Goal: Task Accomplishment & Management: Use online tool/utility

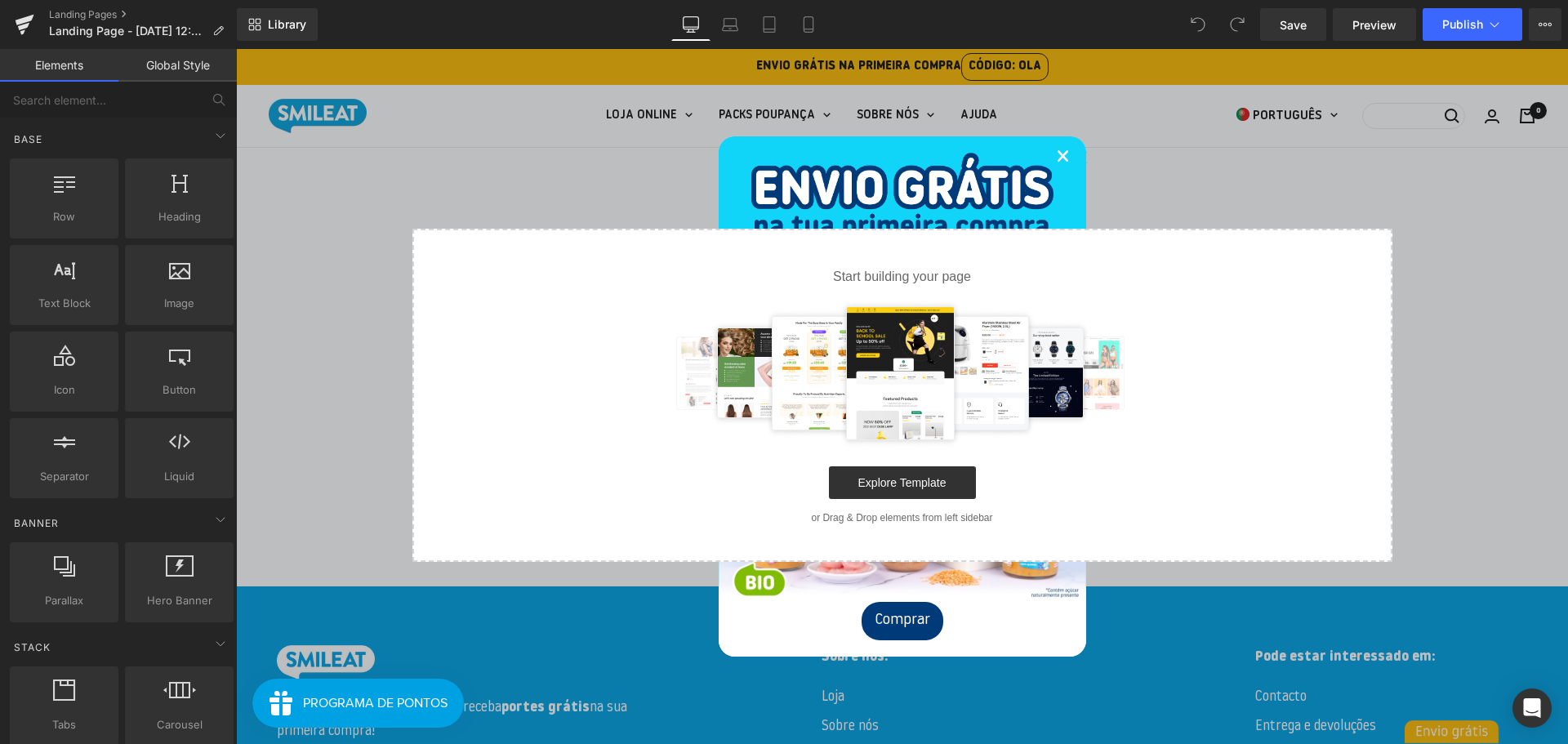
click at [1059, 157] on link "×" at bounding box center [1063, 159] width 14 height 50
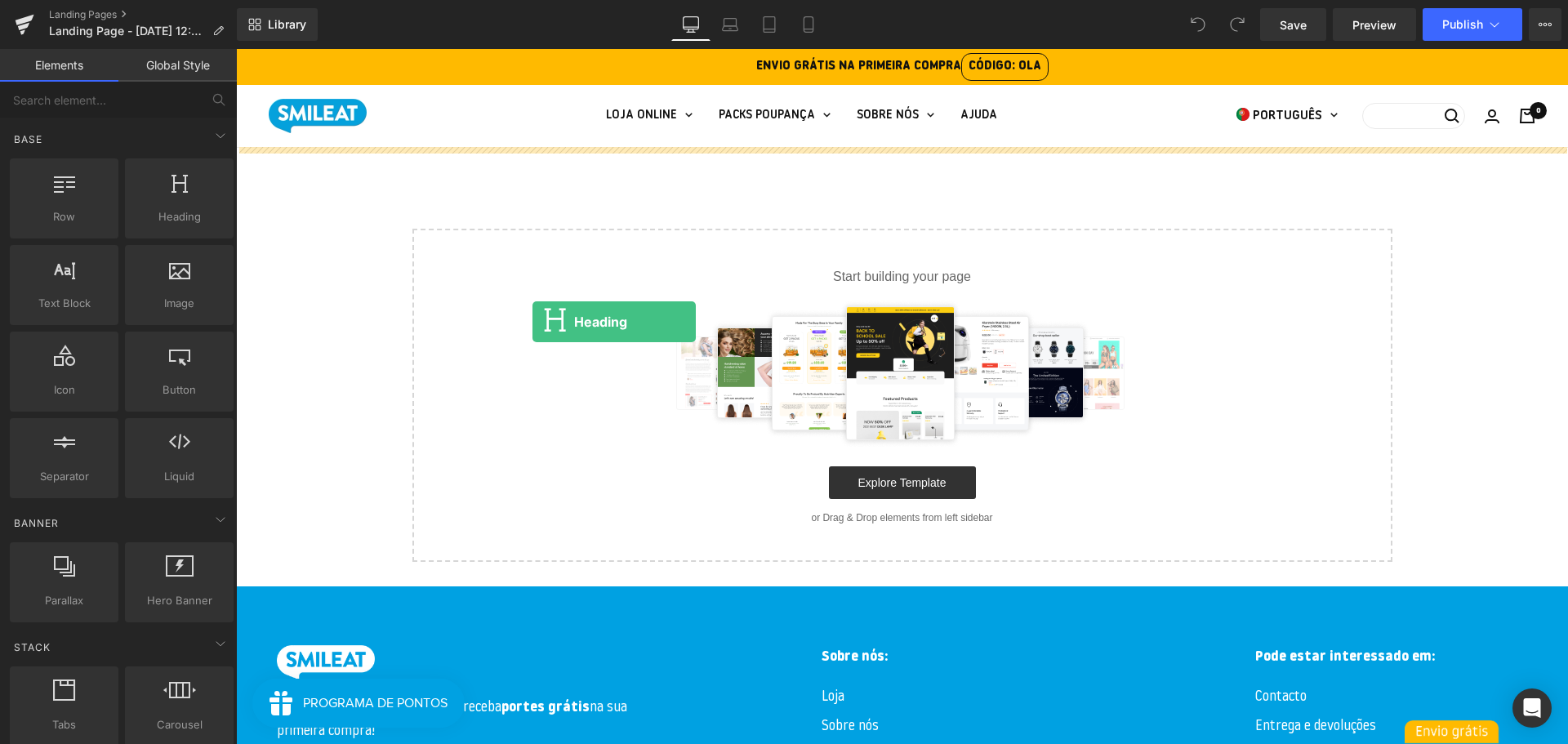
drag, startPoint x: 422, startPoint y: 266, endPoint x: 533, endPoint y: 322, distance: 124.3
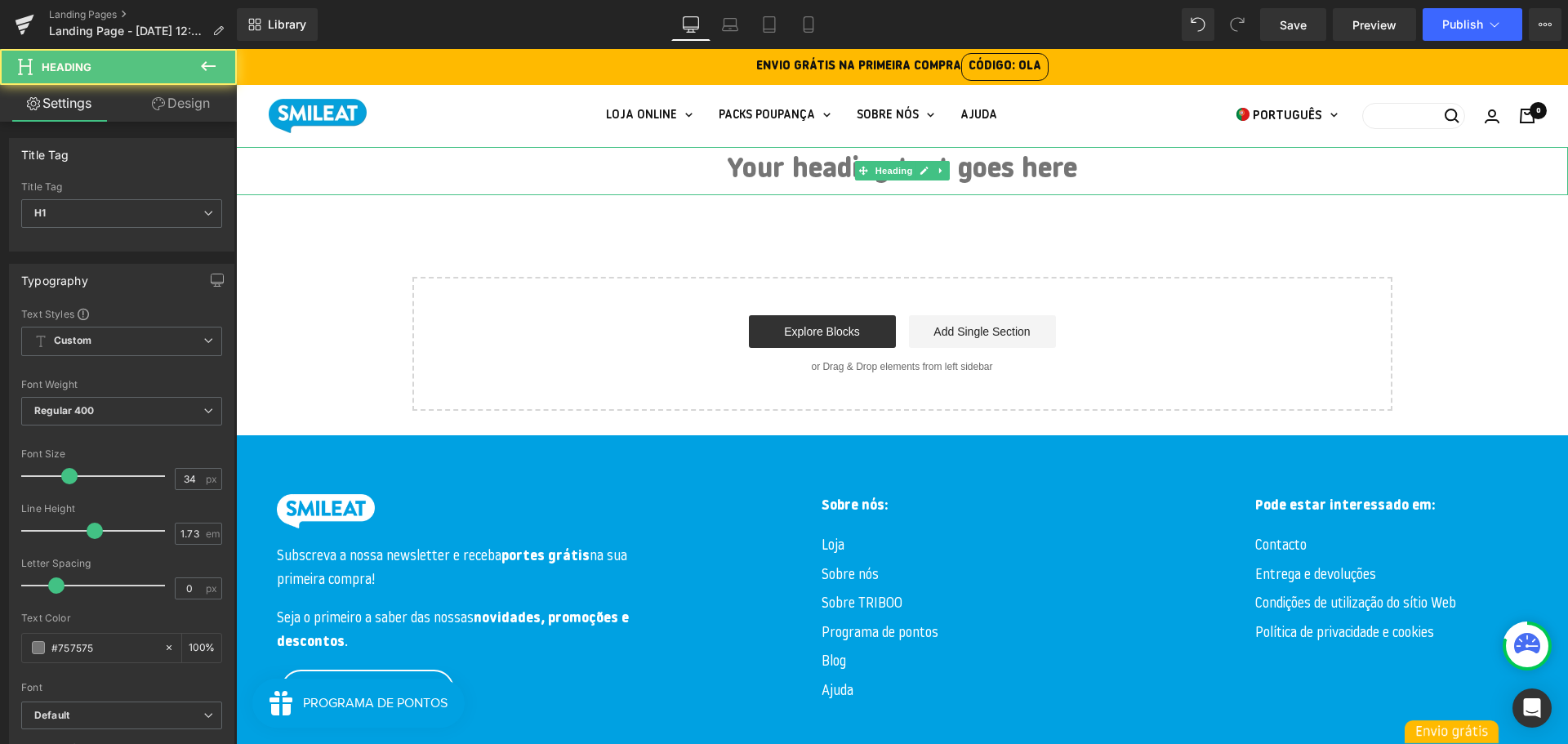
click at [844, 167] on h1 "Your heading text goes here" at bounding box center [902, 172] width 1332 height 48
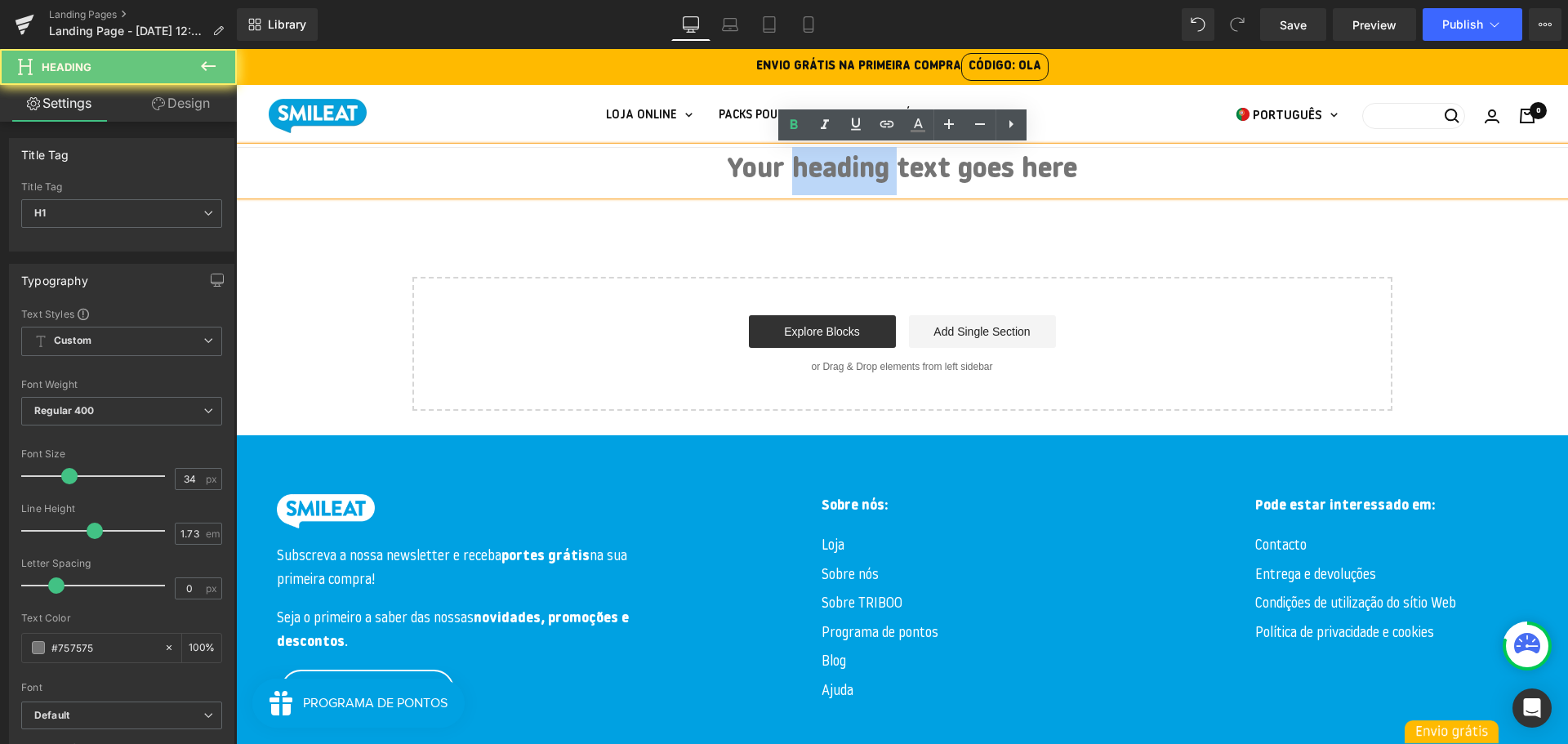
click at [844, 167] on h1 "Your heading text goes here" at bounding box center [902, 172] width 1332 height 48
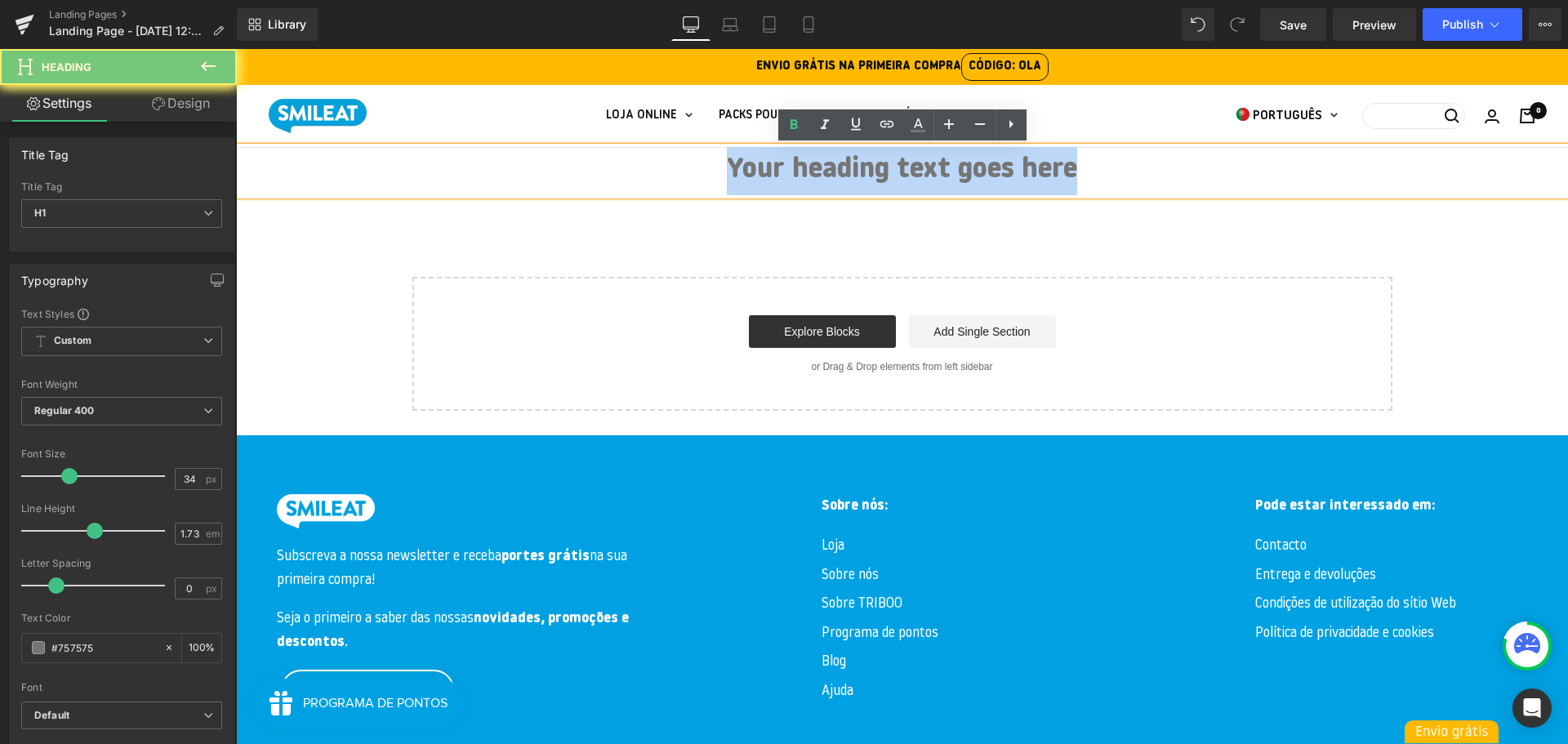
click at [844, 167] on h1 "Your heading text goes here" at bounding box center [902, 172] width 1332 height 48
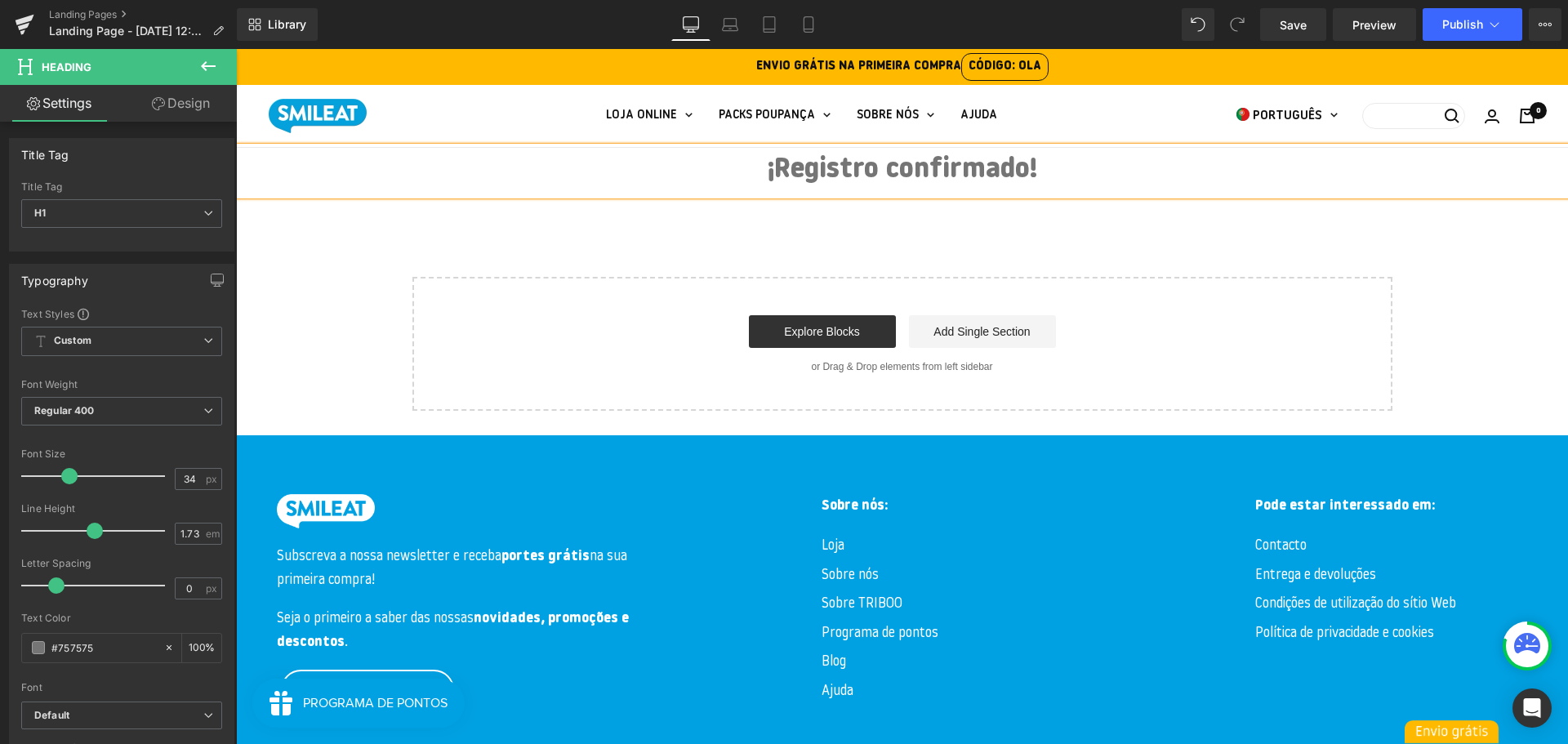
click at [853, 179] on h1 "¡Registro confirmado!" at bounding box center [902, 172] width 1332 height 48
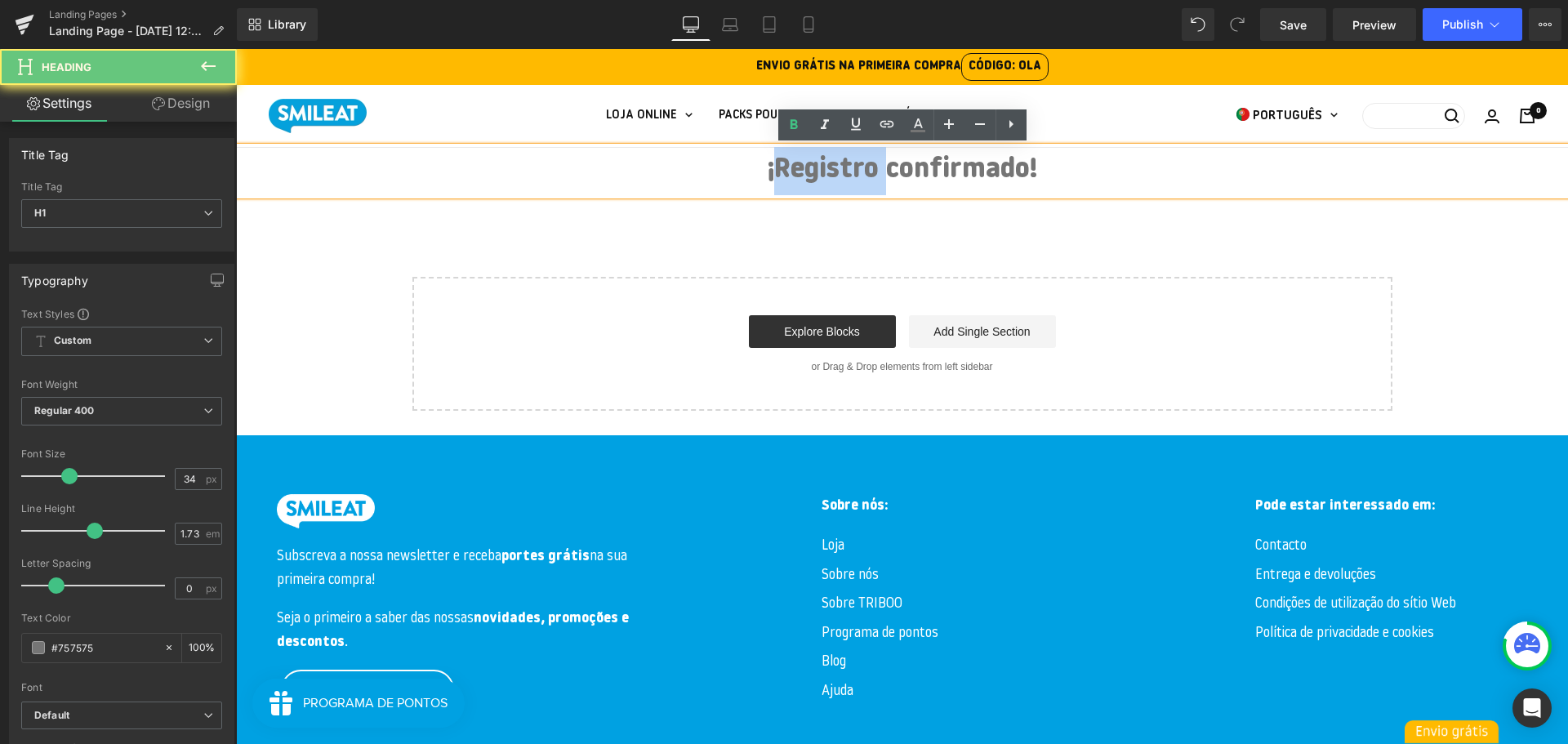
click at [853, 179] on h1 "¡Registro confirmado!" at bounding box center [902, 172] width 1332 height 48
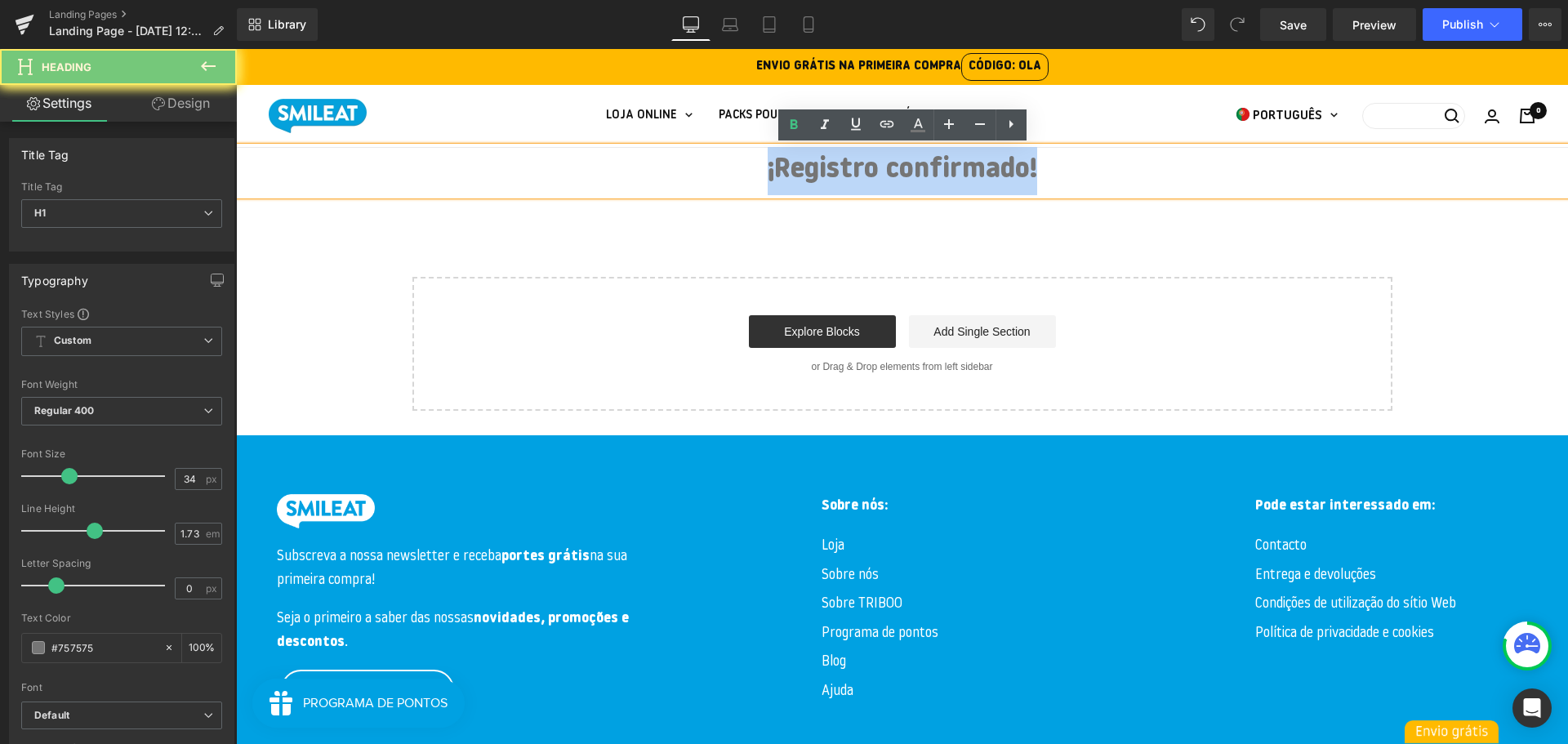
click at [853, 179] on h1 "¡Registro confirmado!" at bounding box center [902, 172] width 1332 height 48
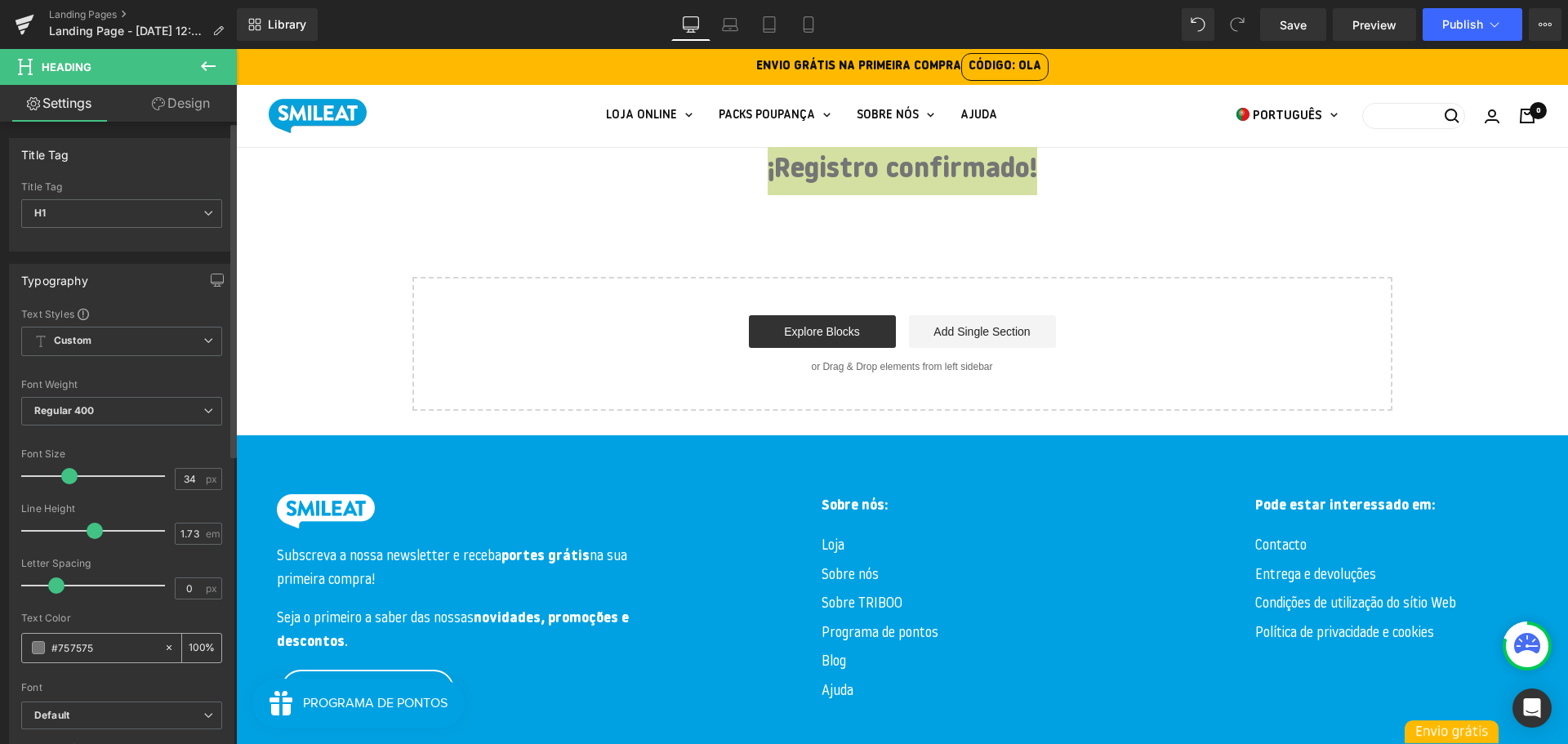
drag, startPoint x: 103, startPoint y: 646, endPoint x: 59, endPoint y: 644, distance: 44.0
click at [59, 644] on input "#757575" at bounding box center [103, 647] width 104 height 18
type input "#45"
type input "0"
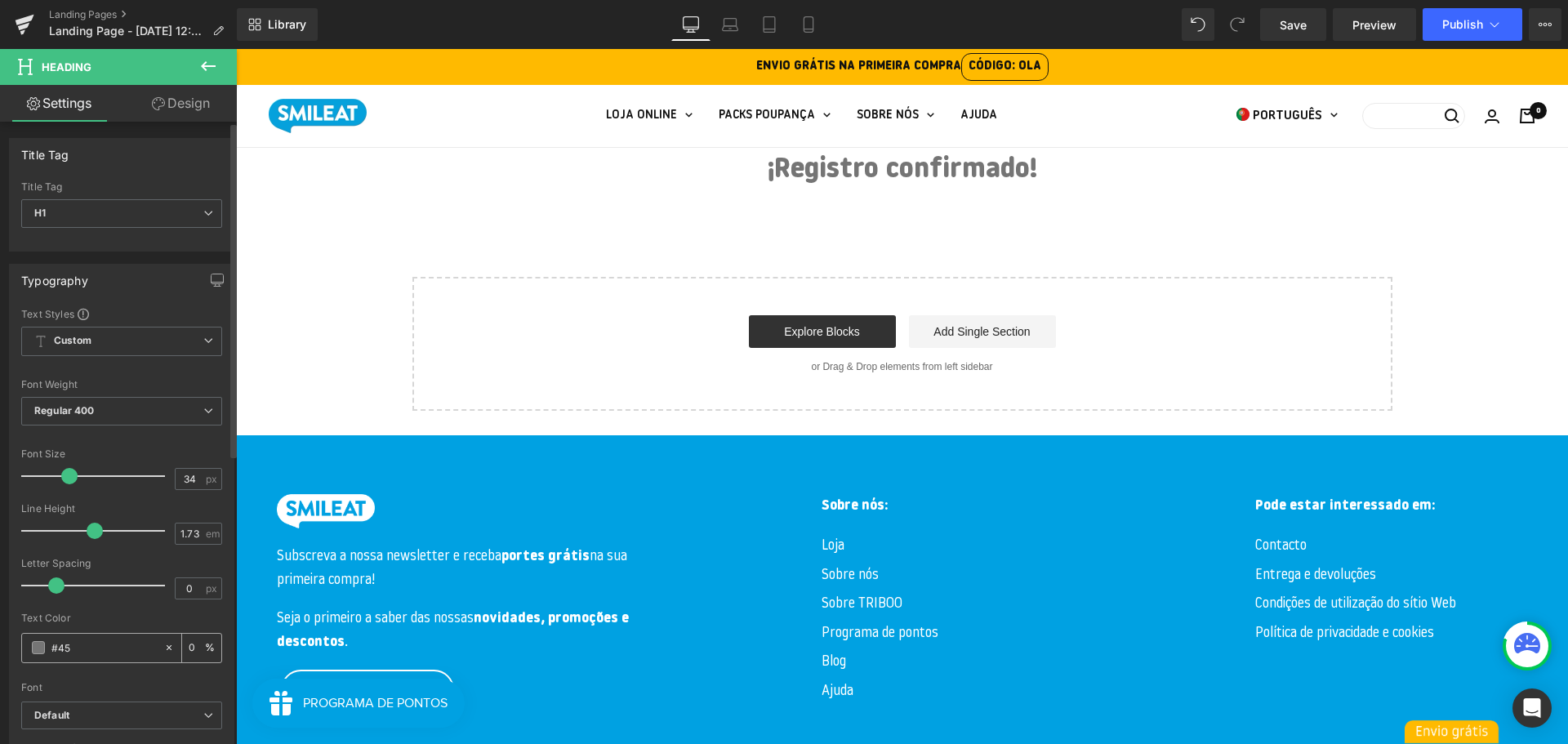
type input "#454"
type input "100"
type input "#454545"
type input "100"
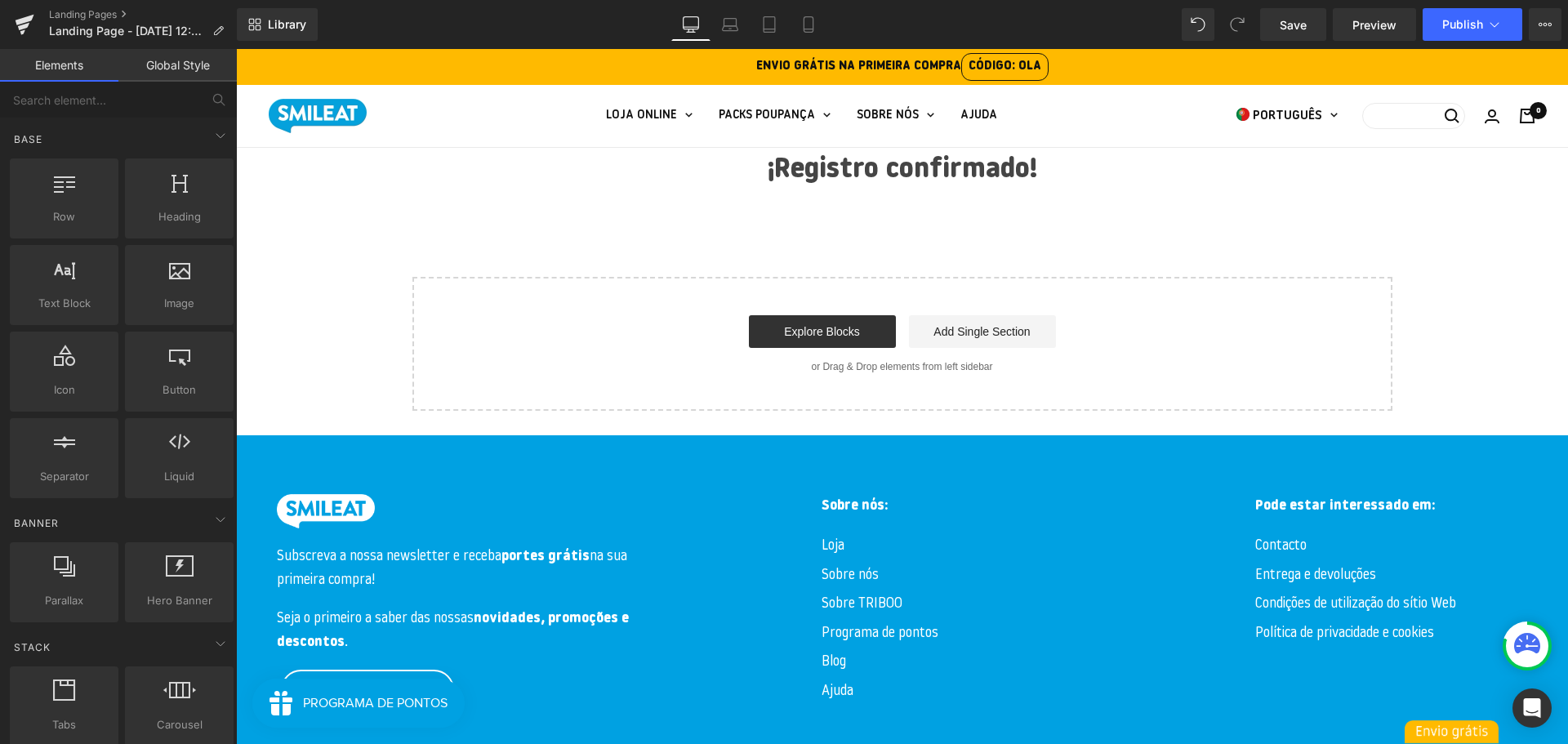
click at [359, 267] on div "¡Registro confirmado! Heading Select your layout" at bounding box center [902, 279] width 1332 height 264
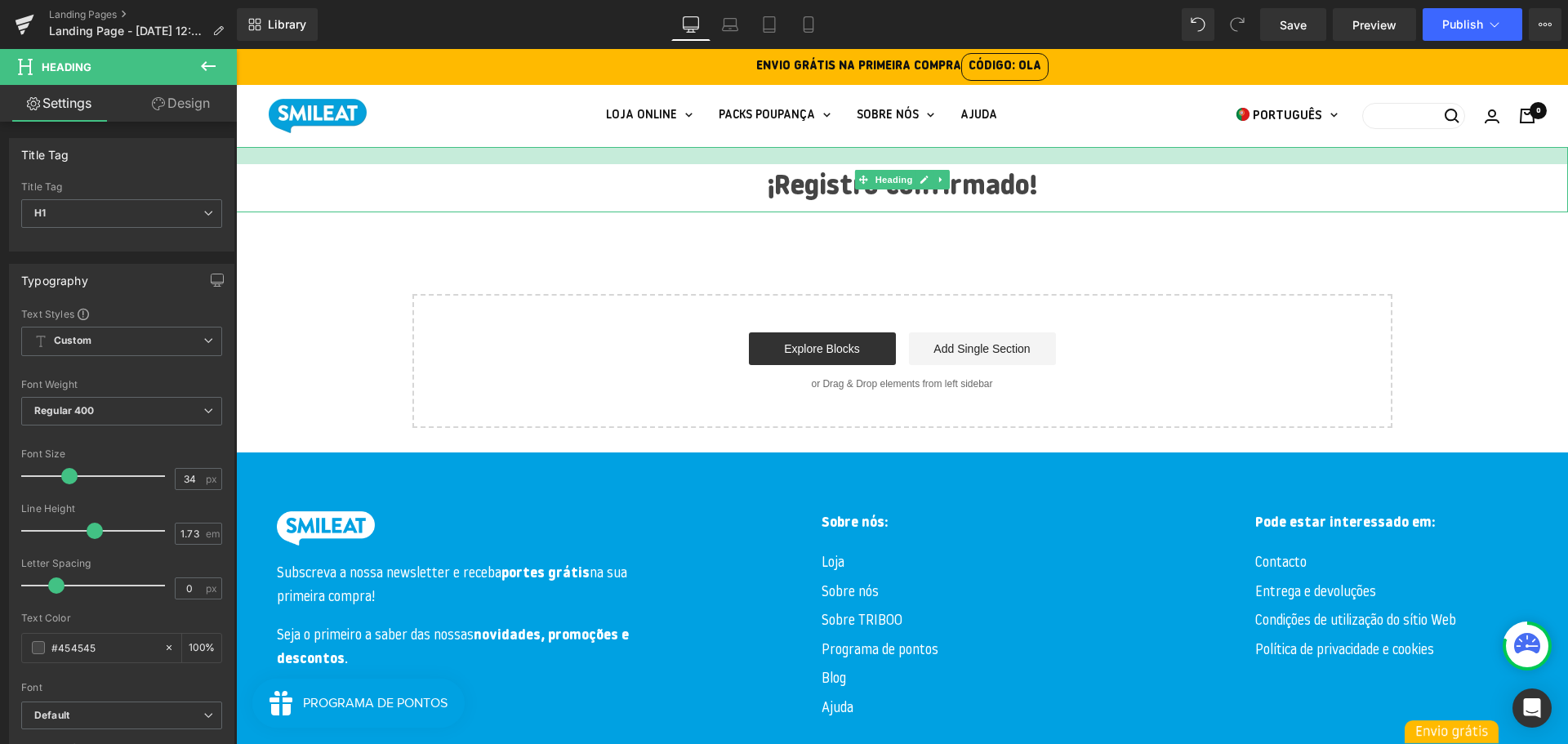
drag, startPoint x: 891, startPoint y: 157, endPoint x: 891, endPoint y: 166, distance: 9.0
click at [891, 166] on div "¡Registro confirmado! Heading" at bounding box center [902, 180] width 1332 height 66
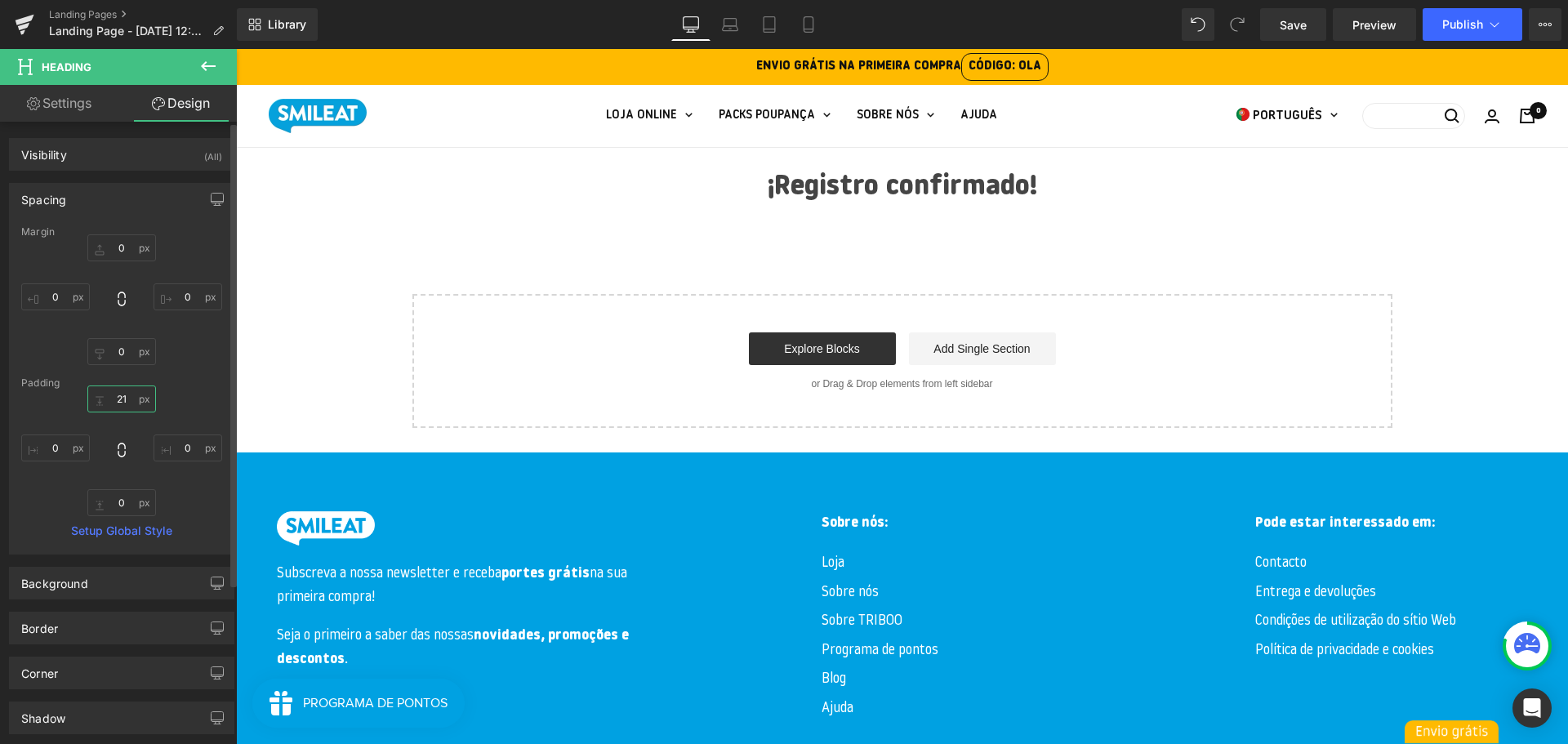
click at [126, 399] on input "21" at bounding box center [122, 398] width 69 height 27
type input "30"
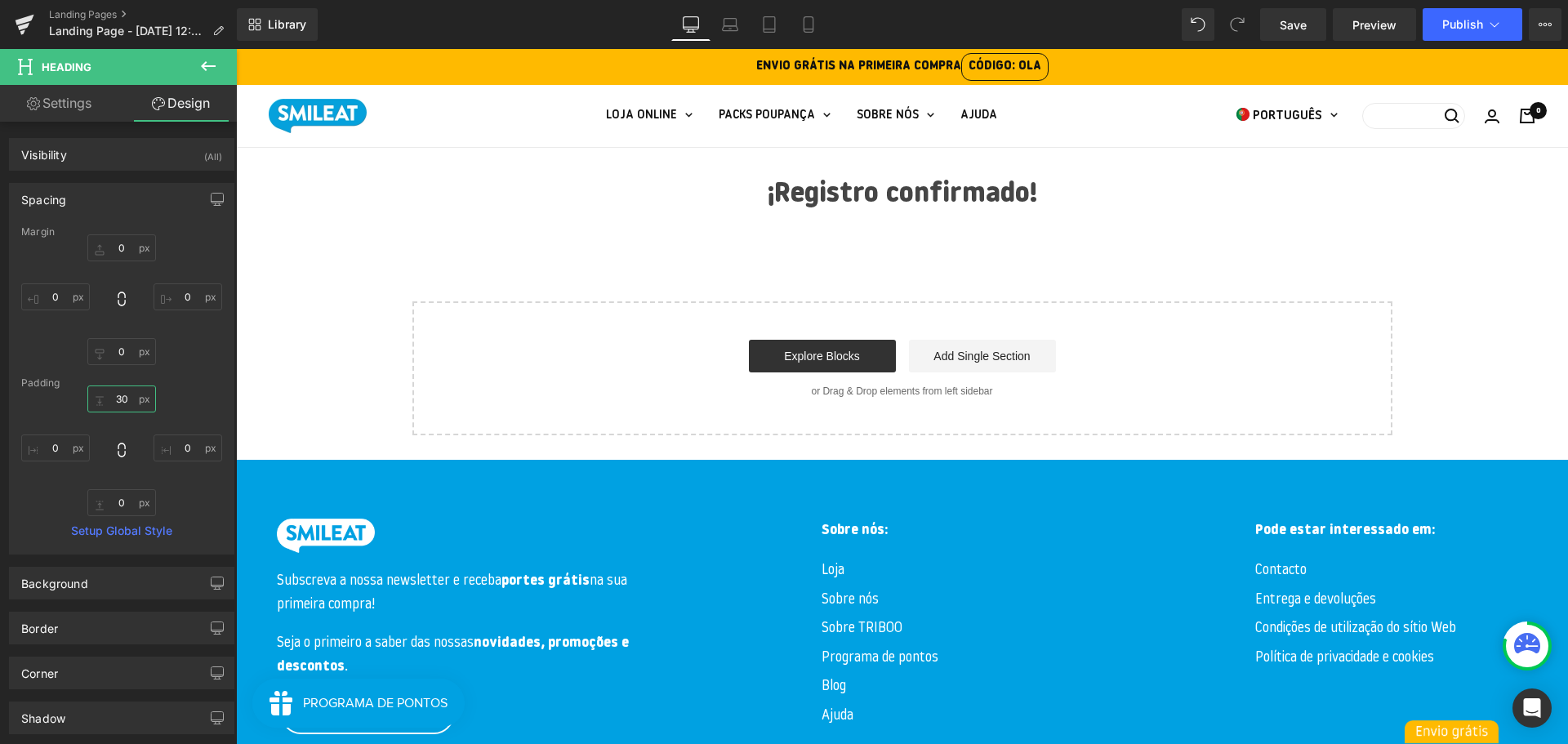
click at [236, 49] on div at bounding box center [236, 49] width 0 height 0
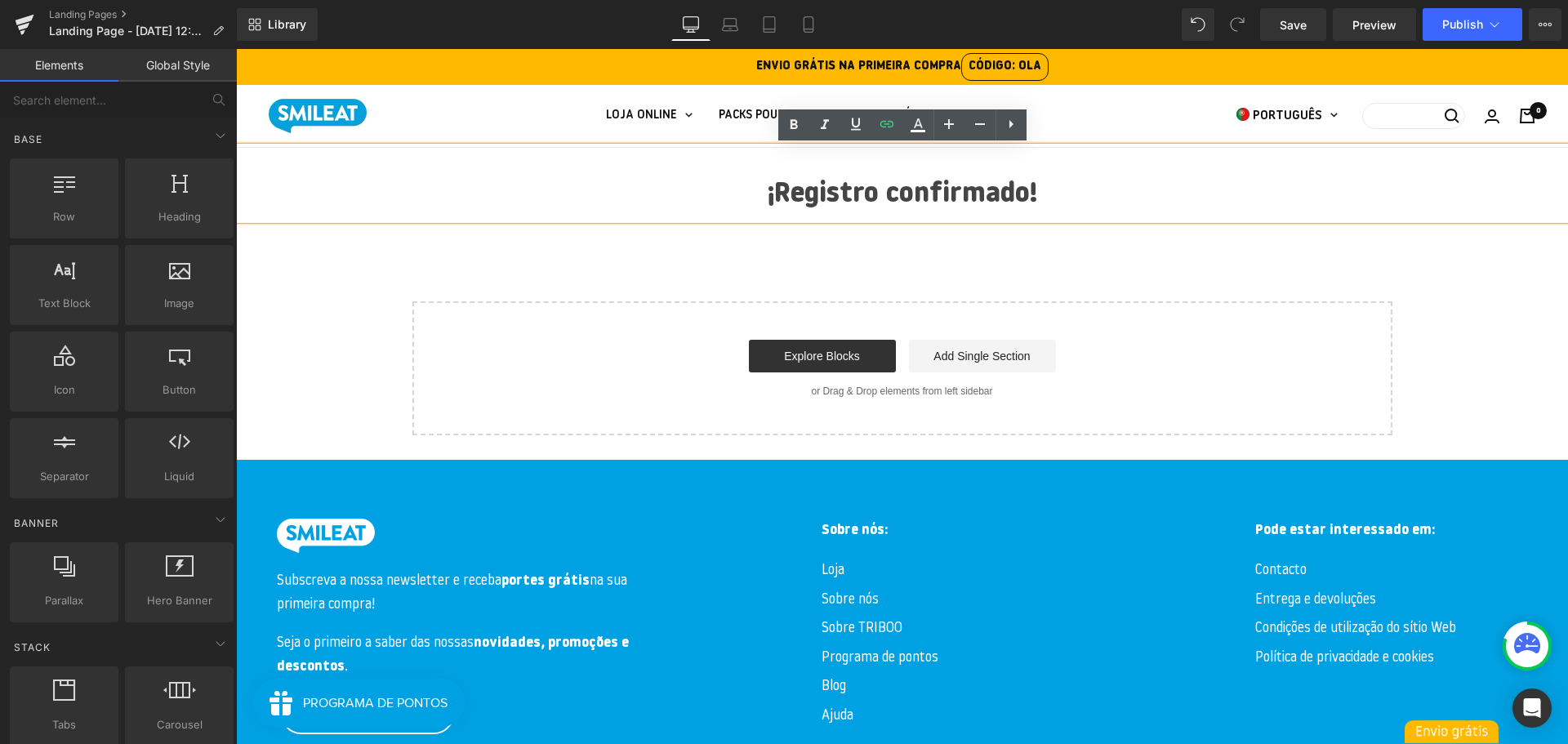
drag, startPoint x: 494, startPoint y: 285, endPoint x: 478, endPoint y: 302, distance: 23.3
click at [494, 289] on div "¡Registro confirmado! Heading Select your layout" at bounding box center [902, 291] width 1332 height 288
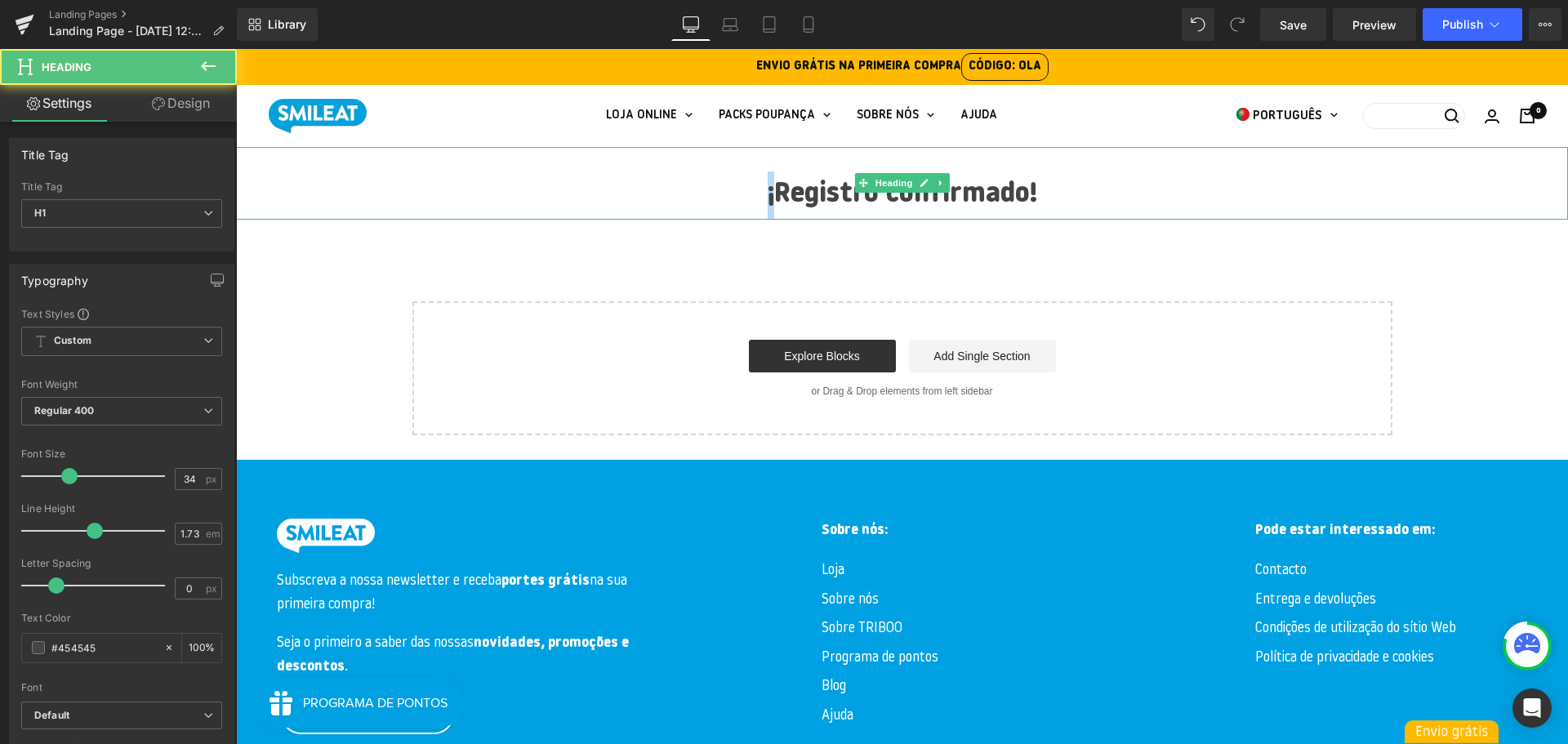
drag, startPoint x: 772, startPoint y: 199, endPoint x: 755, endPoint y: 203, distance: 17.5
click at [755, 203] on h1 "¡Registro confirmado!" at bounding box center [902, 196] width 1332 height 48
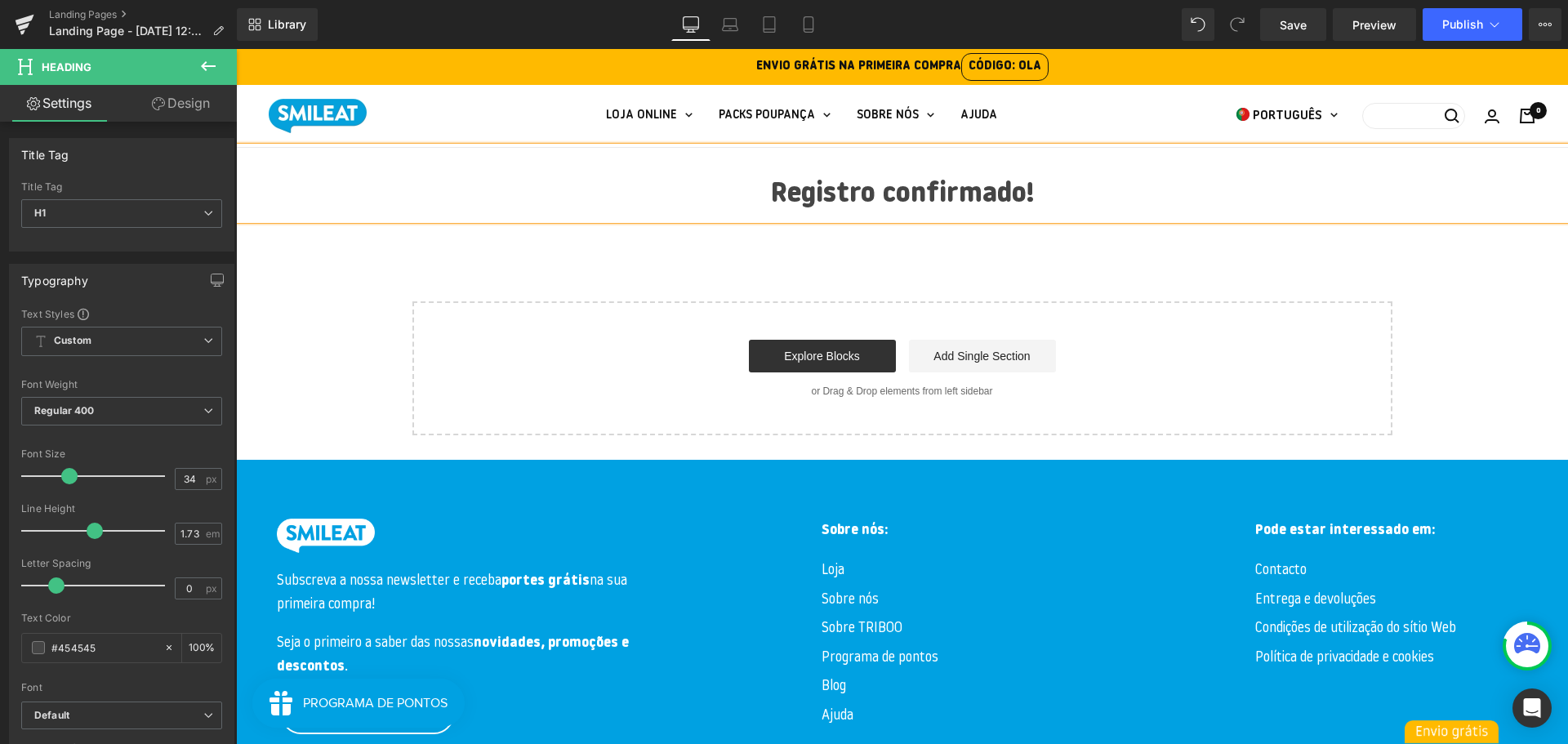
click at [862, 194] on h1 "Registro confirmado!" at bounding box center [902, 196] width 1332 height 48
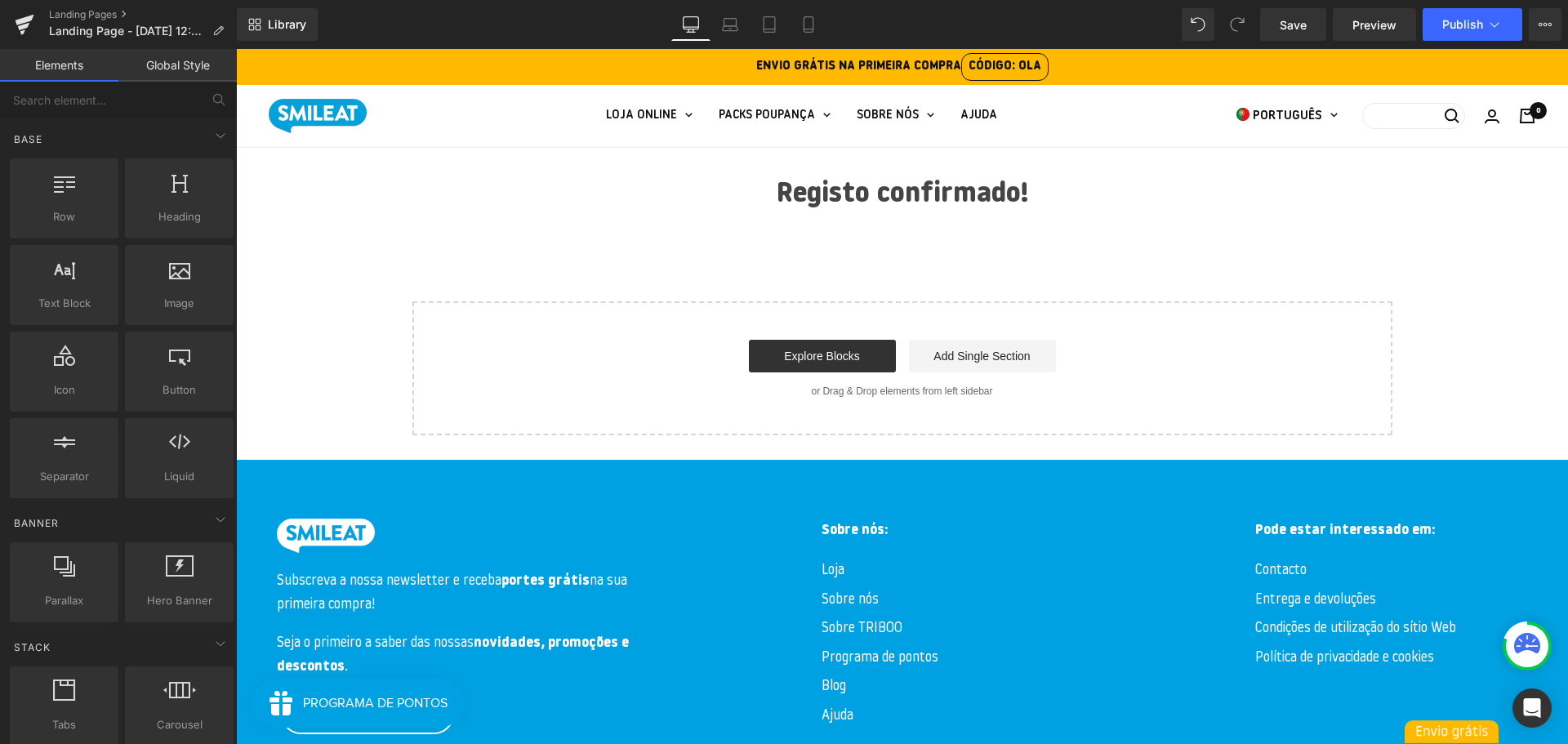
click at [260, 370] on div "Registo confirmado! Heading Select your layout" at bounding box center [902, 291] width 1332 height 288
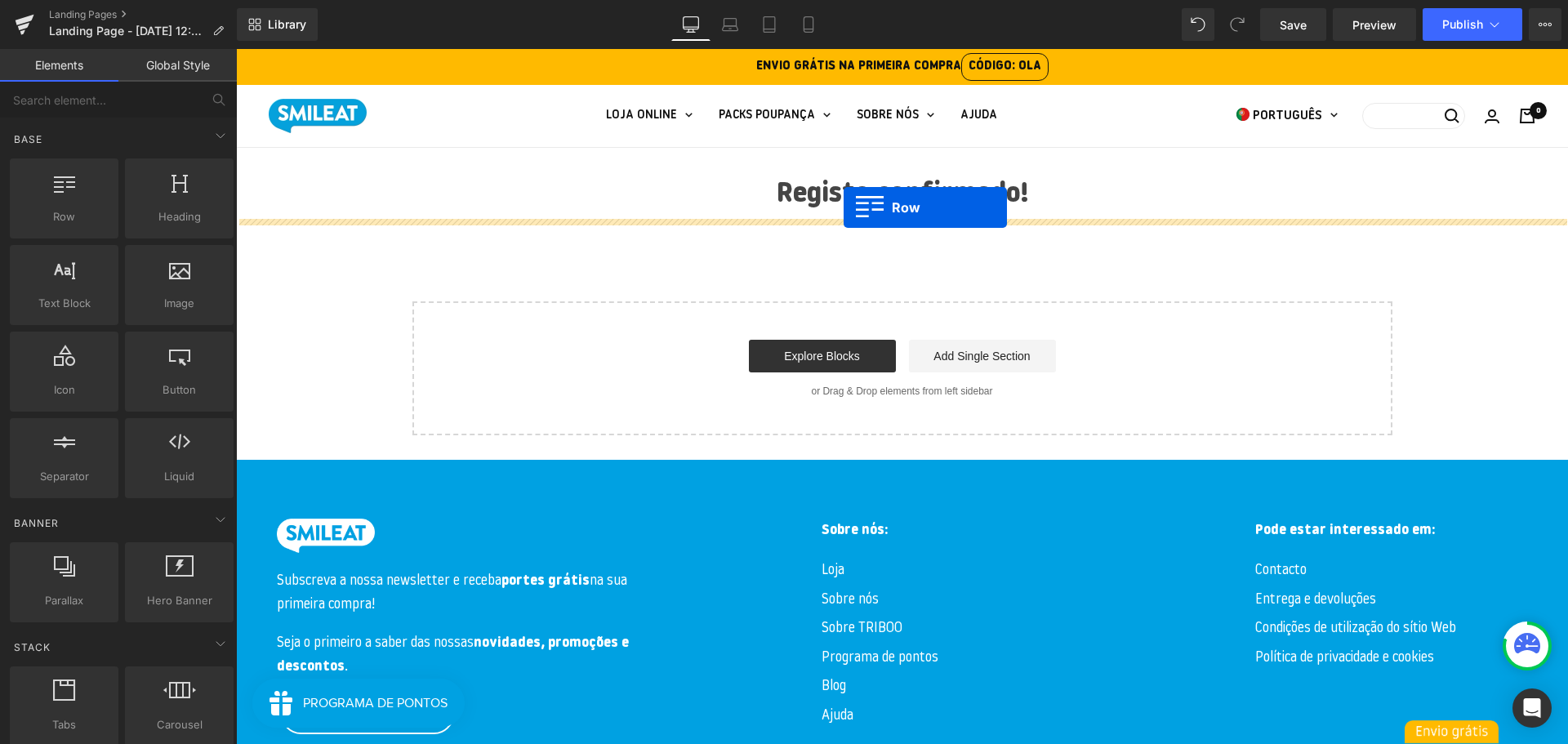
drag, startPoint x: 299, startPoint y: 257, endPoint x: 844, endPoint y: 208, distance: 547.2
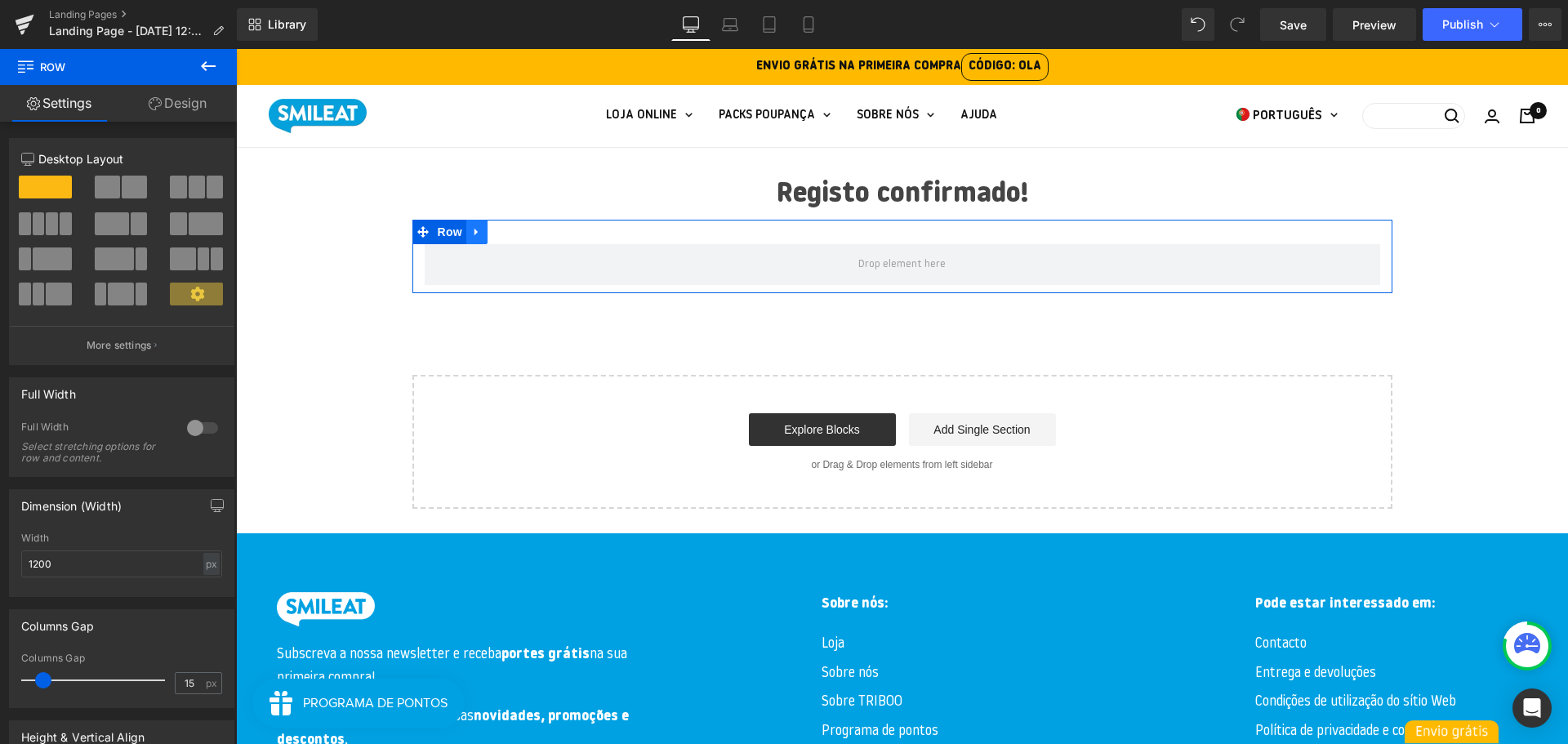
click at [487, 226] on link at bounding box center [477, 232] width 22 height 24
click at [514, 239] on link at bounding box center [519, 232] width 22 height 24
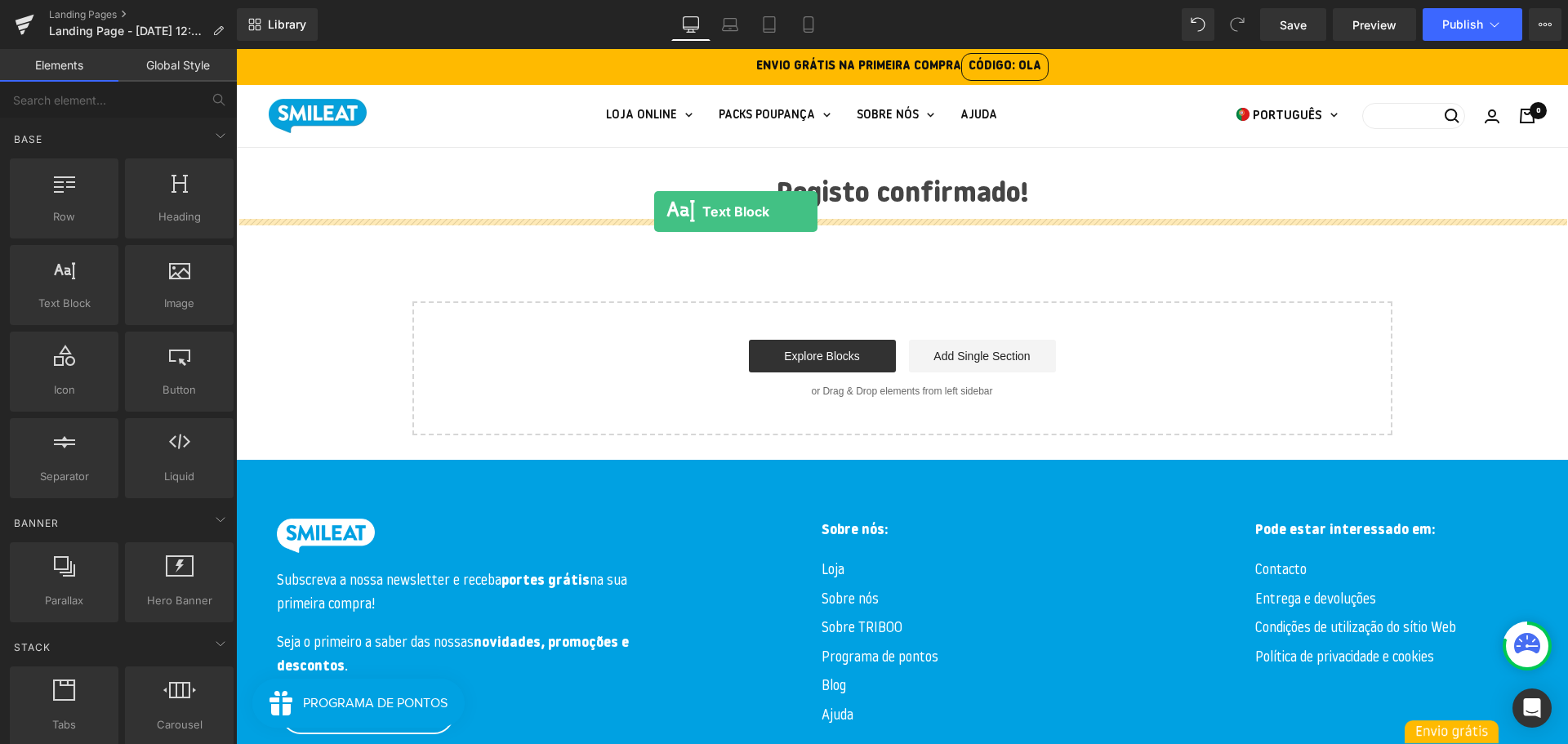
drag, startPoint x: 522, startPoint y: 175, endPoint x: 654, endPoint y: 212, distance: 137.1
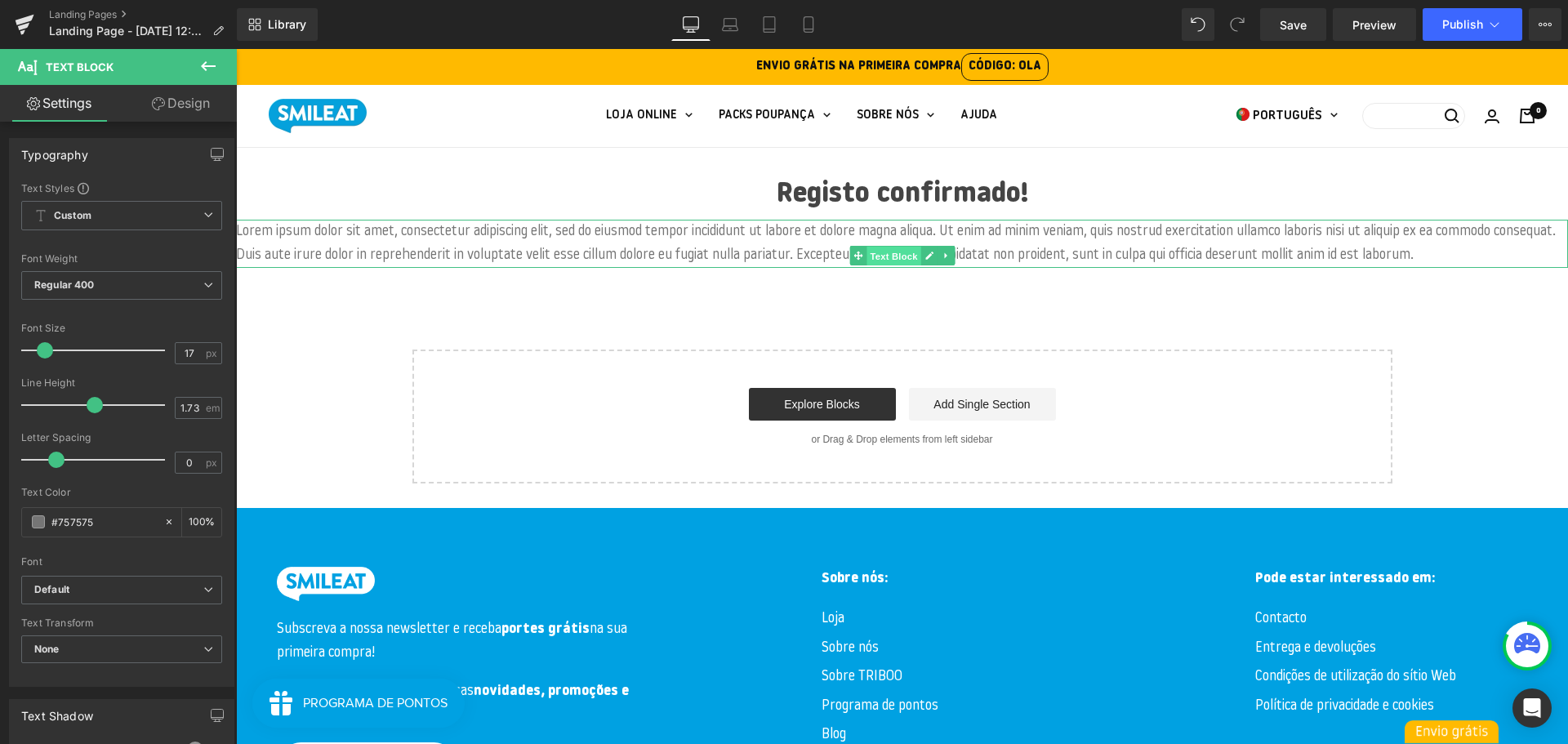
click at [890, 253] on span "Text Block" at bounding box center [893, 256] width 54 height 20
click at [188, 107] on link "Design" at bounding box center [180, 103] width 118 height 37
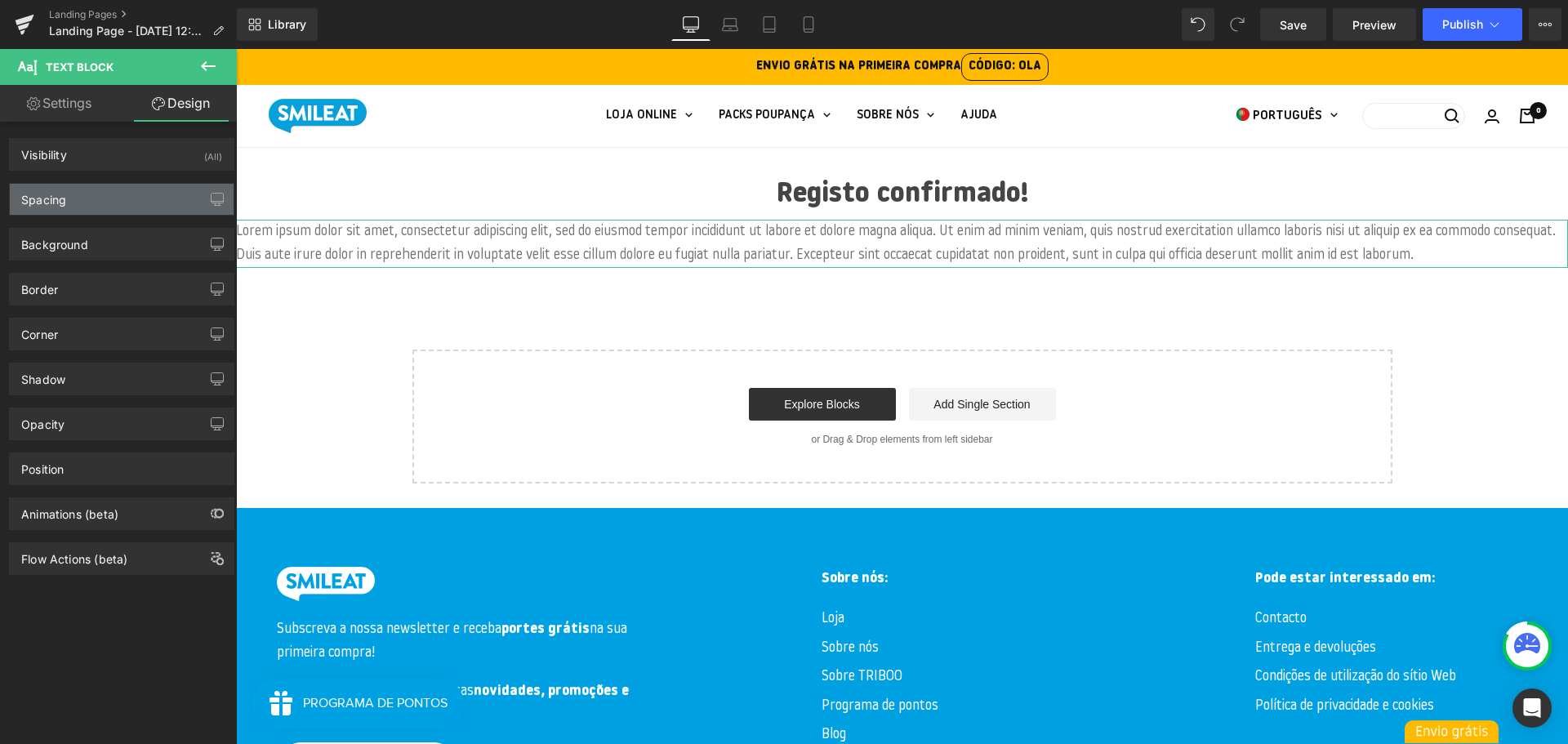
click at [132, 198] on div "Spacing" at bounding box center [122, 199] width 224 height 31
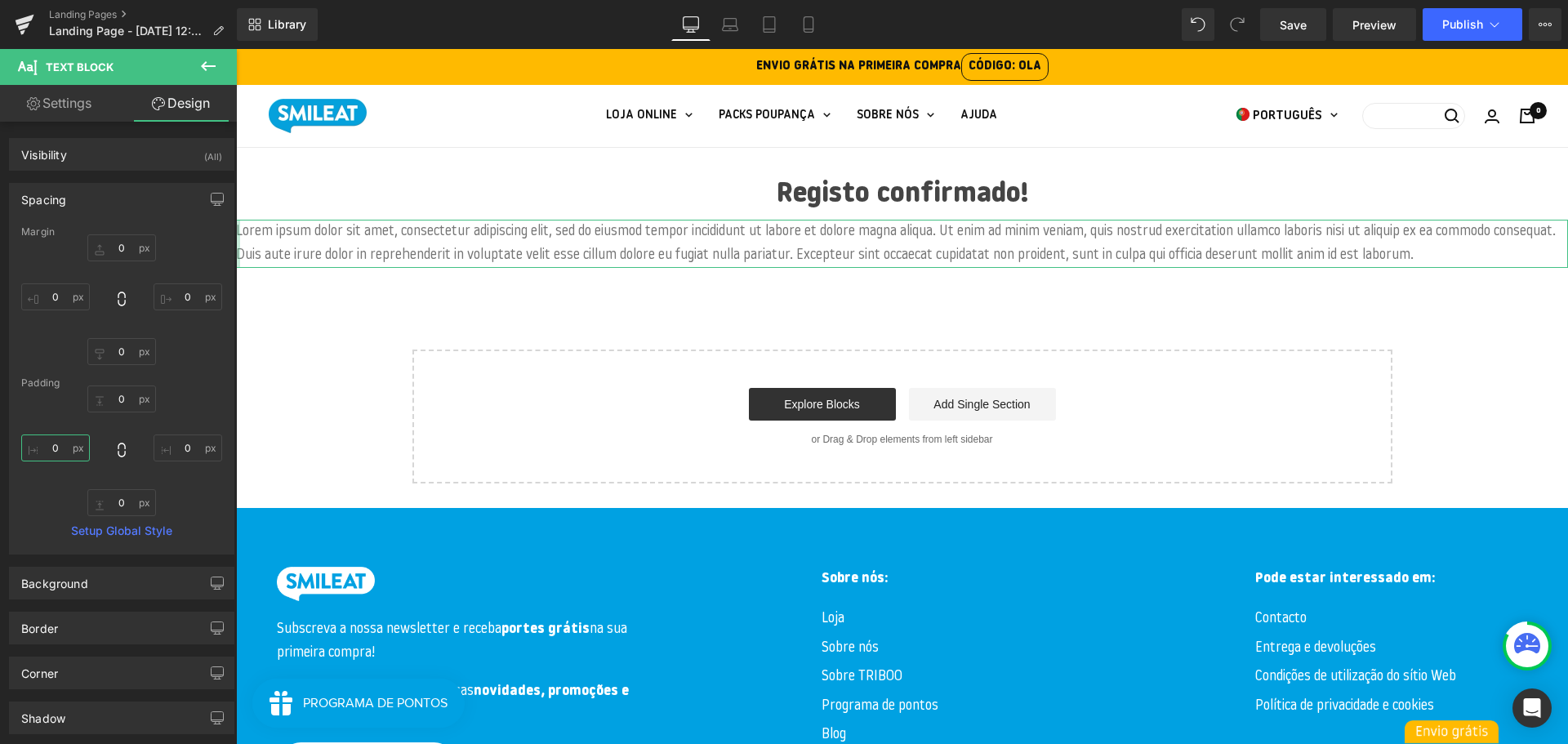
click at [56, 452] on input "0" at bounding box center [56, 447] width 69 height 27
type input "30"
click at [184, 444] on input "0" at bounding box center [188, 447] width 69 height 27
type input "30"
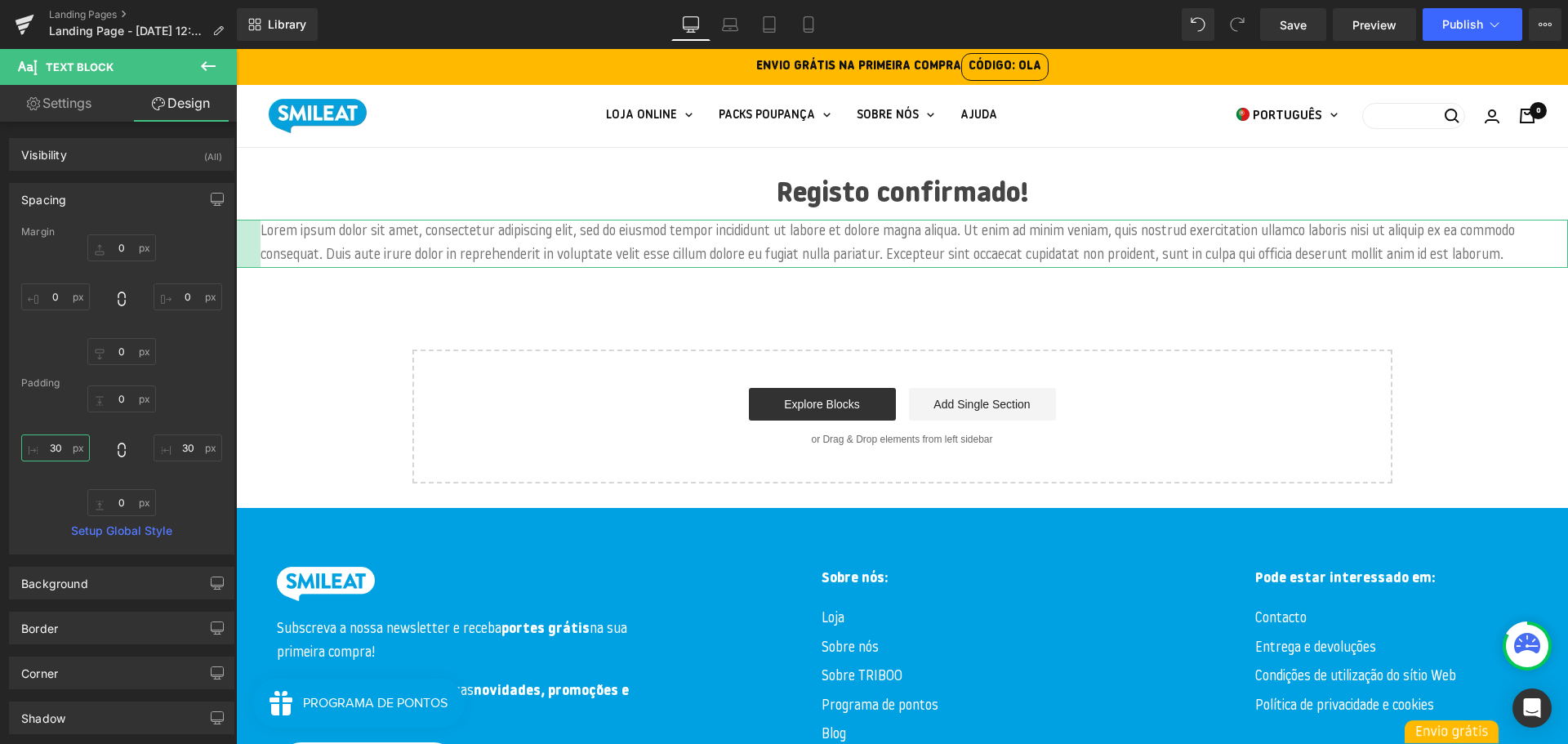
click at [52, 452] on input "30" at bounding box center [56, 447] width 69 height 27
type input "50"
click at [188, 444] on input "30" at bounding box center [188, 447] width 69 height 27
type input "50"
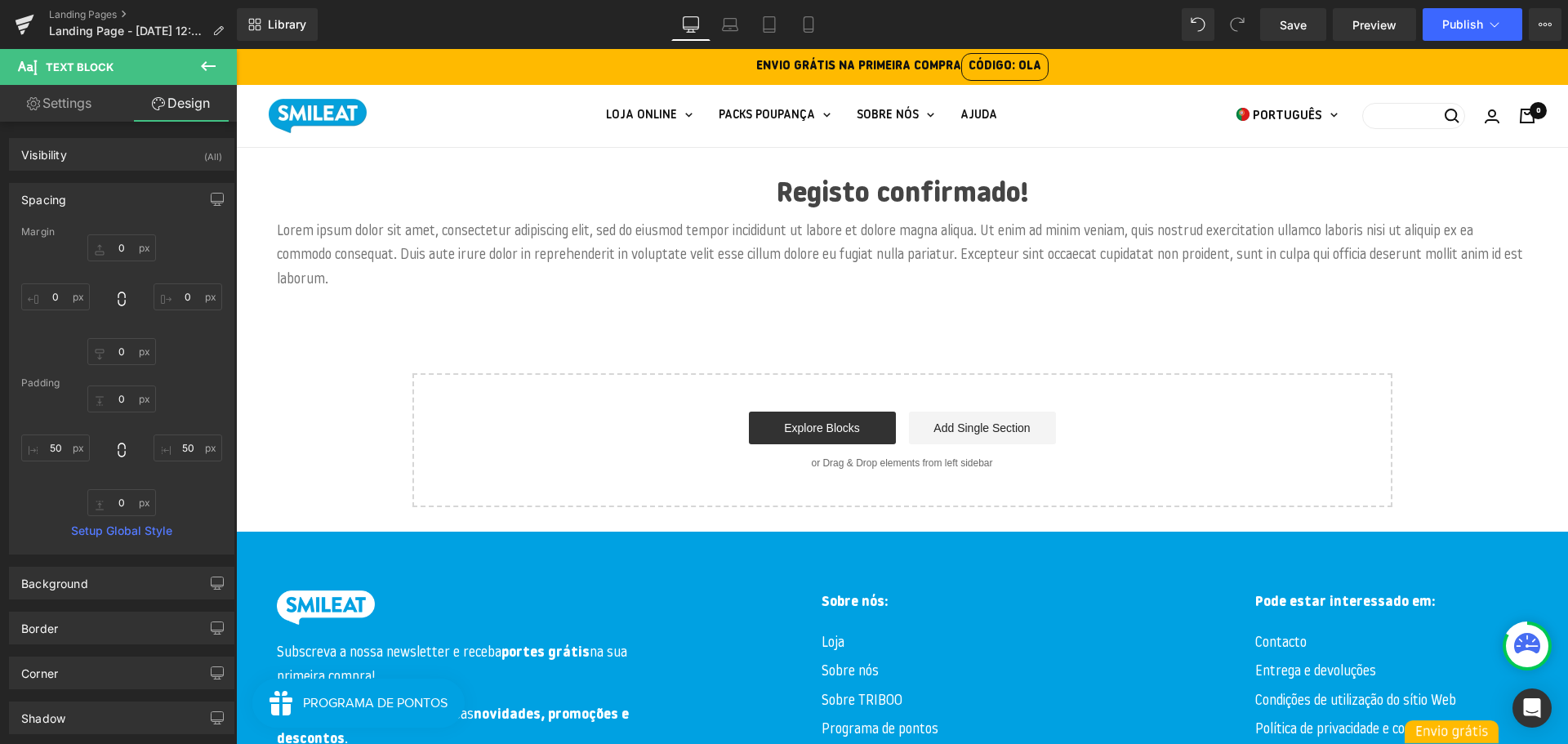
click at [615, 253] on p "Lorem ipsum dolor sit amet, consectetur adipiscing elit, sed do eiusmod tempor …" at bounding box center [902, 255] width 1250 height 72
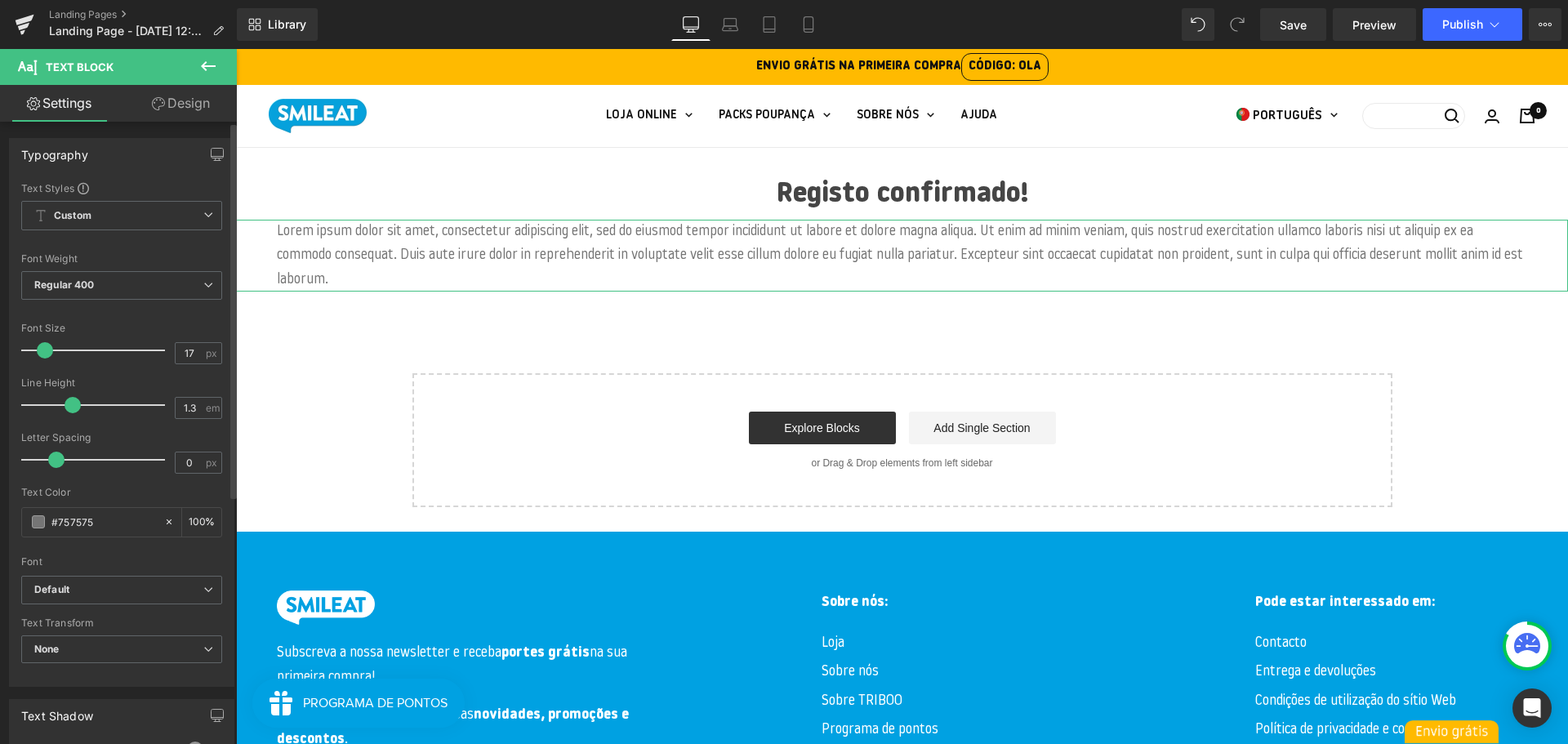
click at [72, 406] on div at bounding box center [97, 405] width 135 height 33
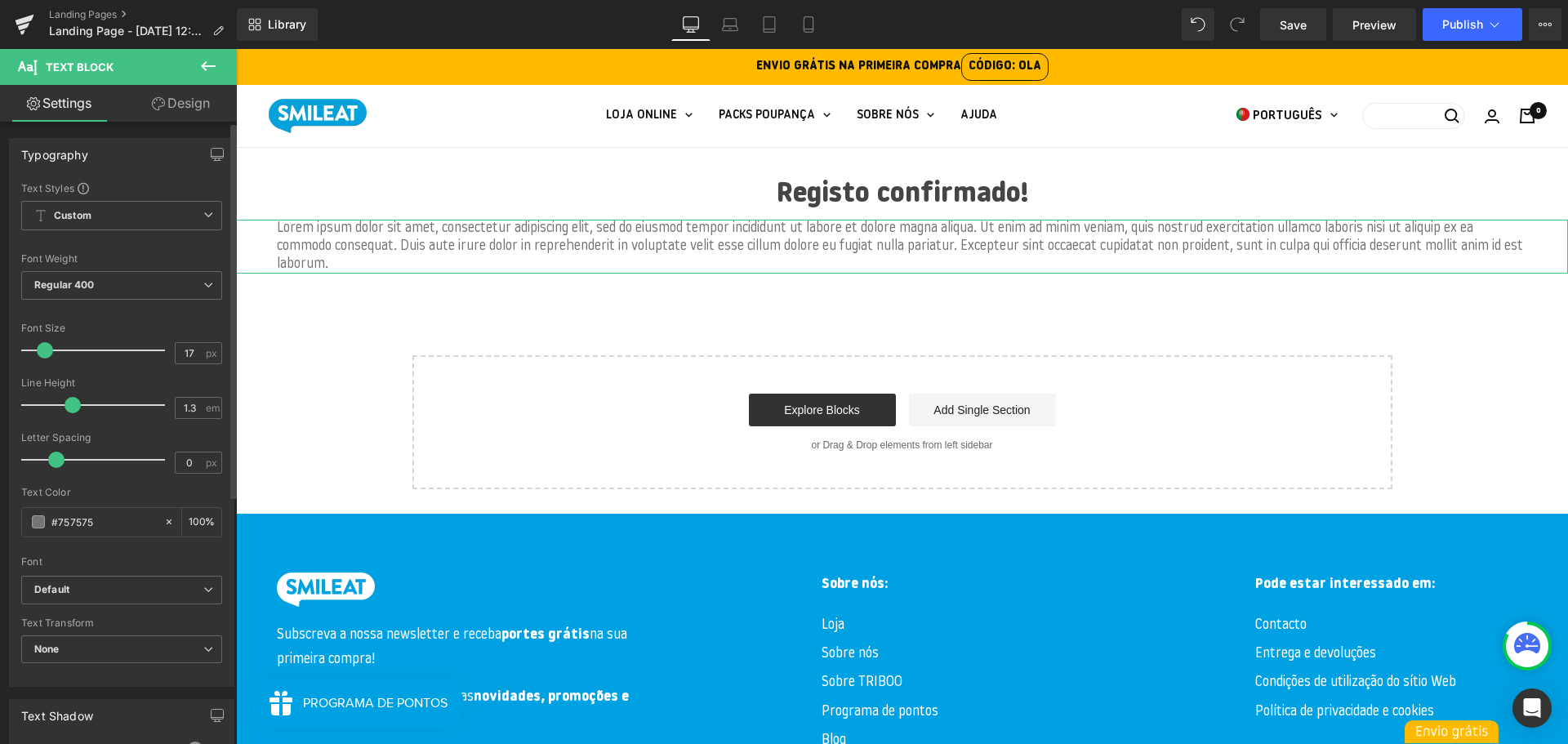
type input "1.4"
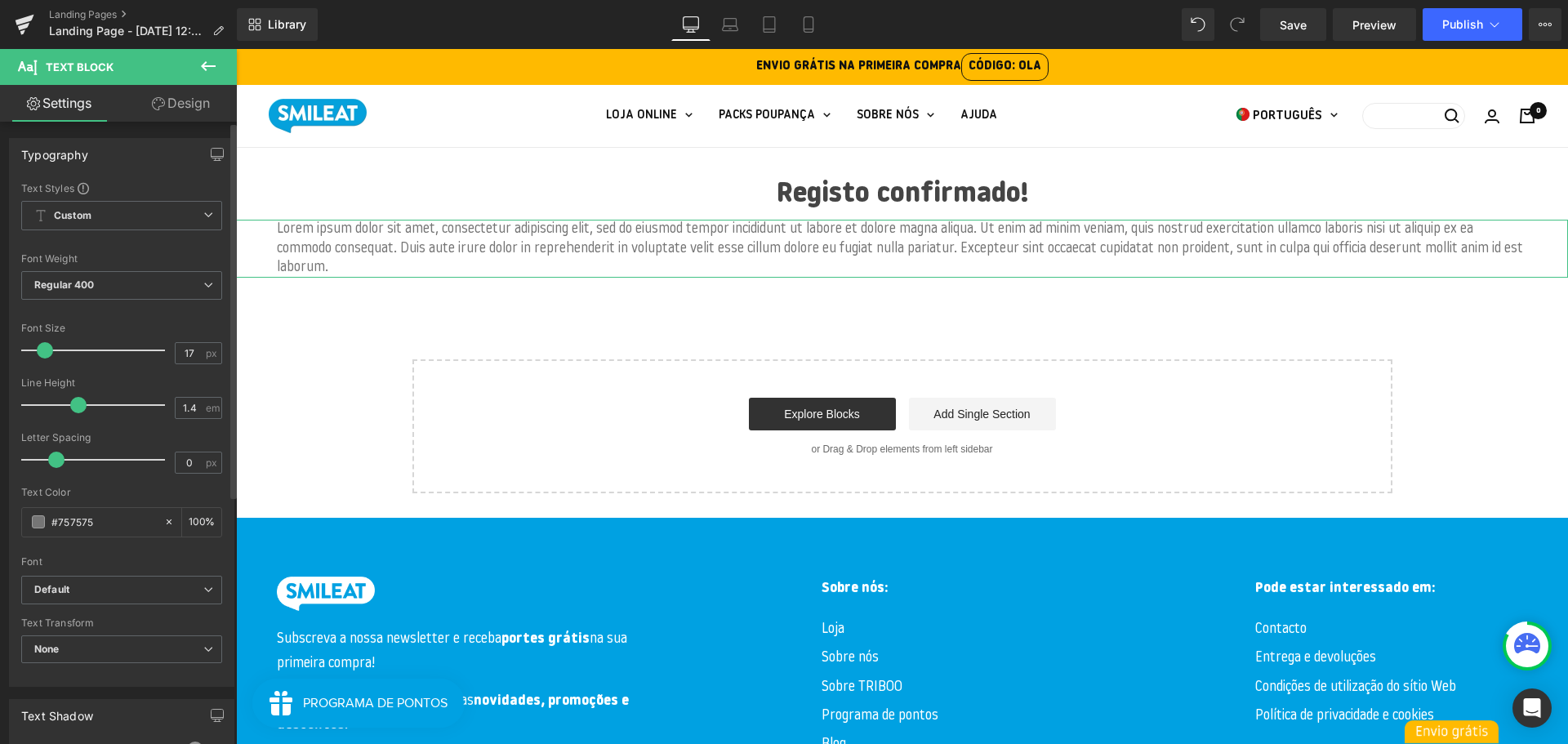
click at [78, 405] on span at bounding box center [78, 404] width 16 height 16
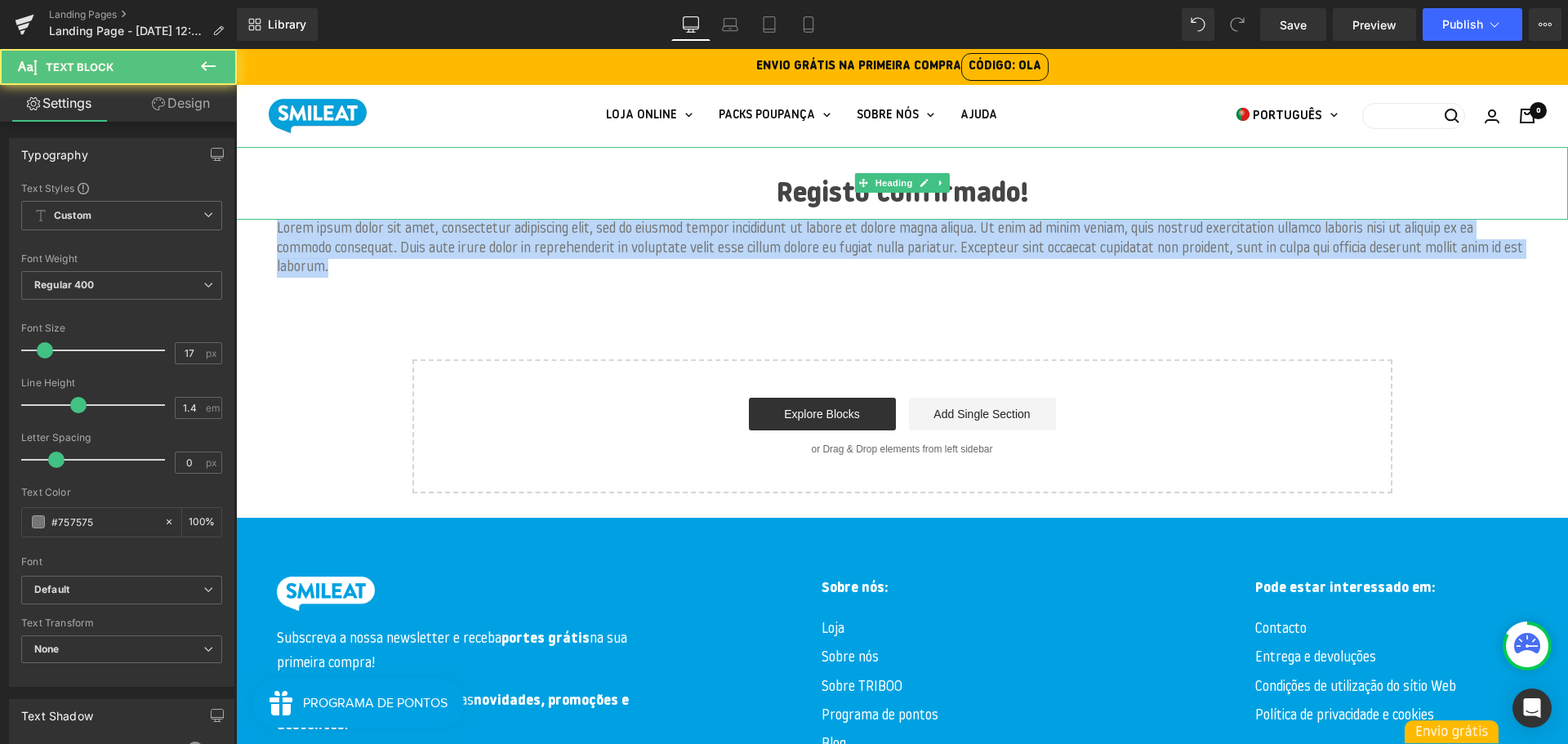
drag, startPoint x: 472, startPoint y: 272, endPoint x: 239, endPoint y: 203, distance: 243.0
click at [241, 203] on div "Registo confirmado! Heading Lorem ipsum dolor sit amet, consectetur adipiscing …" at bounding box center [902, 321] width 1332 height 347
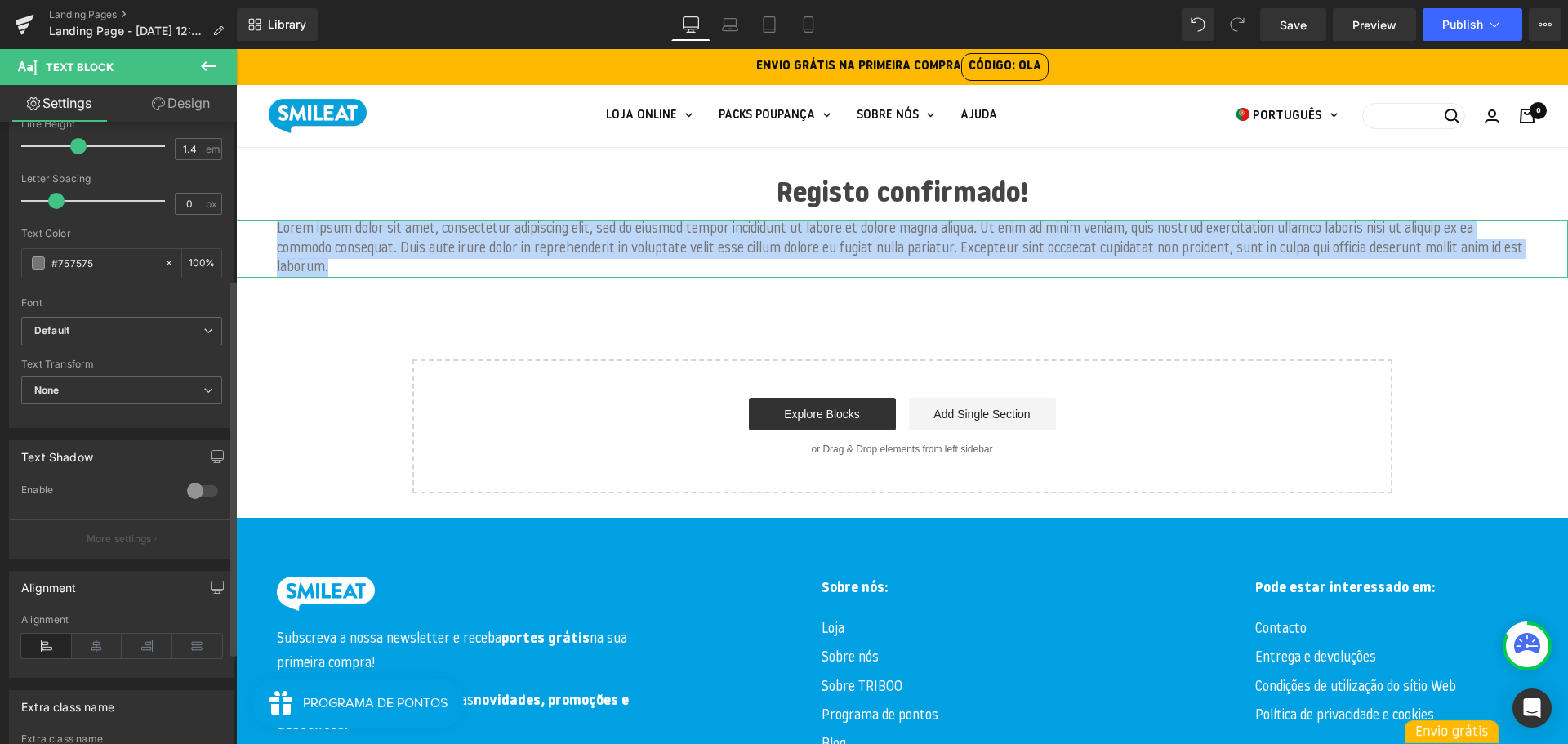
scroll to position [262, 0]
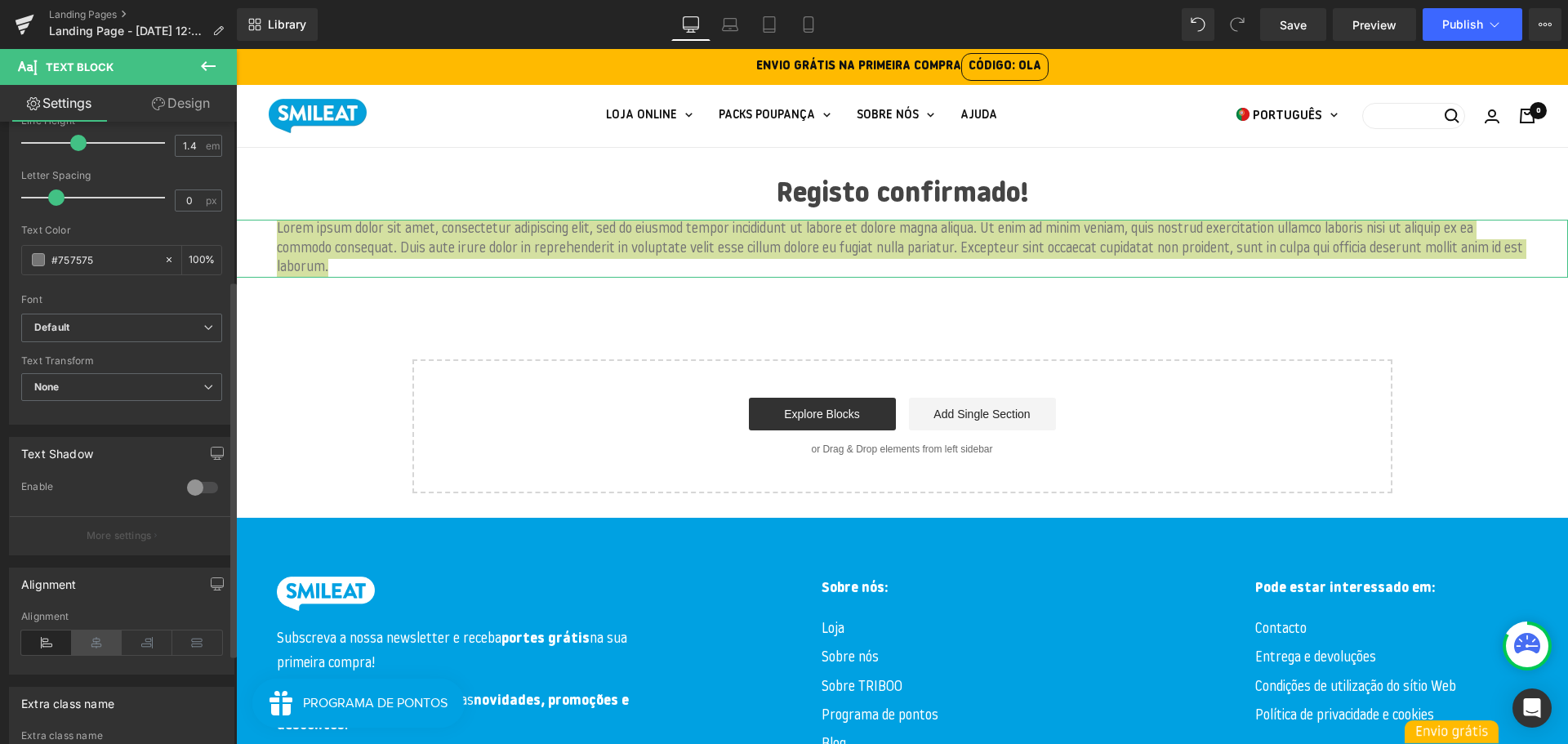
click at [86, 641] on icon at bounding box center [97, 642] width 51 height 24
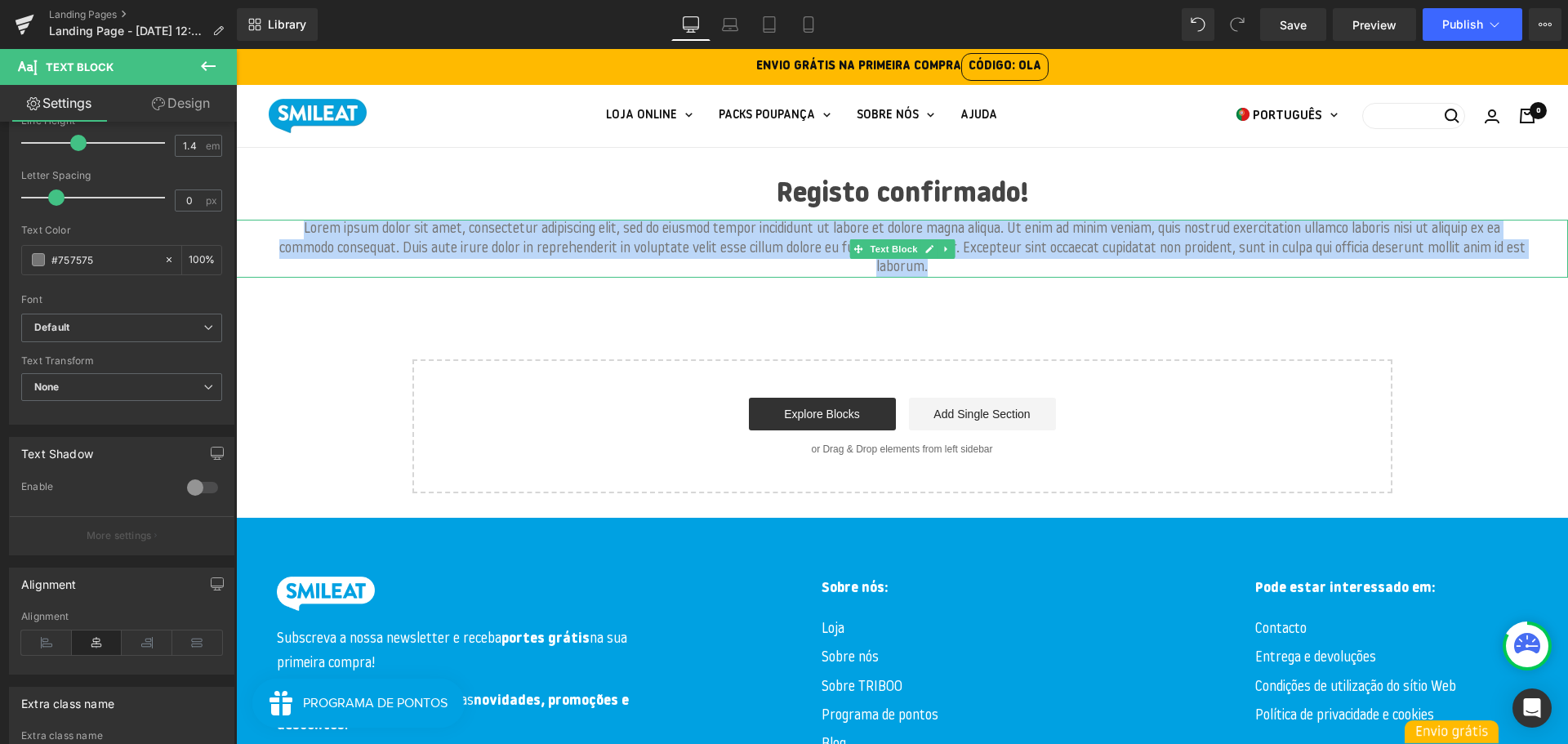
click at [609, 235] on p "Lorem ipsum dolor sit amet, consectetur adipiscing elit, sed do eiusmod tempor …" at bounding box center [902, 248] width 1250 height 58
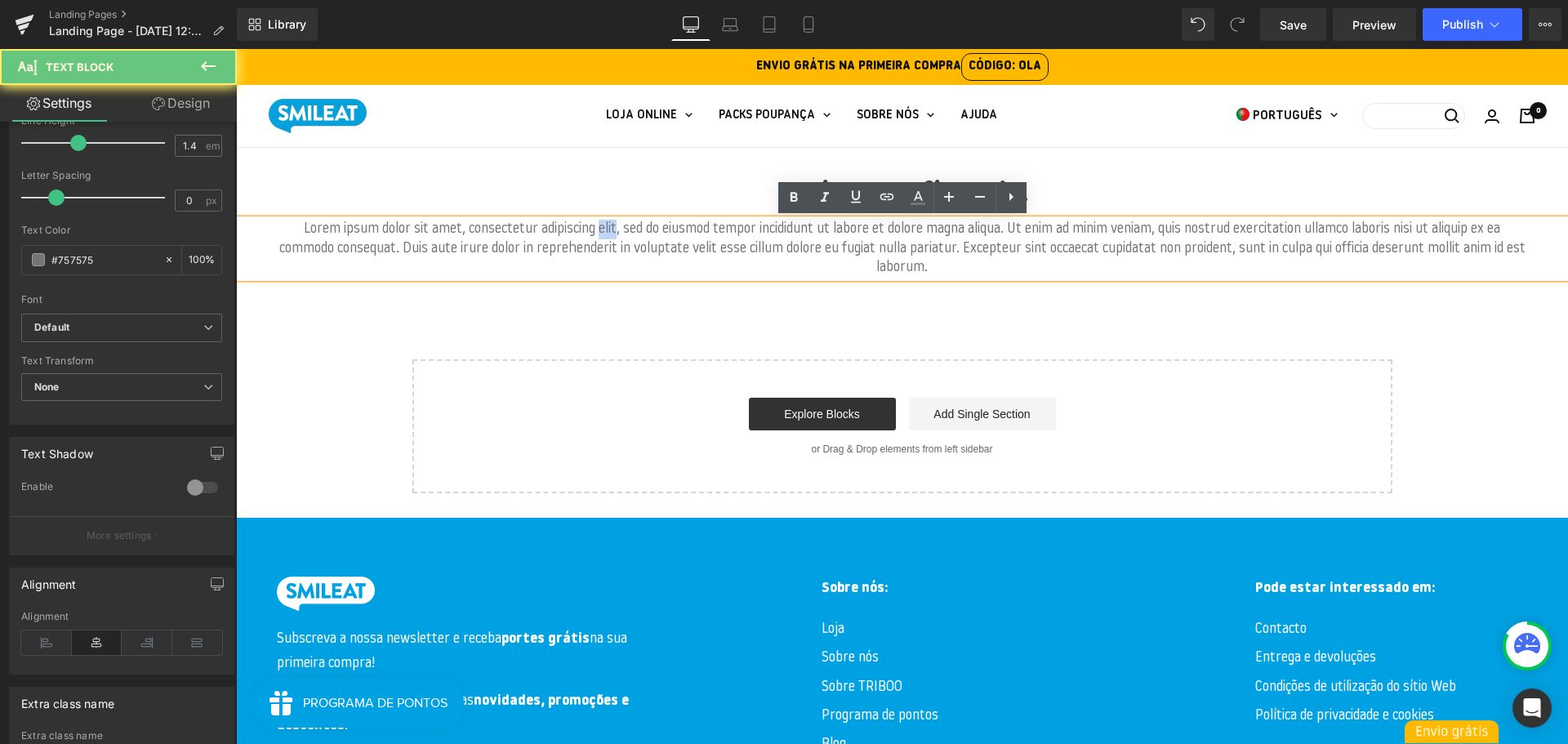
click at [609, 235] on p "Lorem ipsum dolor sit amet, consectetur adipiscing elit, sed do eiusmod tempor …" at bounding box center [902, 248] width 1250 height 58
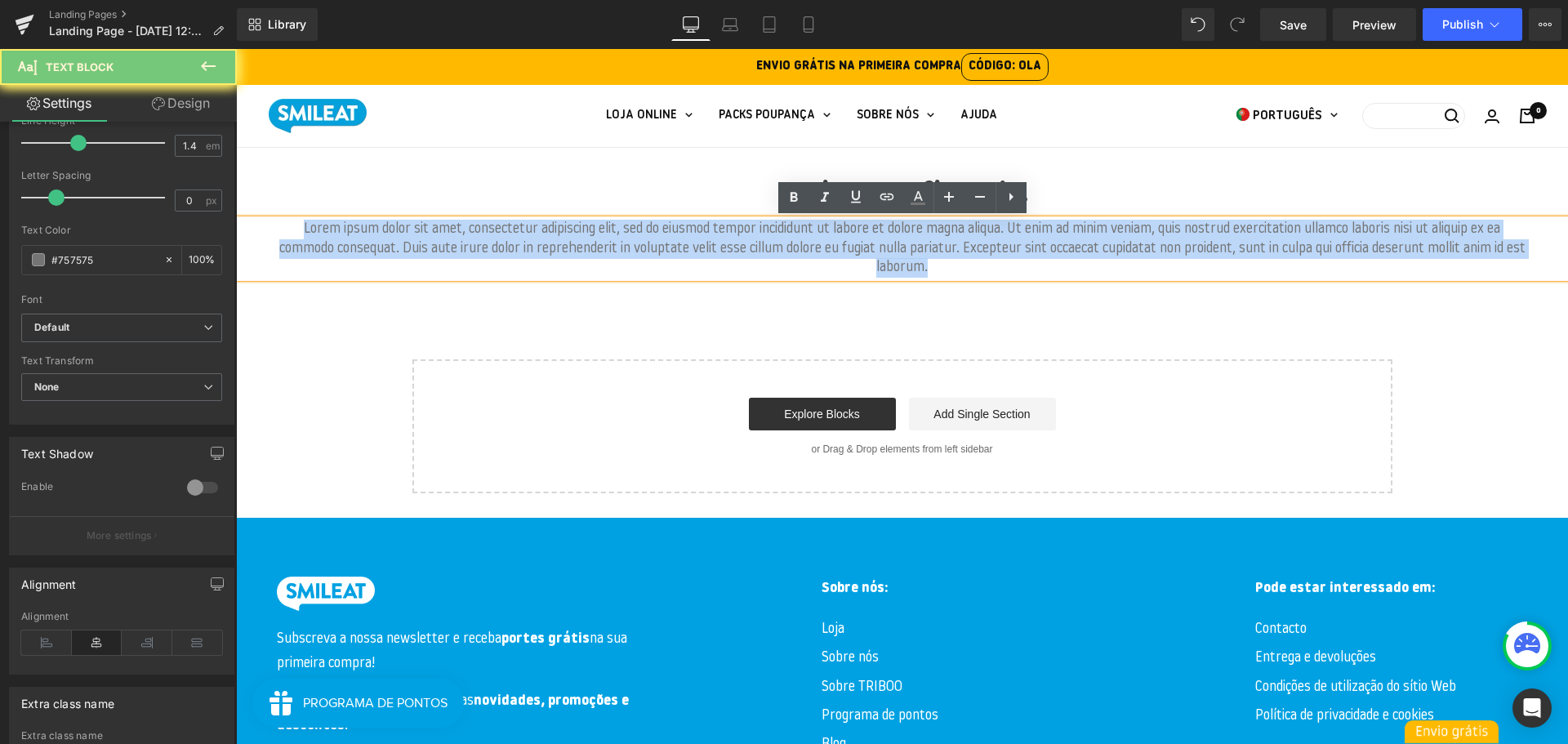
click at [609, 235] on p "Lorem ipsum dolor sit amet, consectetur adipiscing elit, sed do eiusmod tempor …" at bounding box center [902, 248] width 1250 height 58
paste div
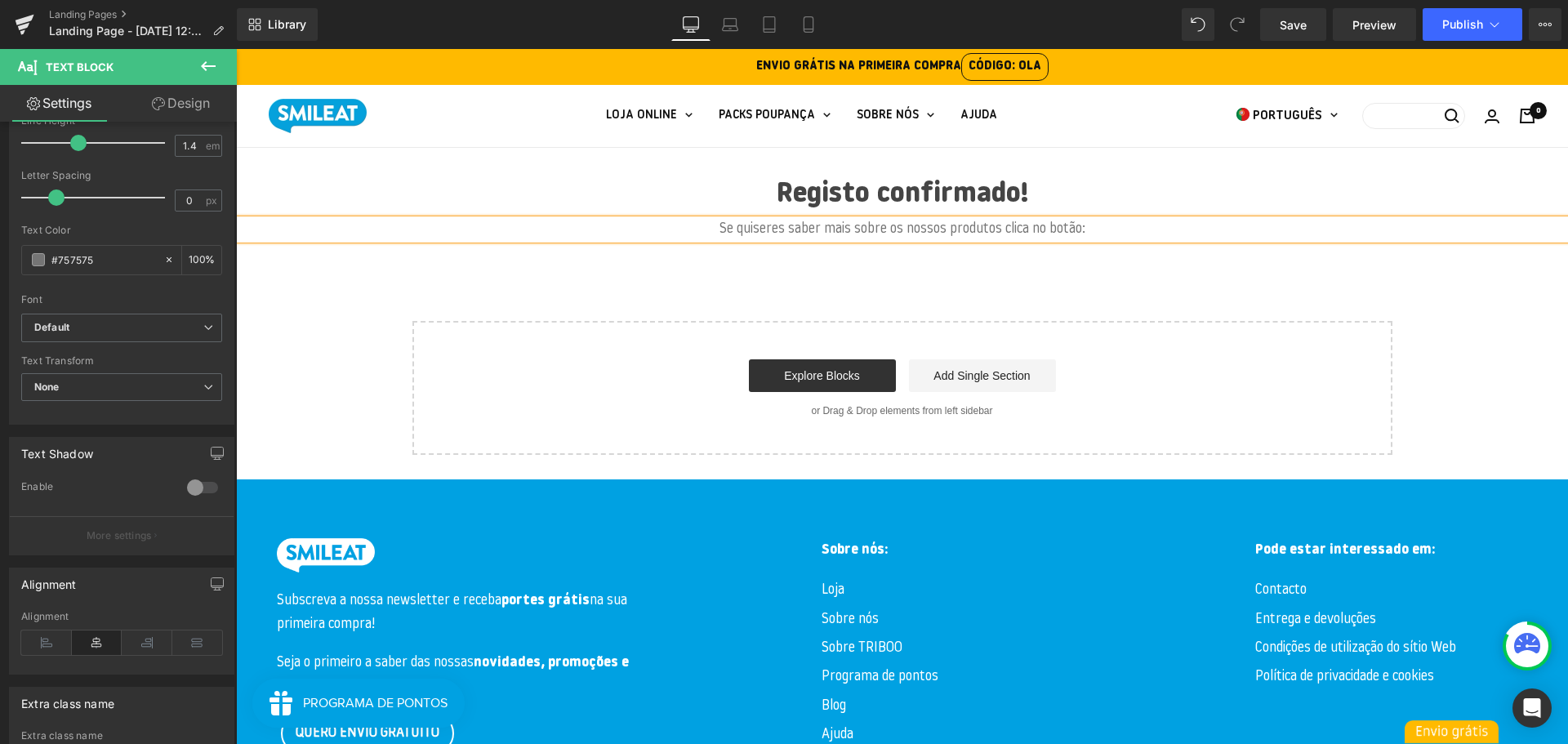
click at [884, 291] on div "Registo confirmado! Heading Se quiseres saber mais sobre os nossos produtos cli…" at bounding box center [902, 301] width 1332 height 308
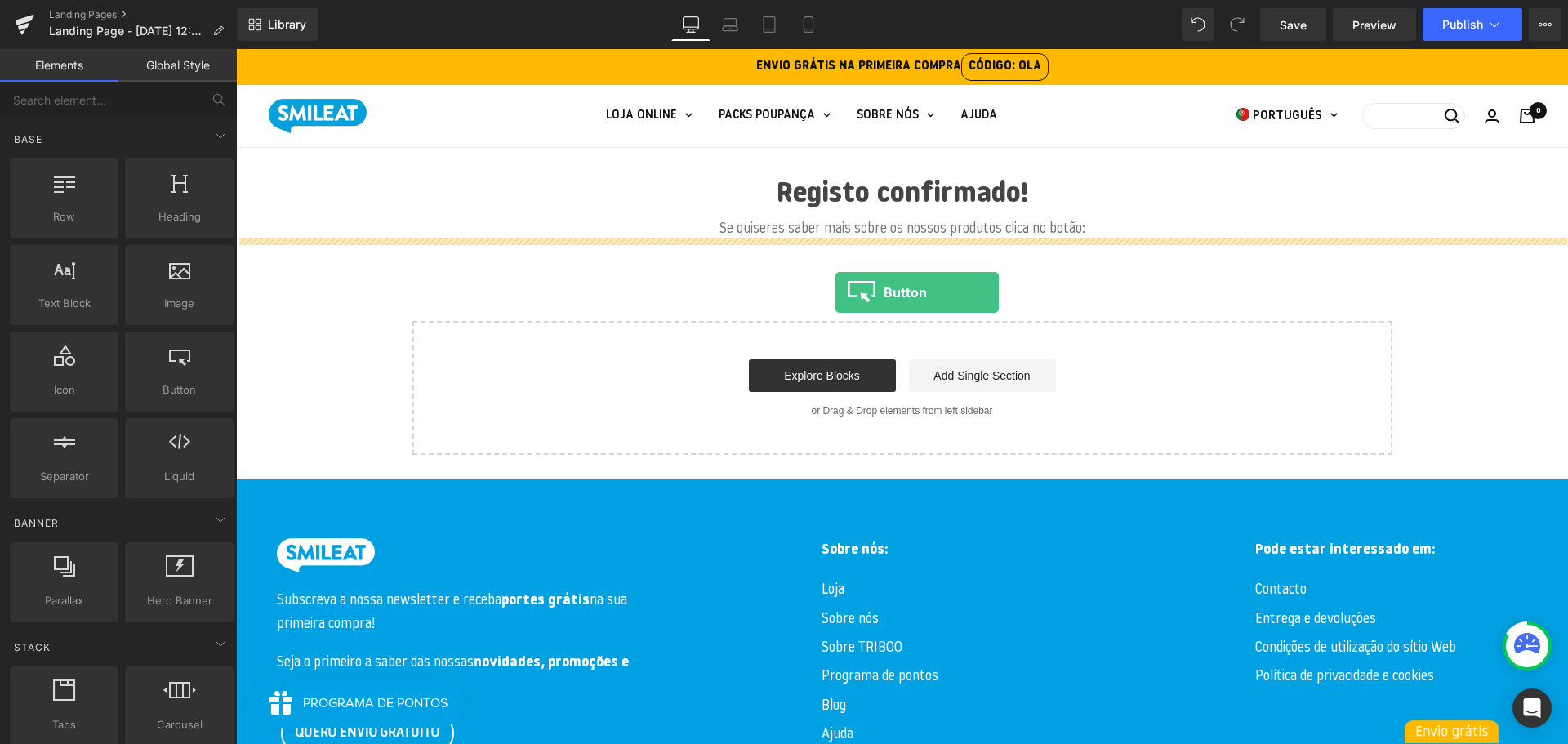
drag, startPoint x: 430, startPoint y: 420, endPoint x: 835, endPoint y: 292, distance: 424.7
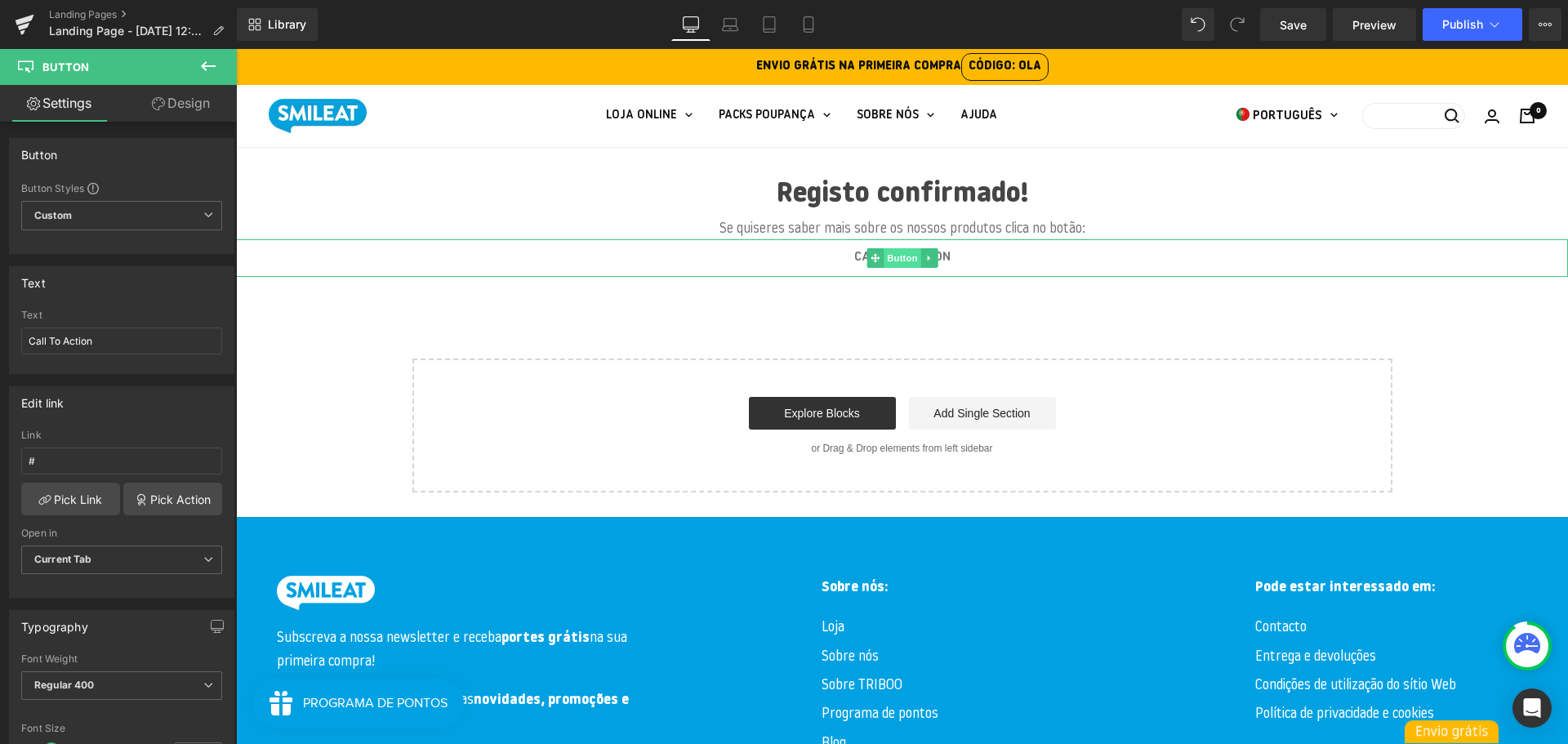
click at [911, 258] on span "Button" at bounding box center [903, 258] width 38 height 20
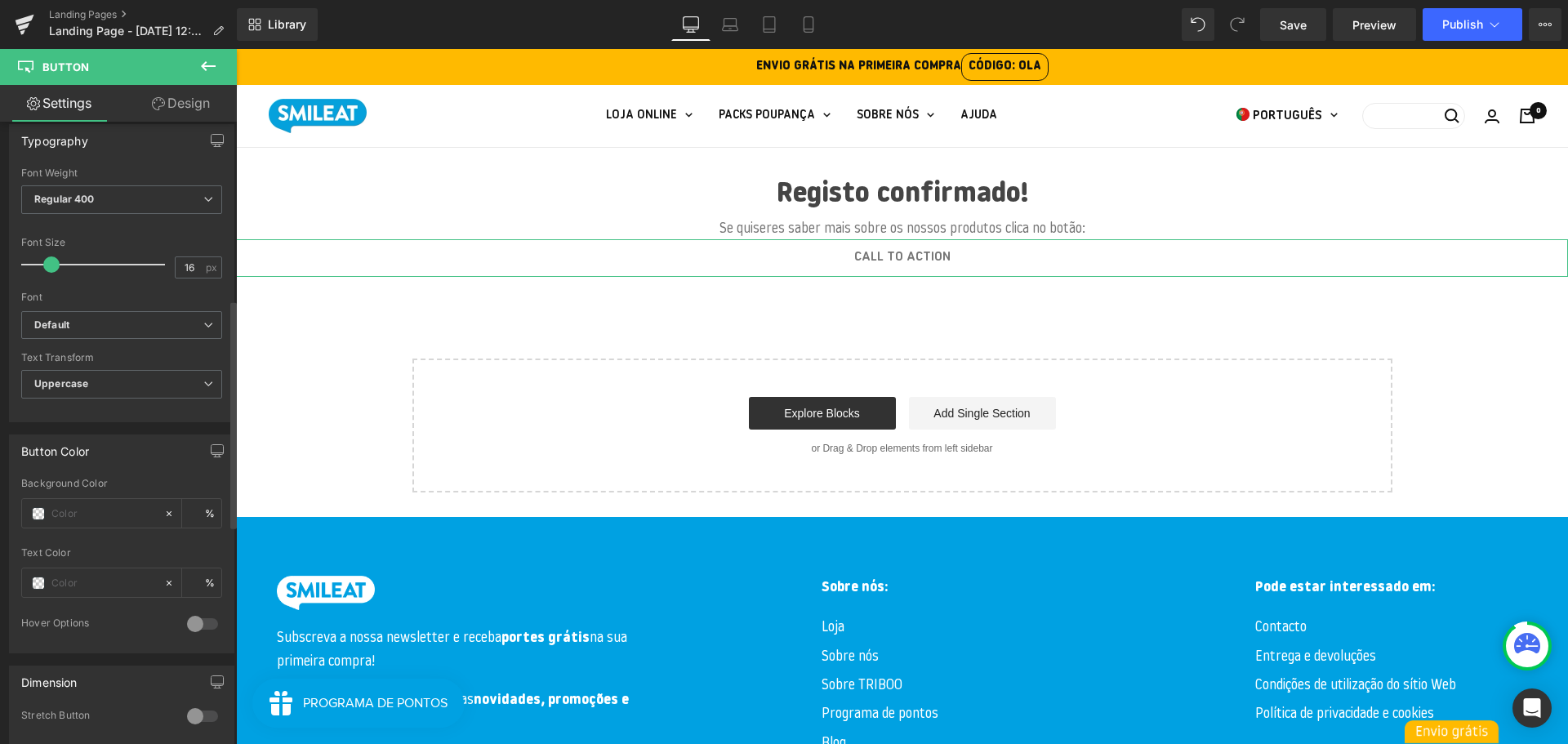
scroll to position [487, 0]
click at [69, 585] on input "text" at bounding box center [103, 582] width 104 height 18
type input "0"
click at [59, 521] on input "text" at bounding box center [103, 512] width 104 height 18
type input "#"
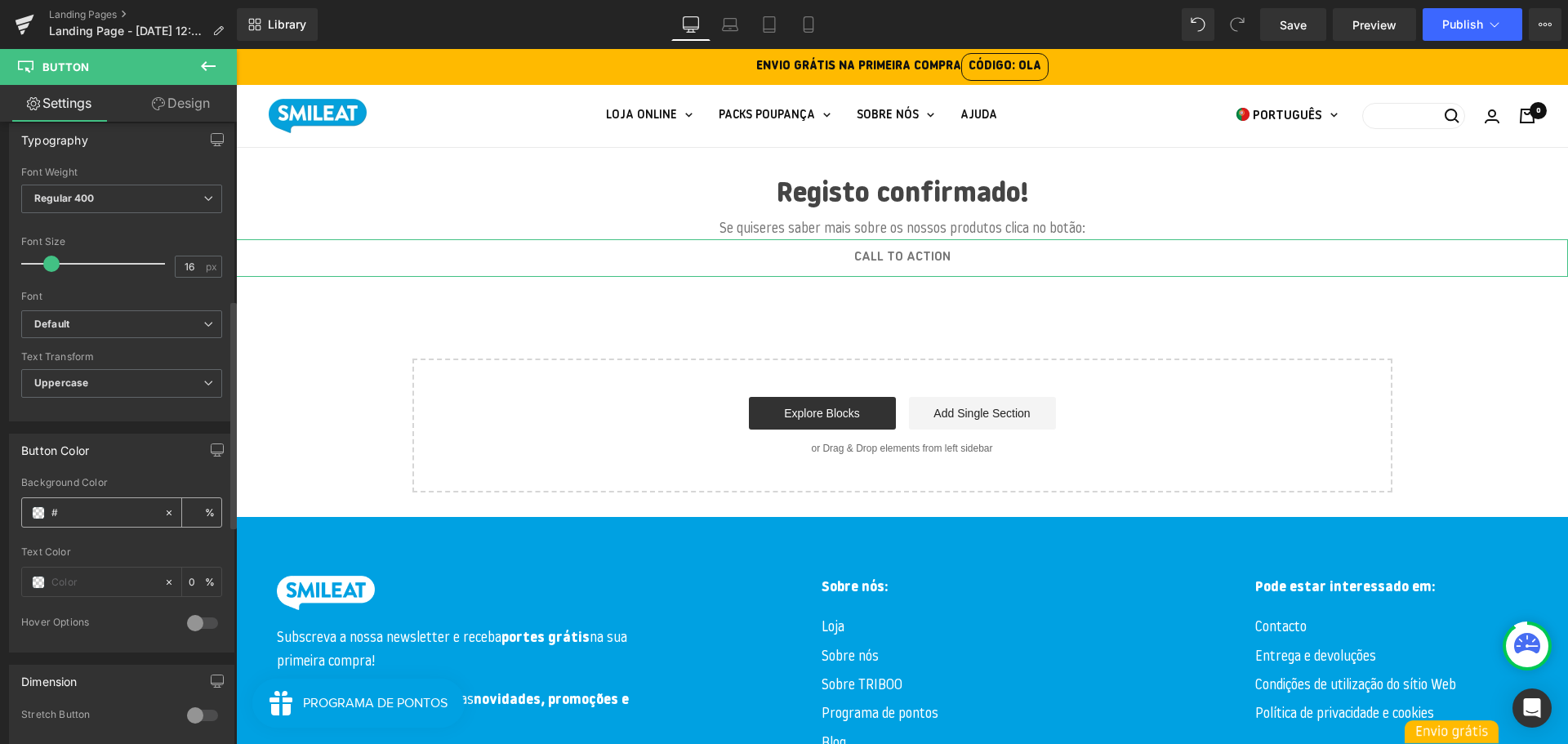
type input "0"
type input "#00a"
type input "100"
type input "#00a1e"
type input "7"
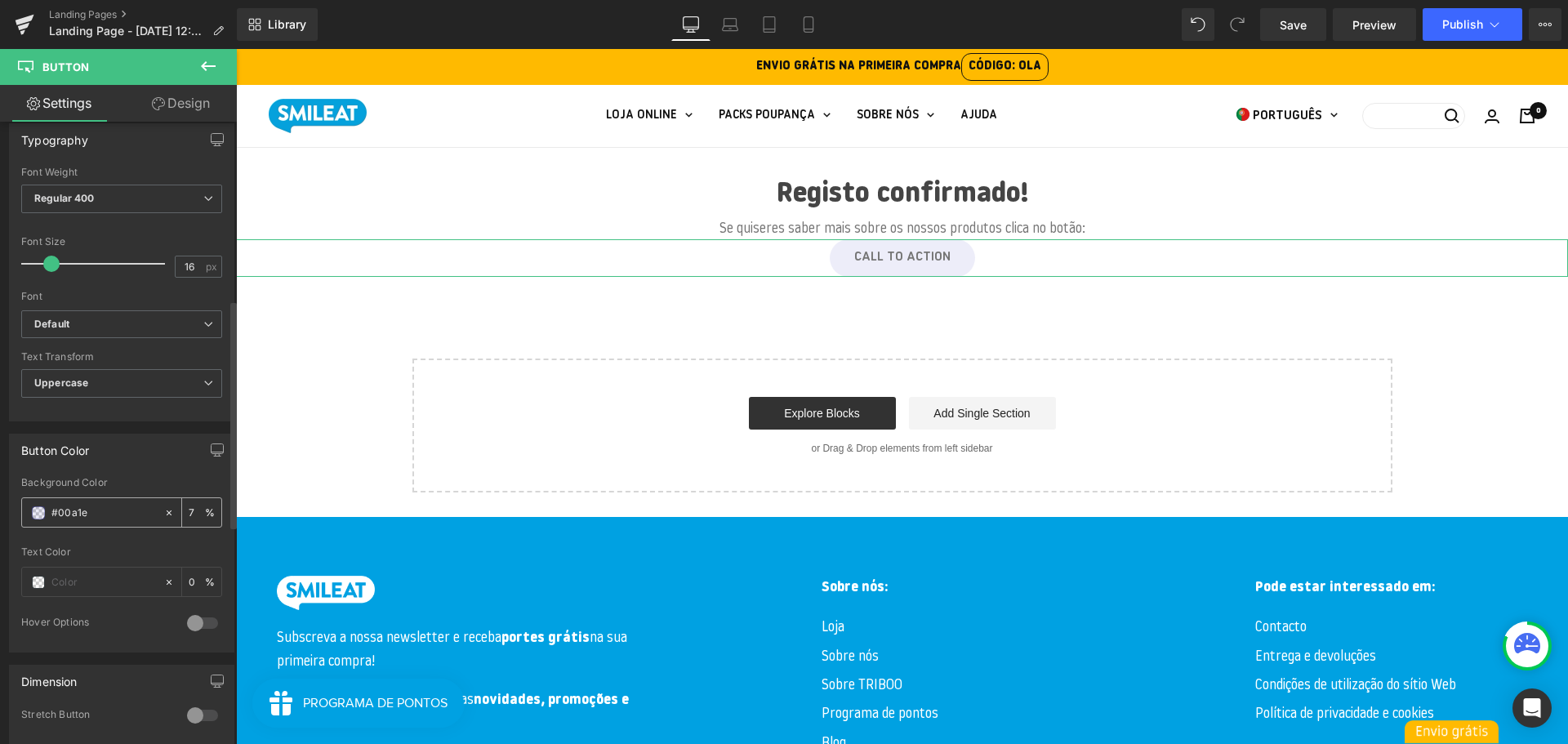
type input "#00a1e2"
type input "100"
type input "#00a1e2"
click at [76, 577] on input "text" at bounding box center [103, 582] width 104 height 18
type input "#ffff"
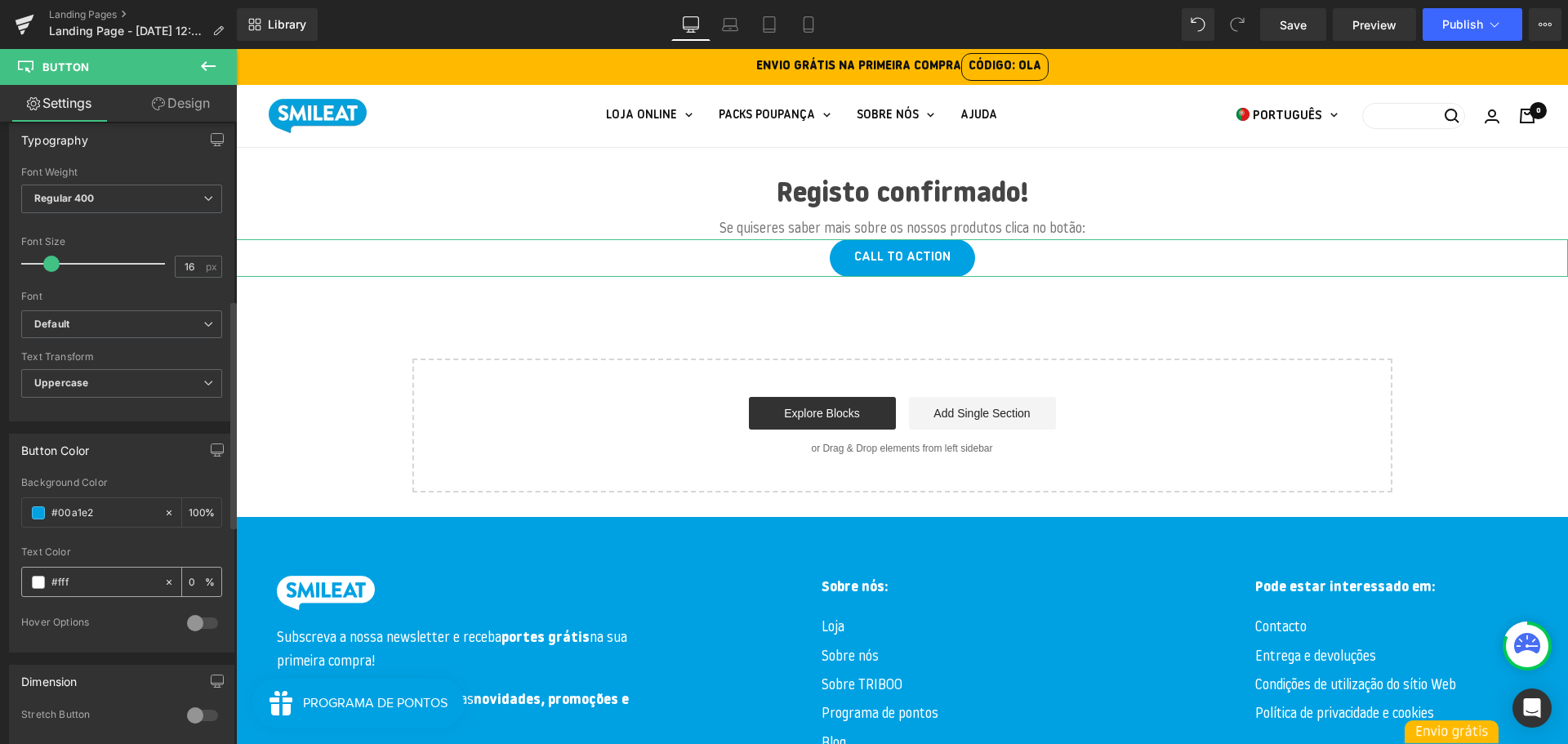
type input "100"
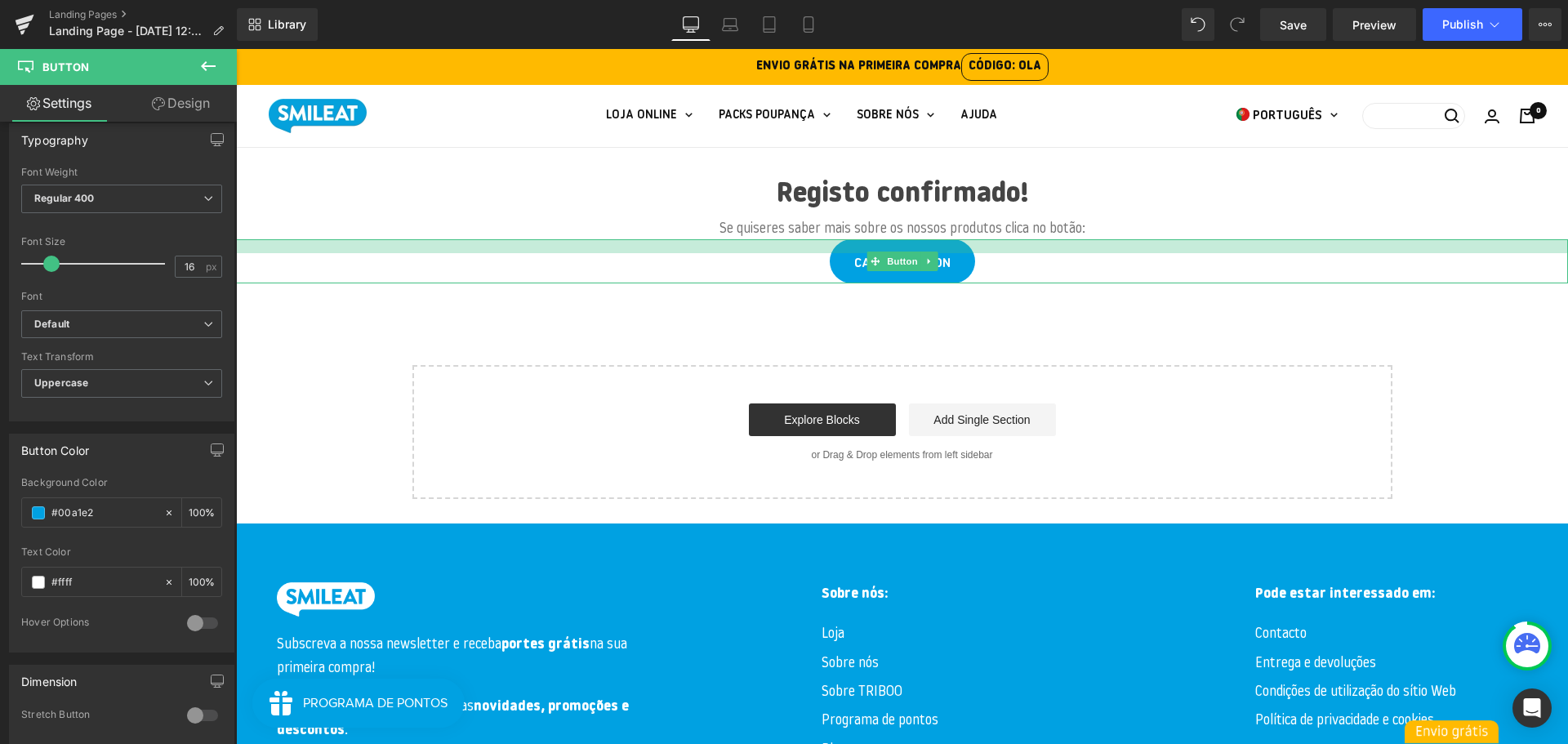
click at [997, 247] on div at bounding box center [902, 247] width 1332 height 14
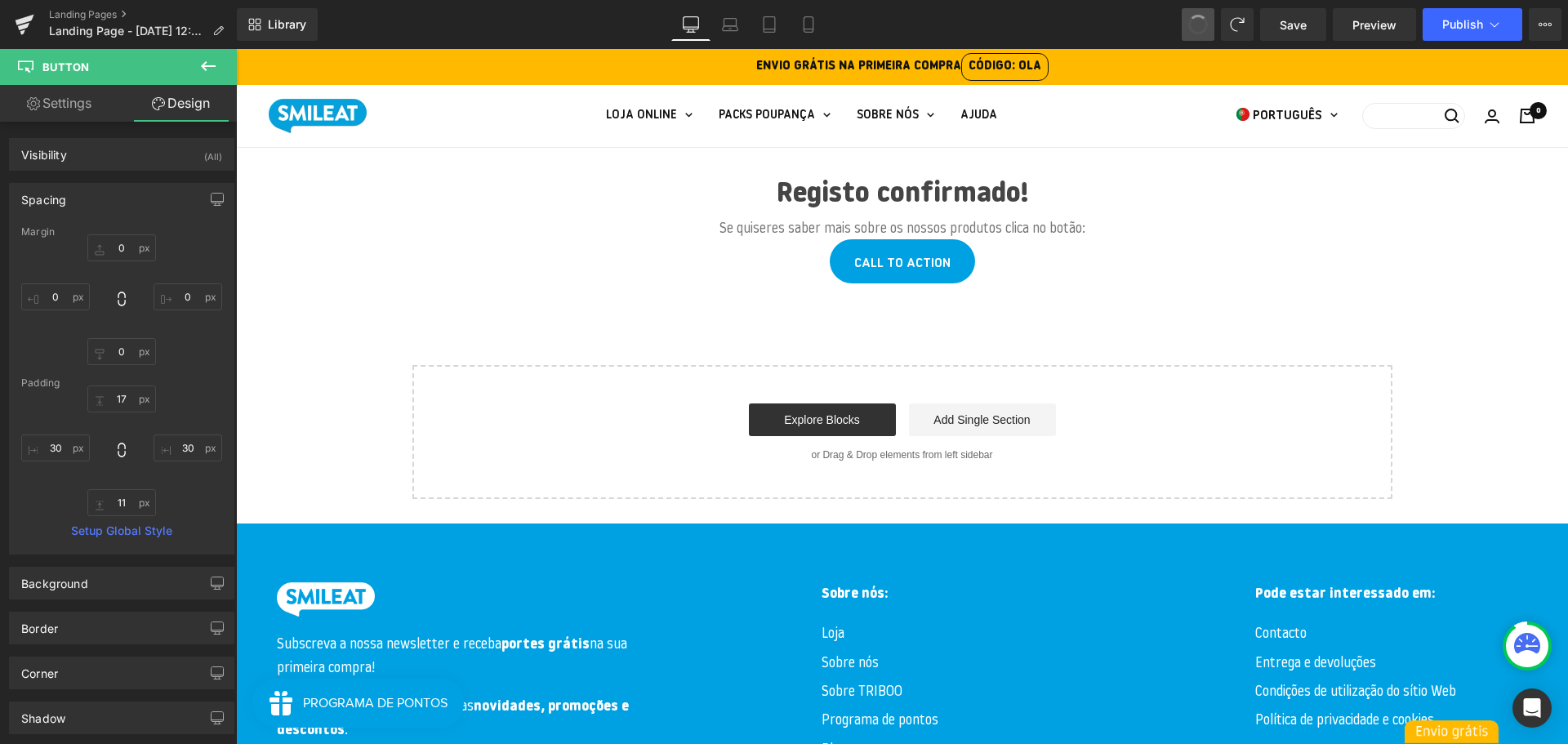
type input "0"
type input "17"
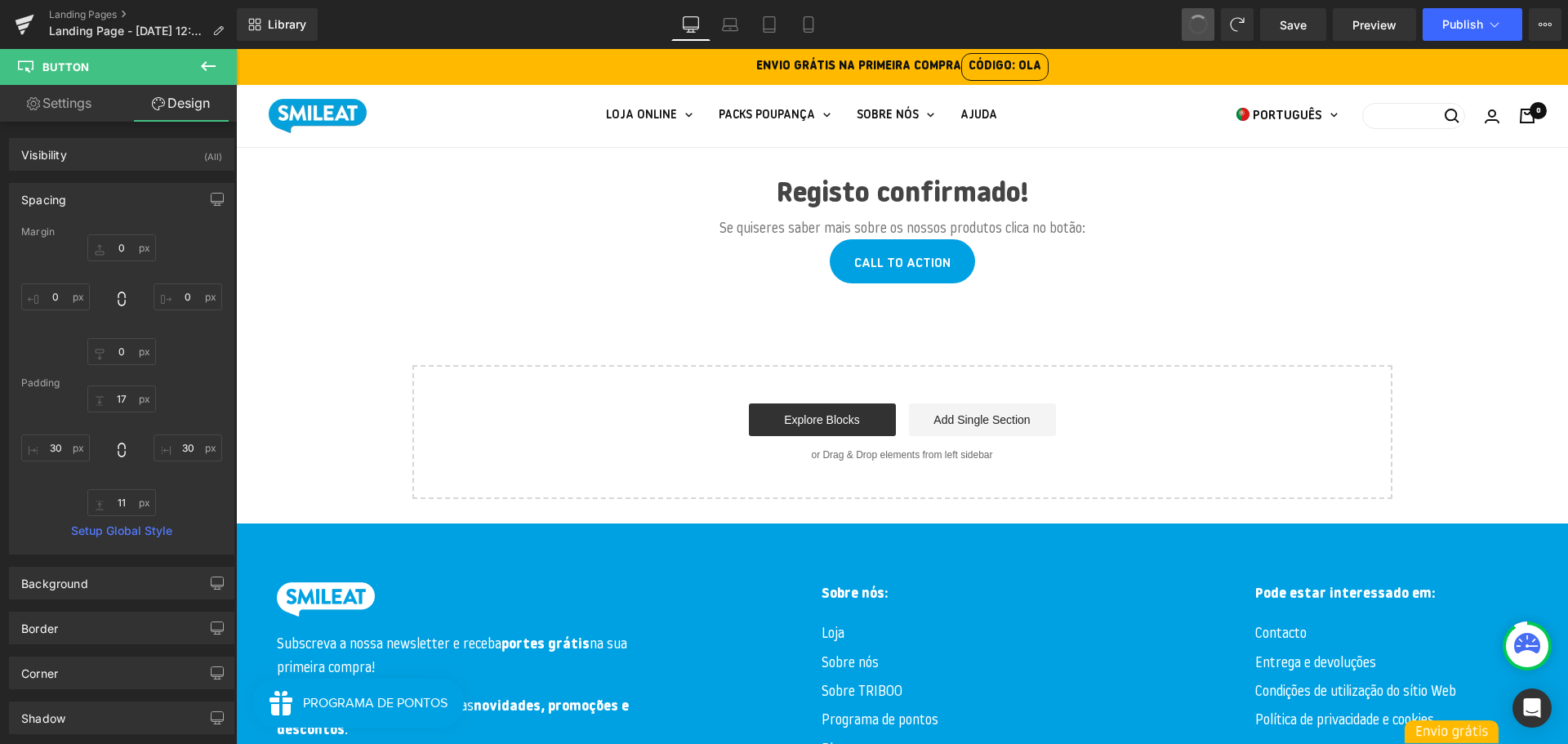
type input "30"
type input "11"
type input "30"
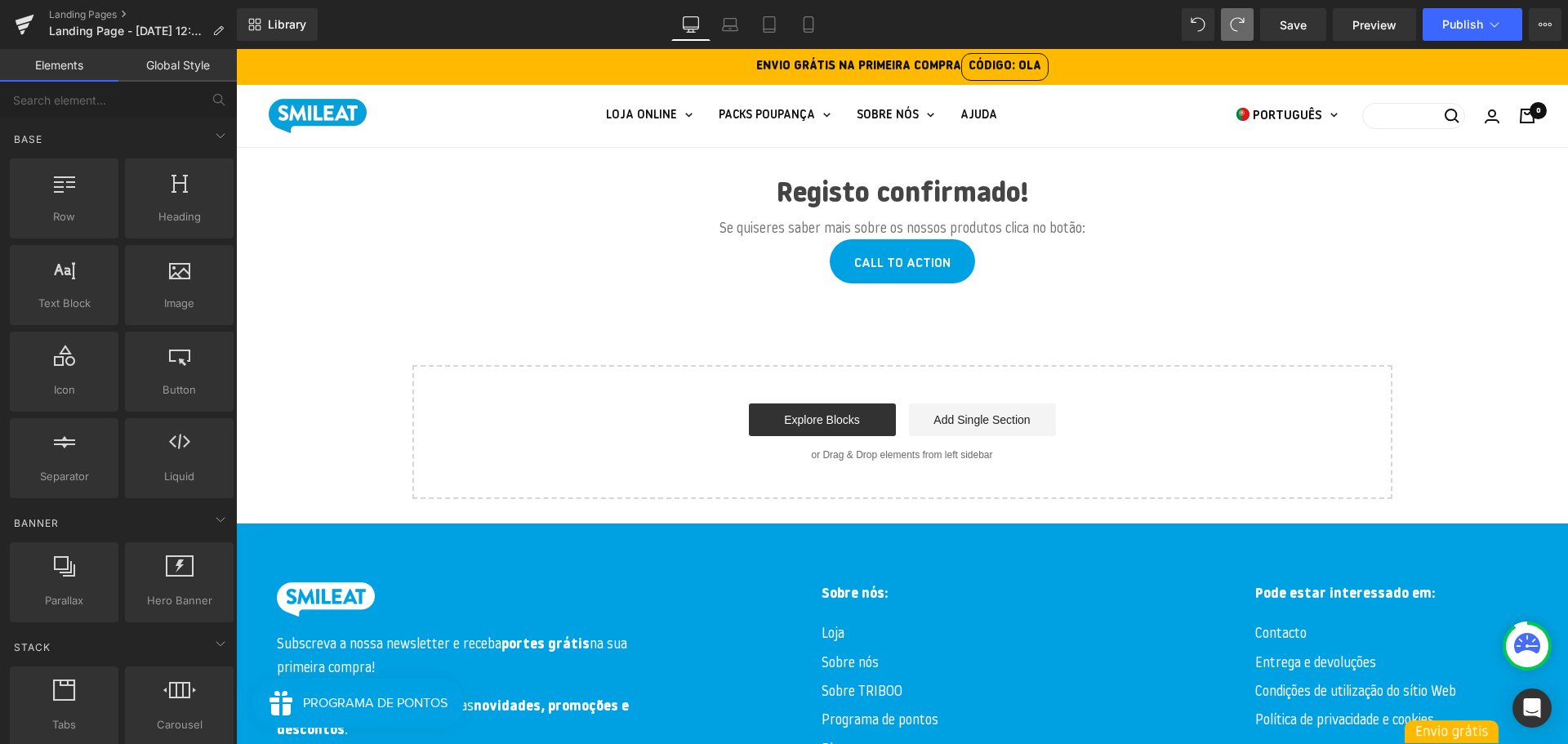
click at [170, 59] on link "Global Style" at bounding box center [177, 66] width 118 height 33
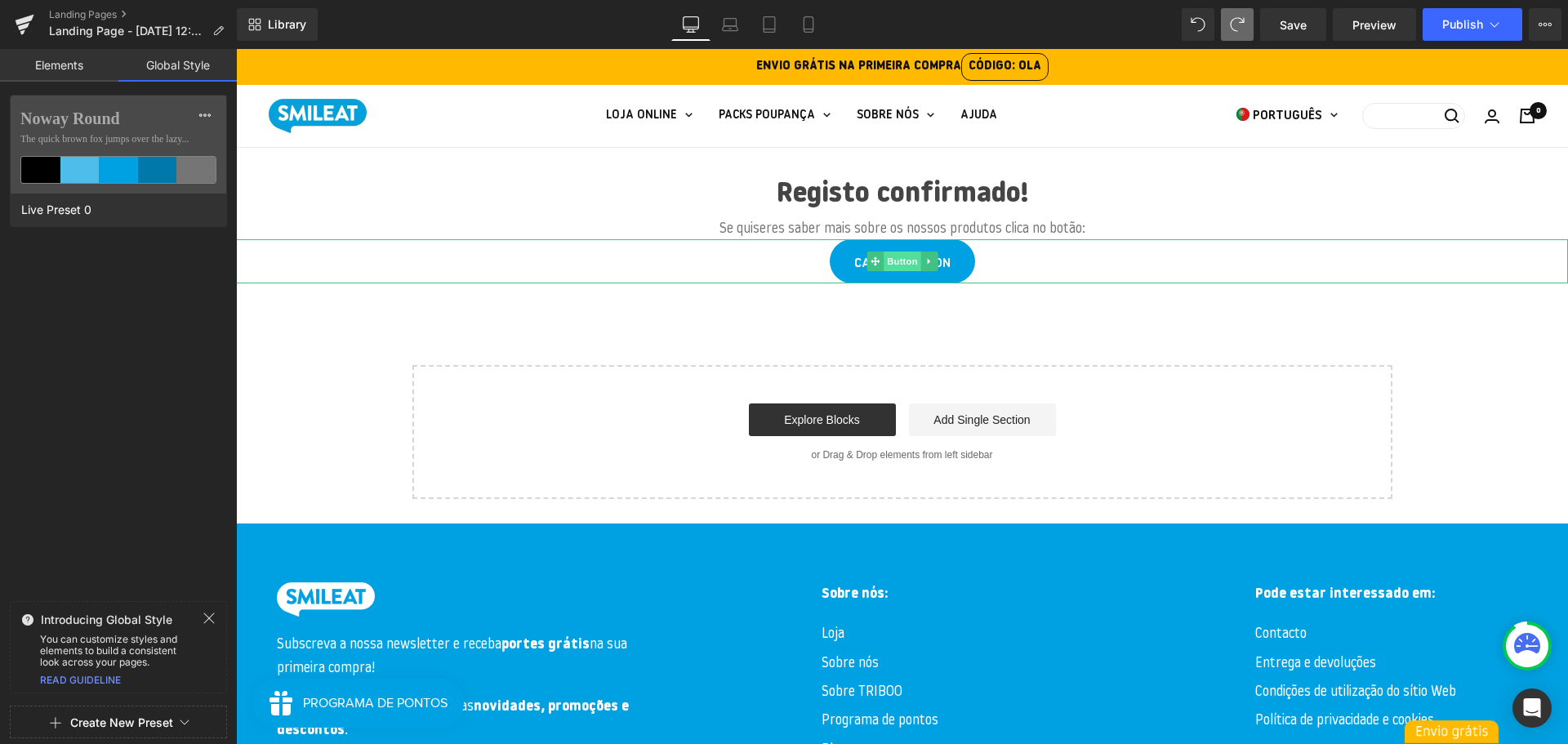
click at [896, 259] on span "Button" at bounding box center [903, 261] width 38 height 20
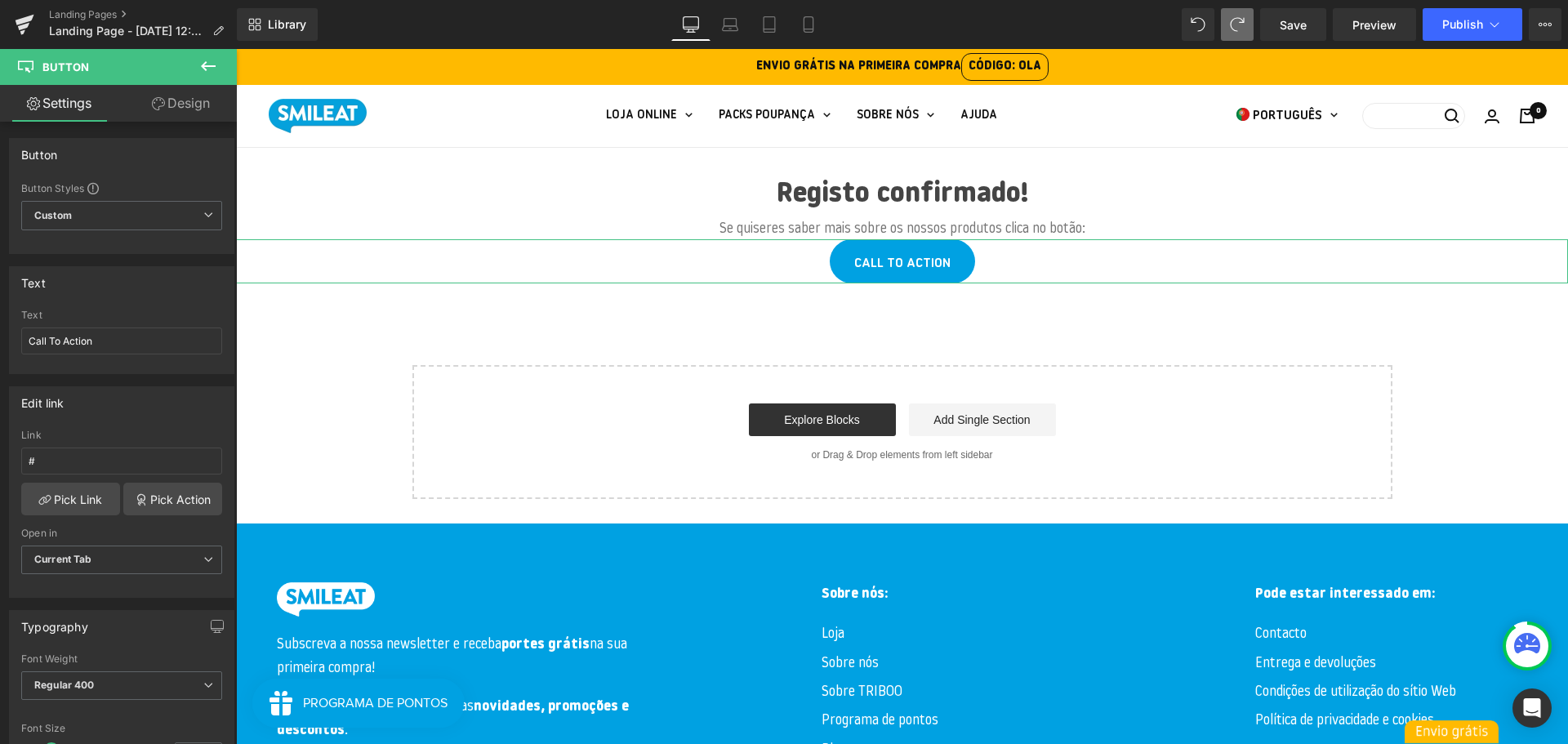
click at [176, 105] on link "Design" at bounding box center [180, 103] width 118 height 37
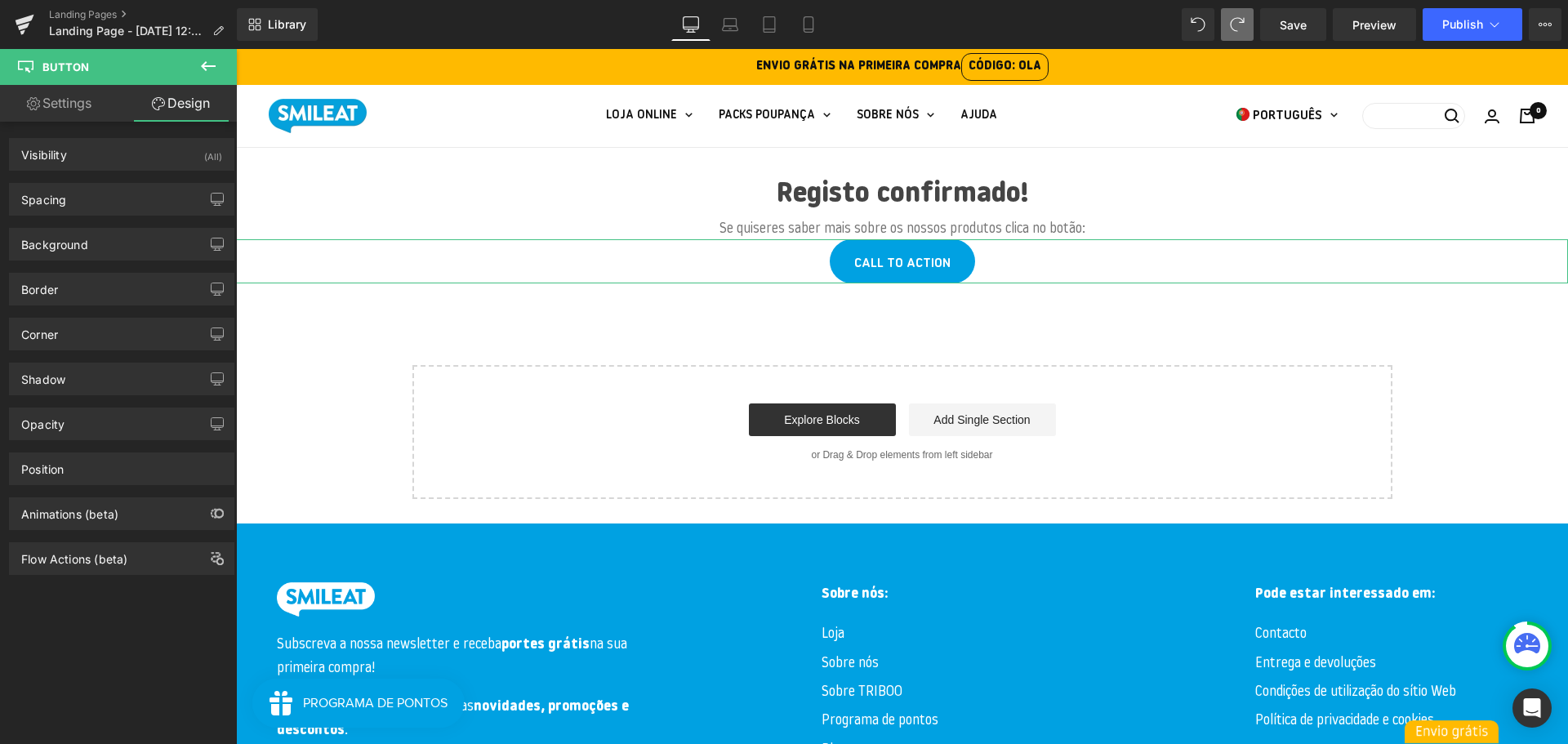
type input "0"
type input "17"
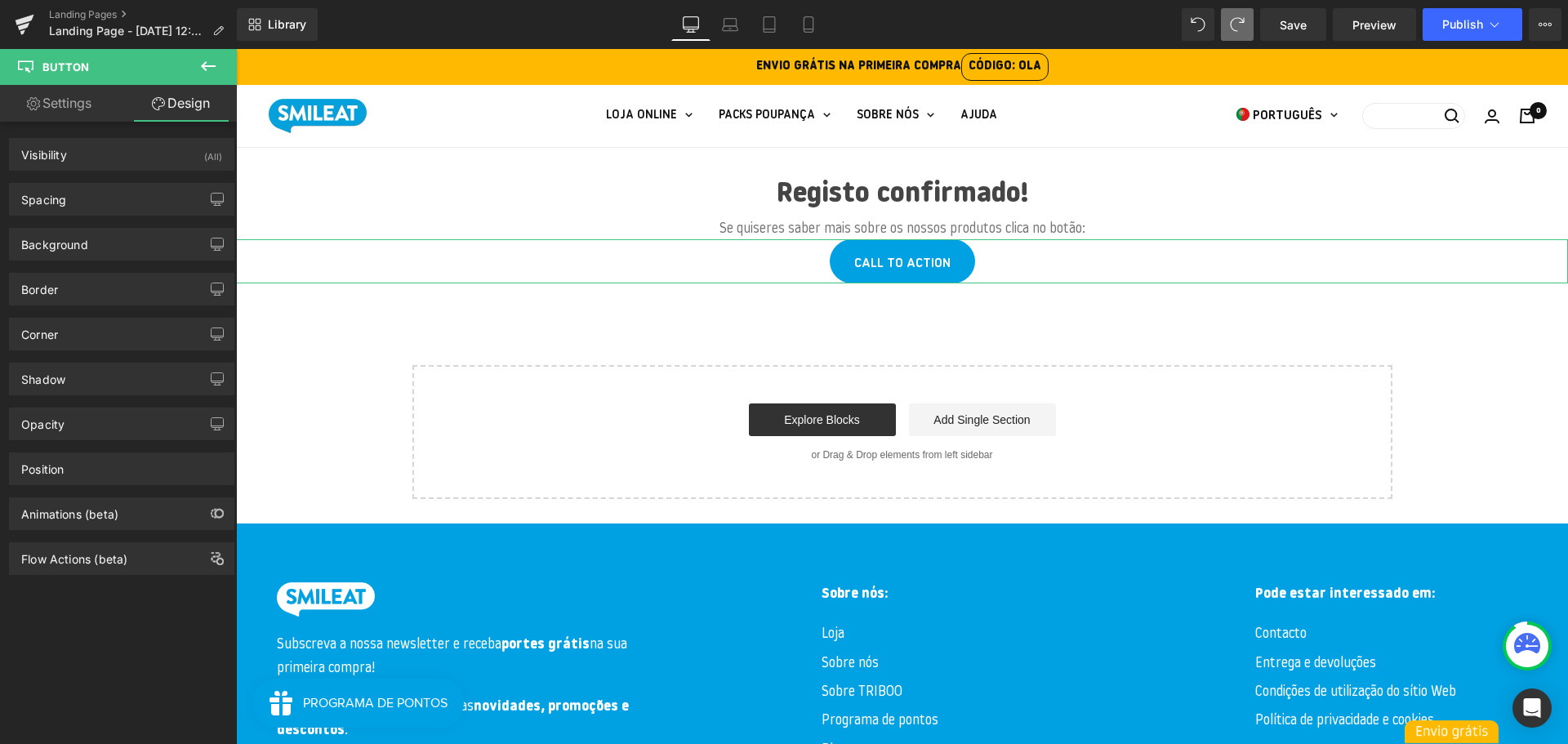
type input "30"
type input "11"
type input "30"
click at [102, 197] on div "Spacing" at bounding box center [122, 199] width 224 height 31
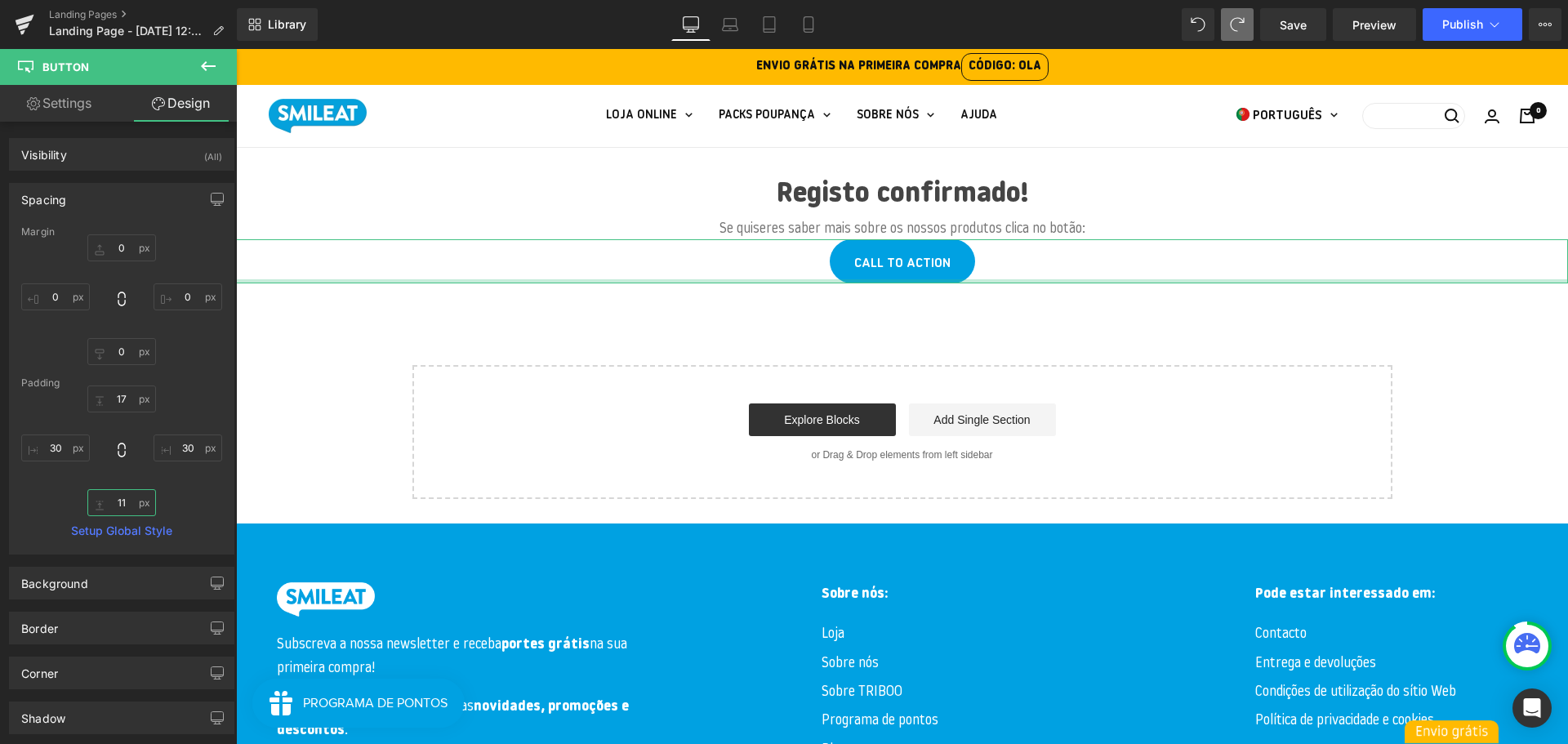
click at [128, 505] on input "11" at bounding box center [122, 502] width 69 height 27
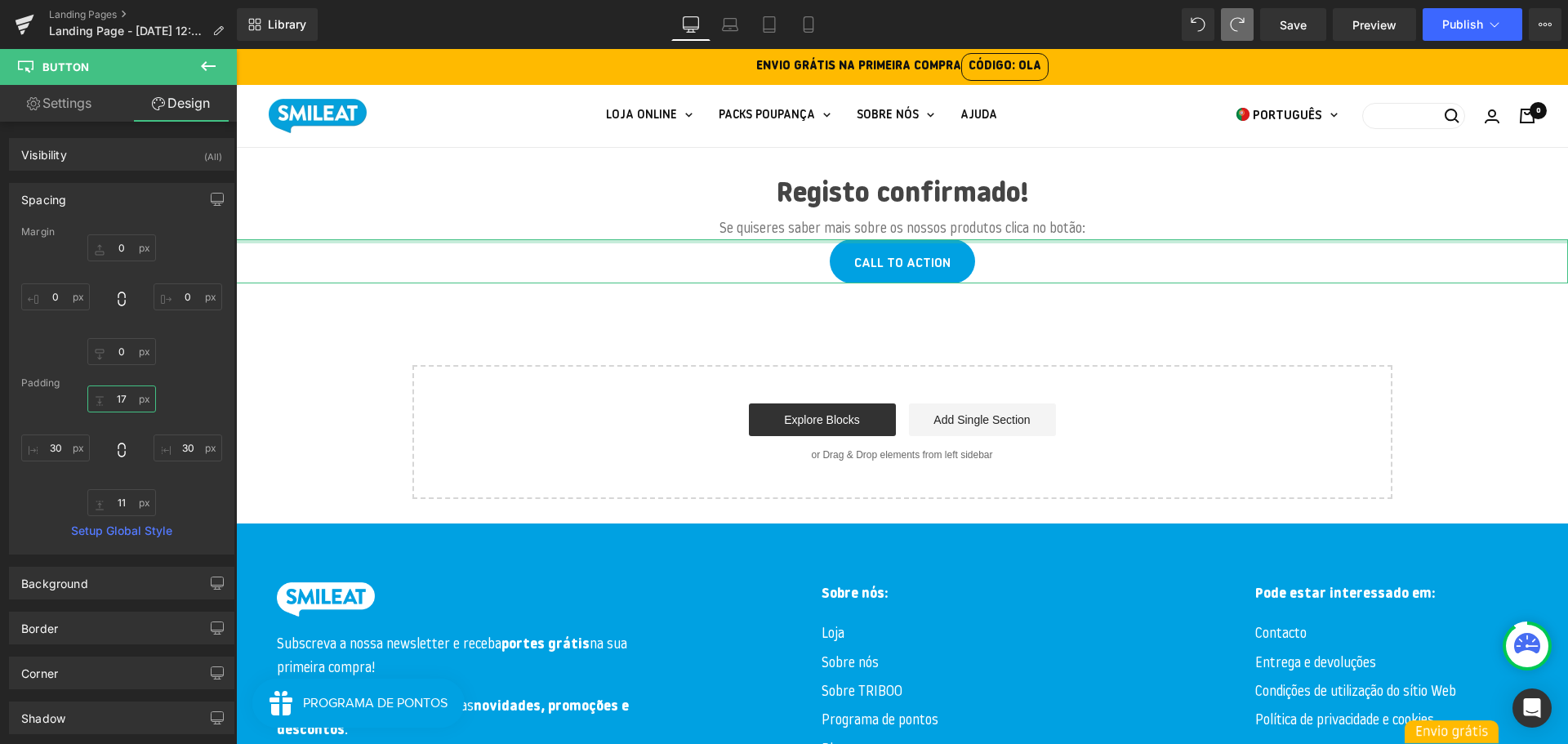
click at [123, 394] on input "17" at bounding box center [122, 398] width 69 height 27
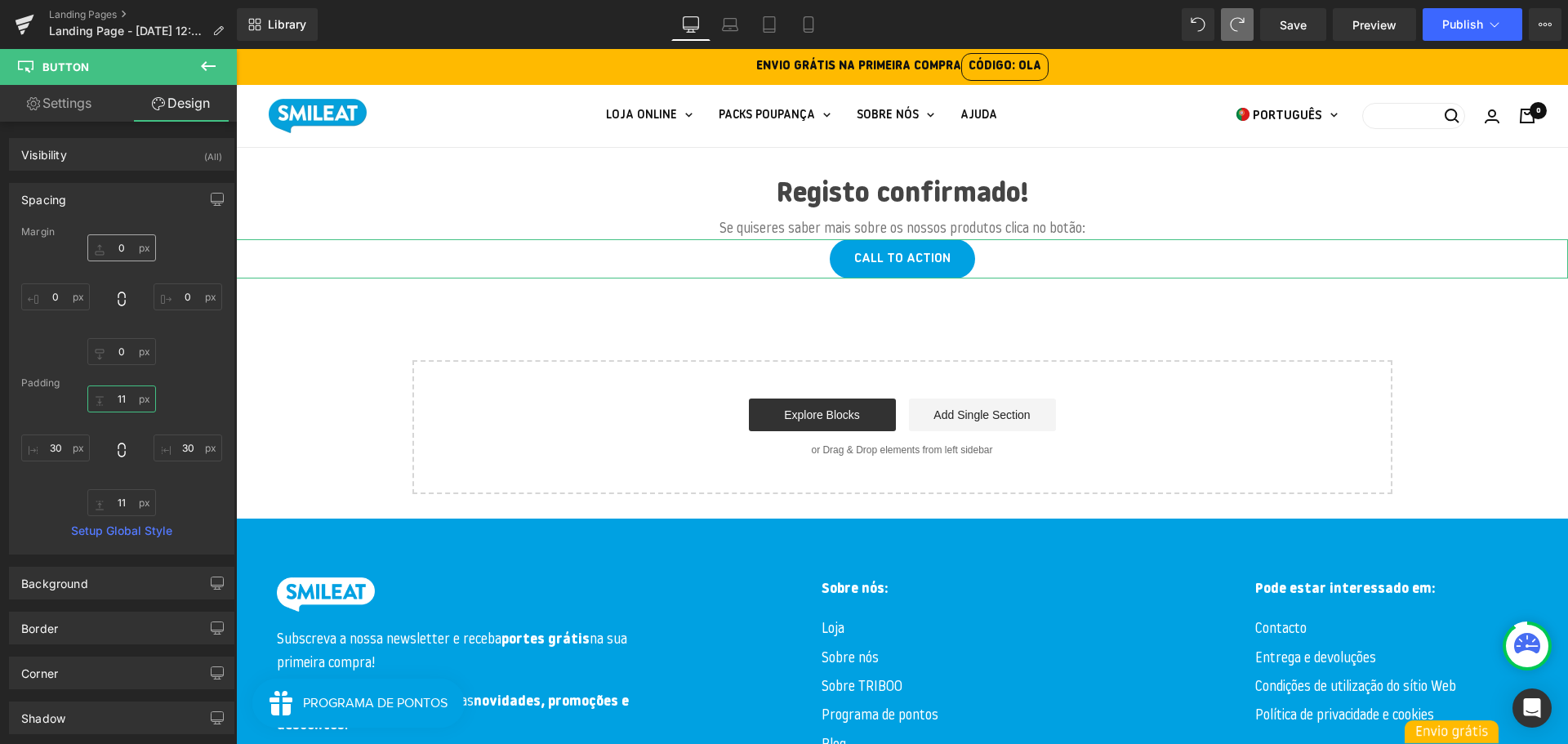
type input "11"
click at [116, 252] on input "0" at bounding box center [122, 247] width 69 height 27
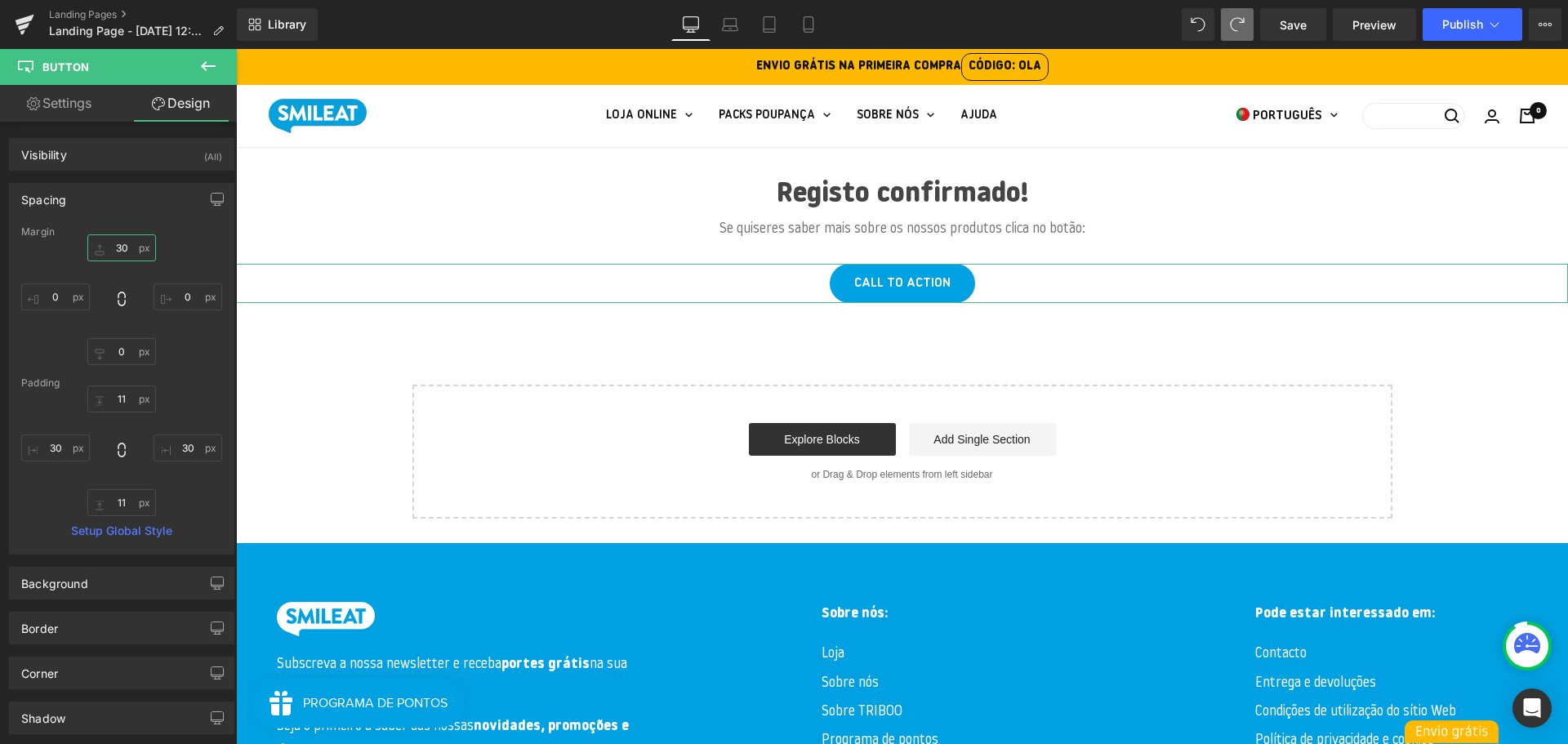
drag, startPoint x: 116, startPoint y: 252, endPoint x: 122, endPoint y: 264, distance: 13.4
click at [122, 264] on div "30 30 0px 0 0px 0 0px 0" at bounding box center [122, 300] width 201 height 131
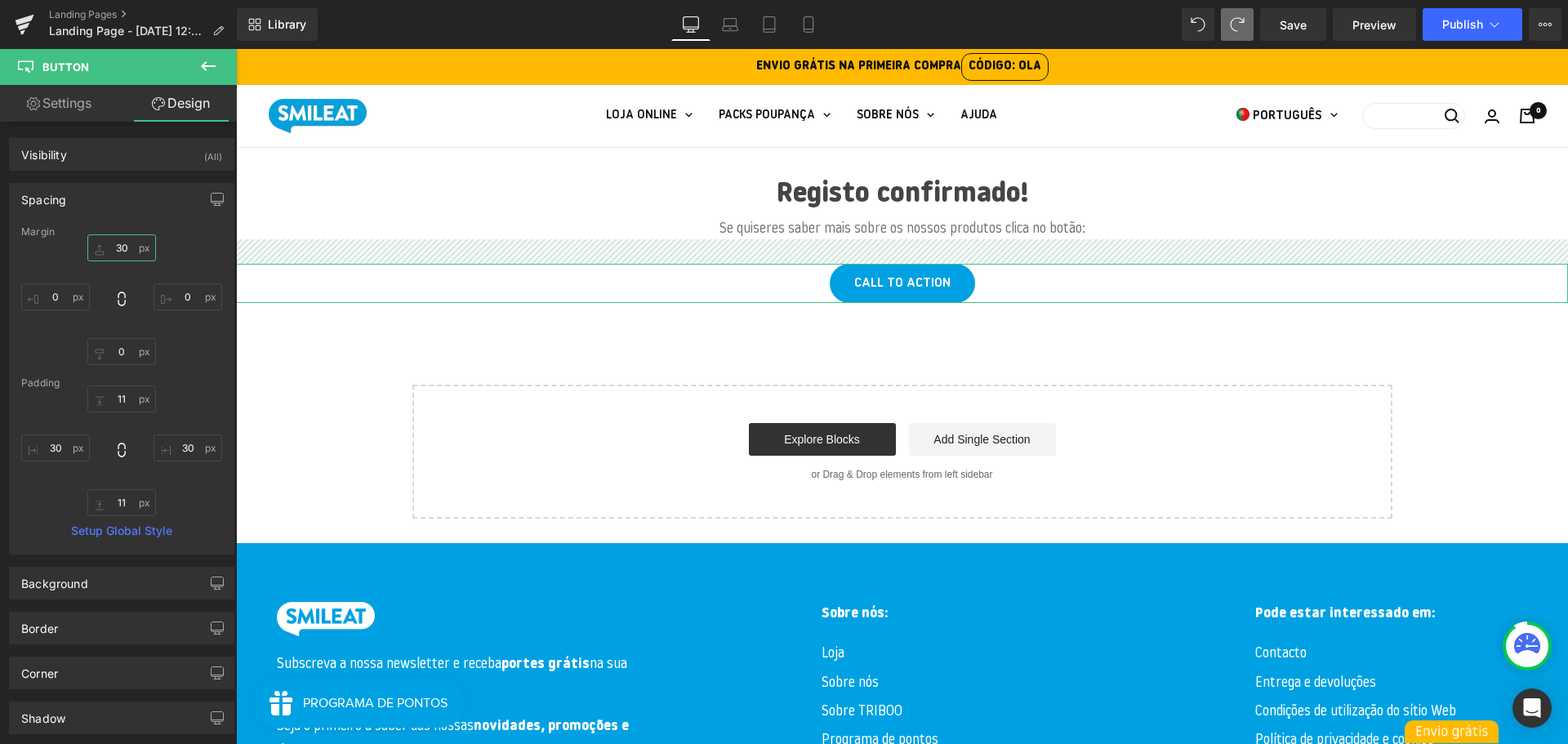
click at [129, 241] on input "30" at bounding box center [122, 247] width 69 height 27
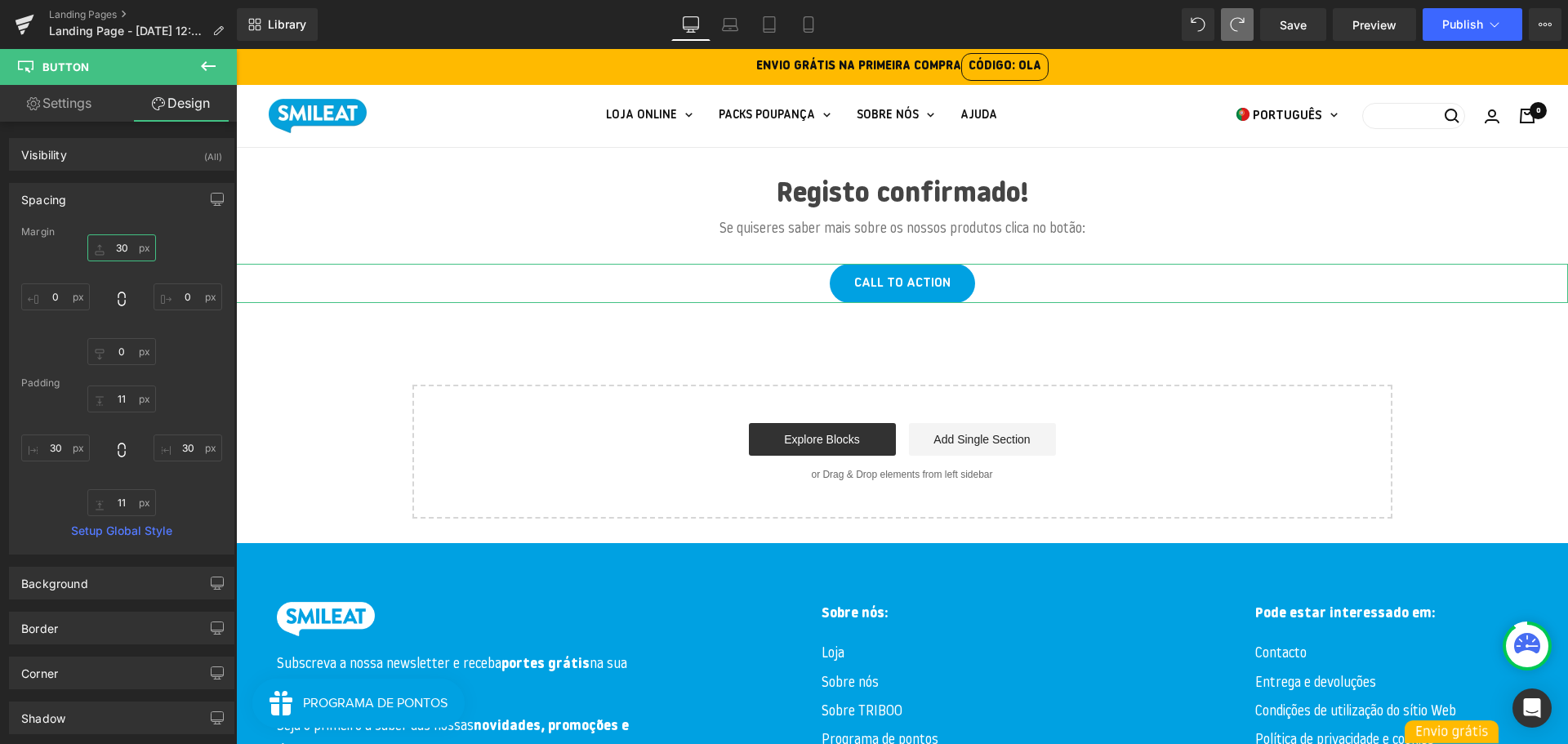
click at [129, 241] on input "30" at bounding box center [122, 247] width 69 height 27
type input "20"
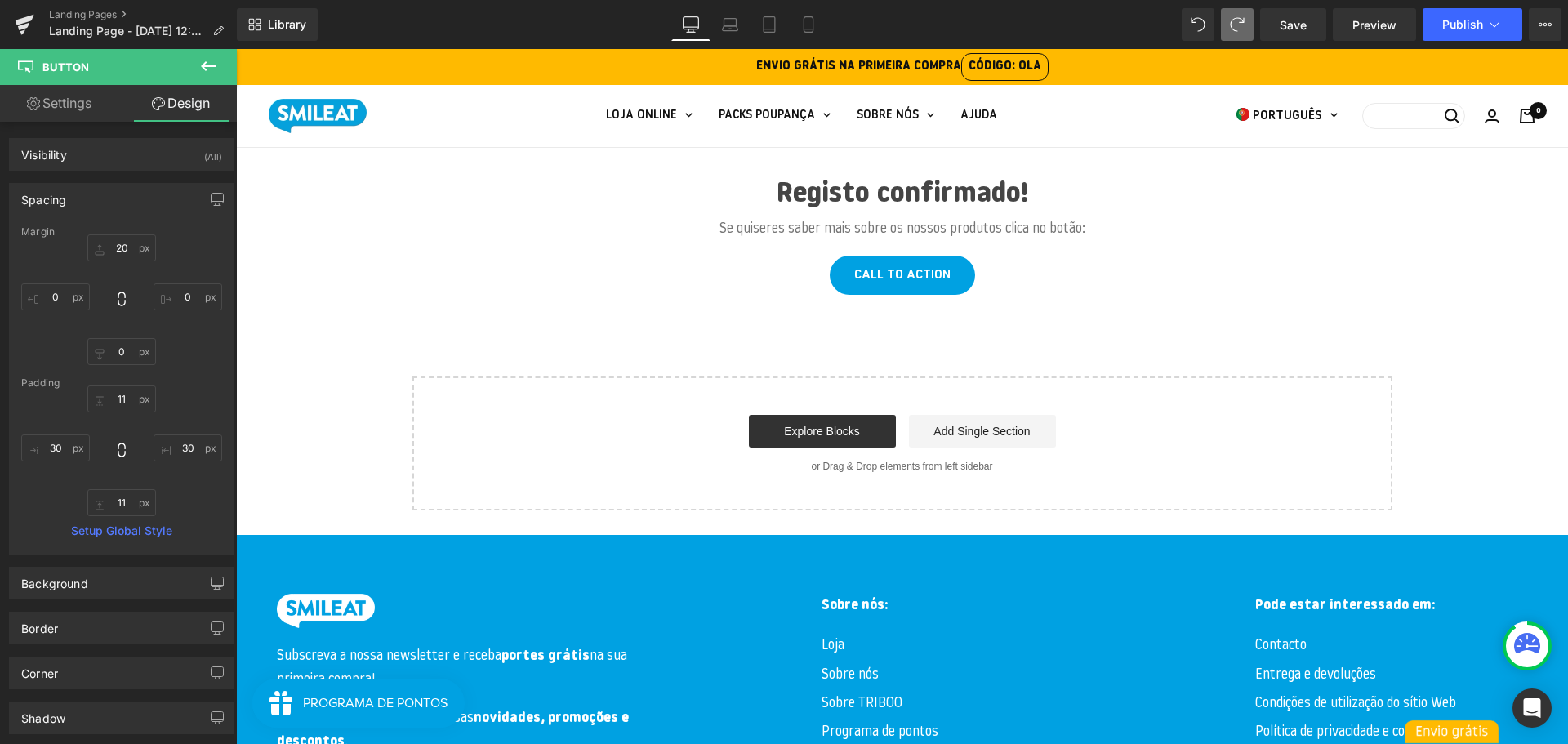
click at [604, 328] on div "Registo confirmado! Heading Se quiseres saber mais sobre os nossos produtos cli…" at bounding box center [902, 329] width 1332 height 364
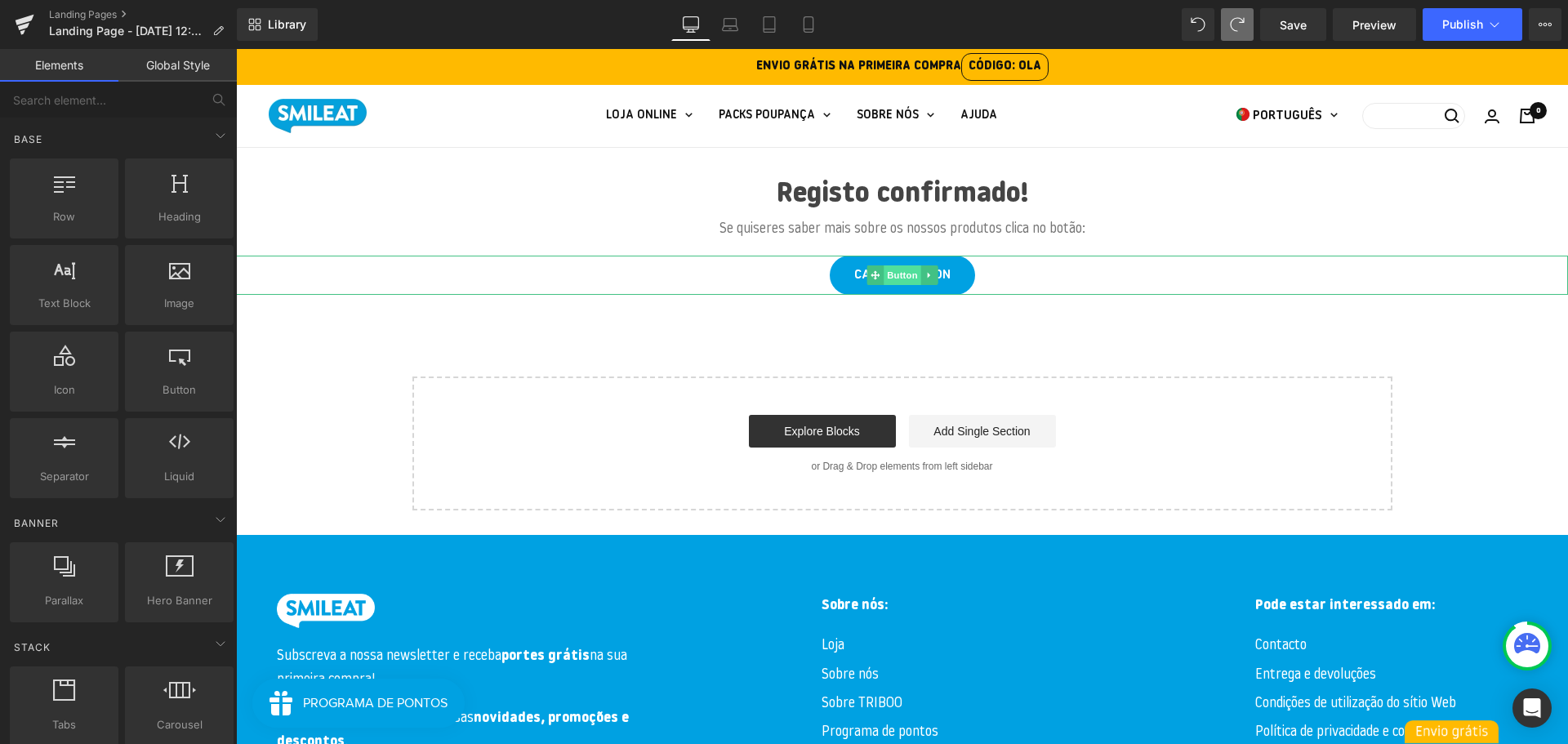
click at [905, 272] on span "Button" at bounding box center [903, 275] width 38 height 20
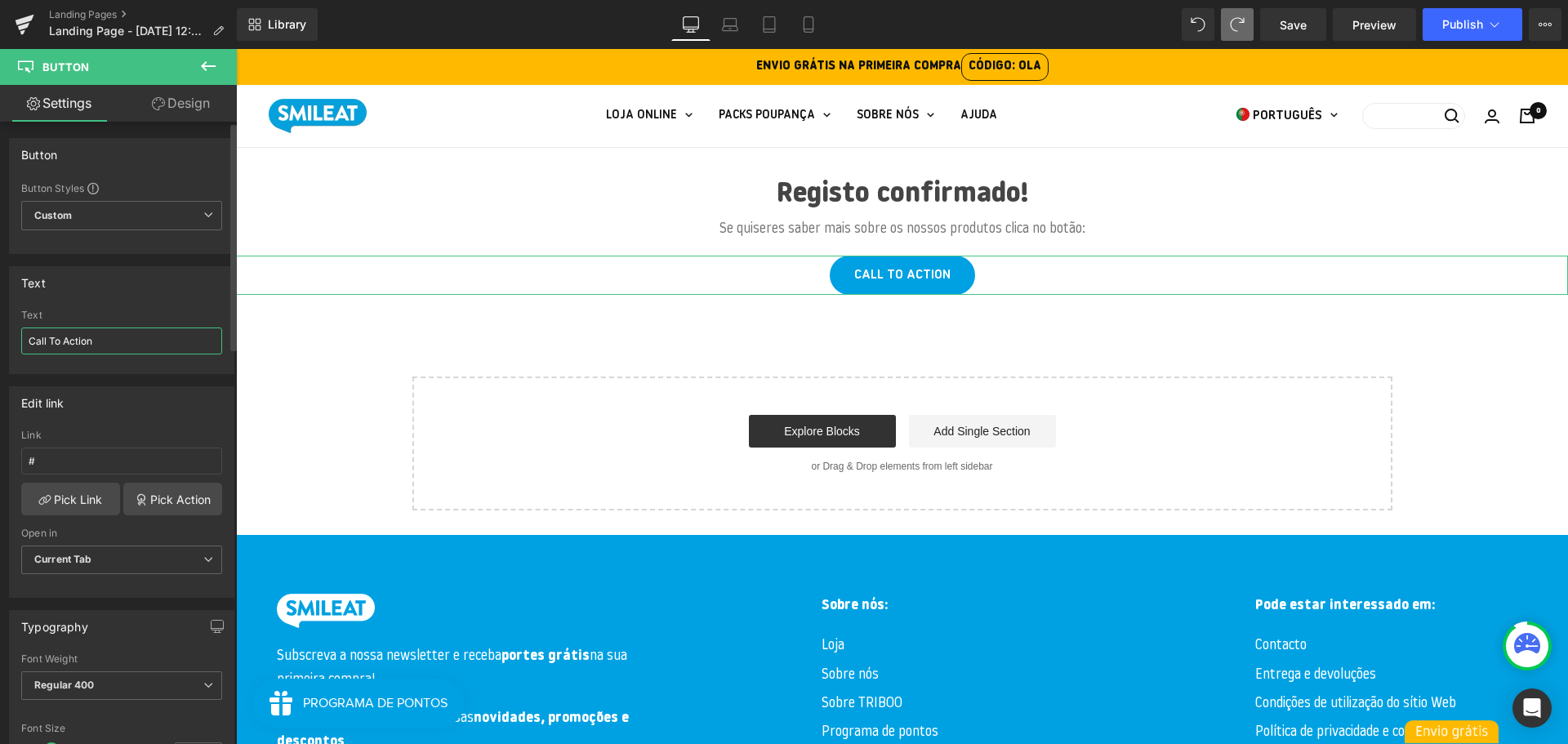
click at [121, 337] on input "Call To Action" at bounding box center [122, 341] width 201 height 27
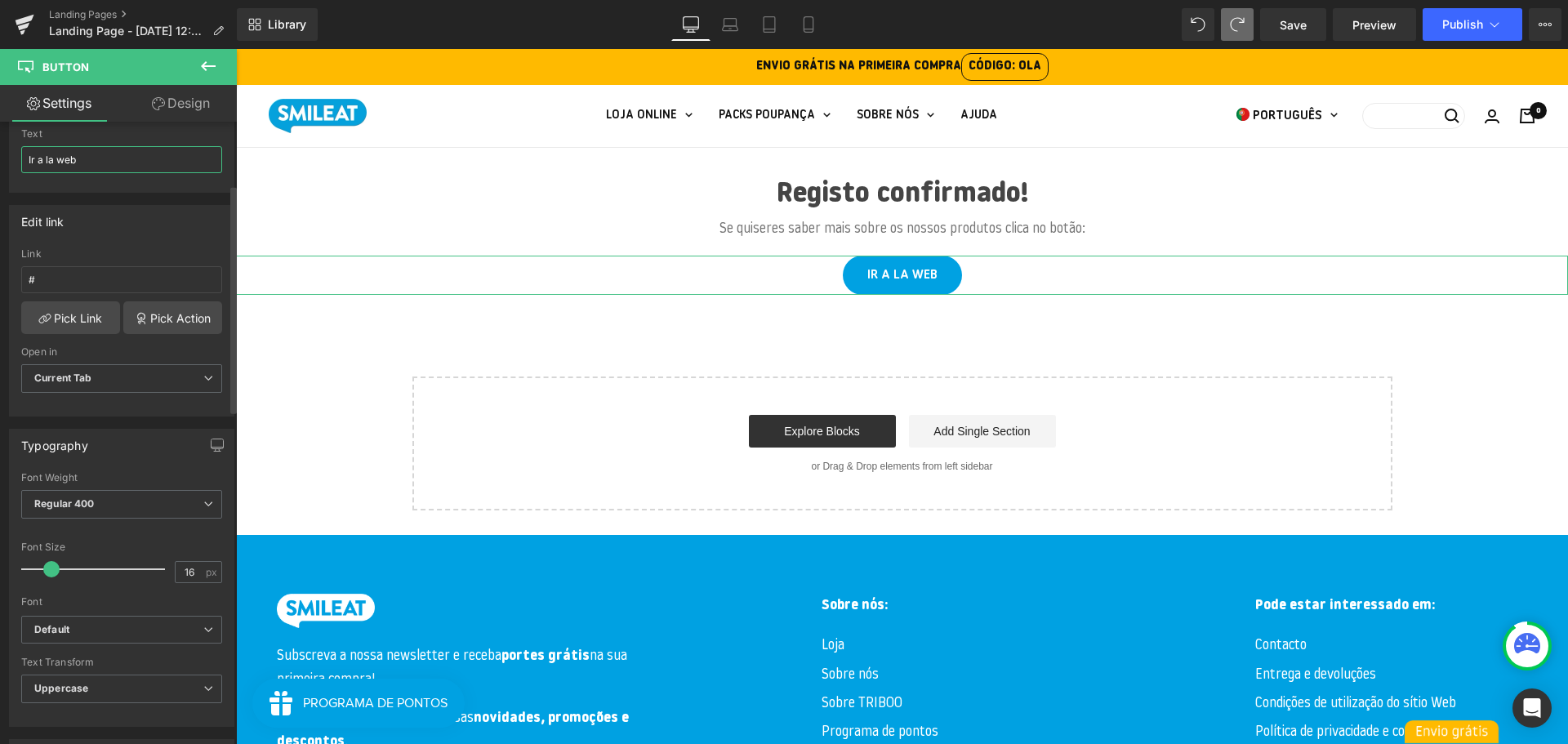
scroll to position [182, 0]
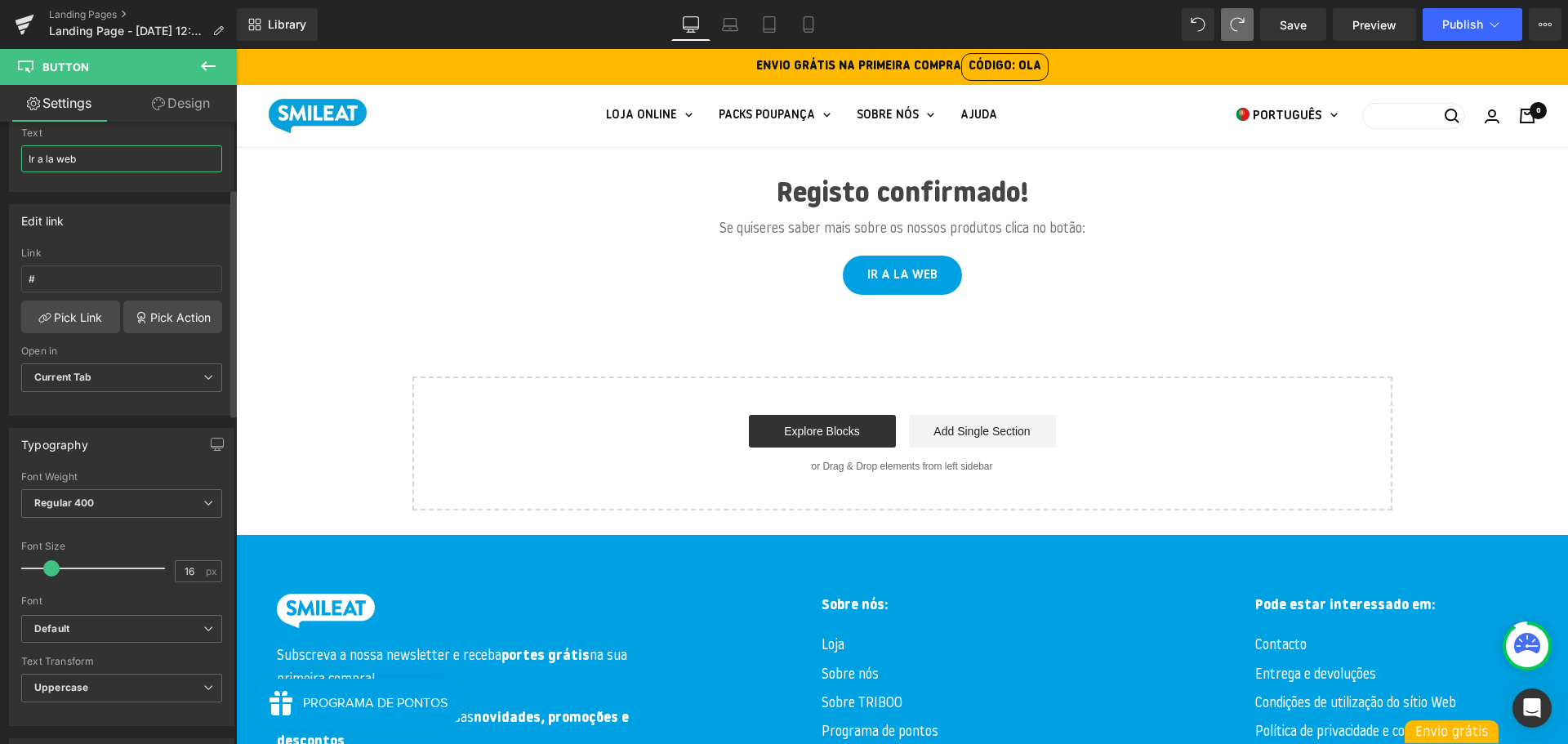
type input "Ir a la web"
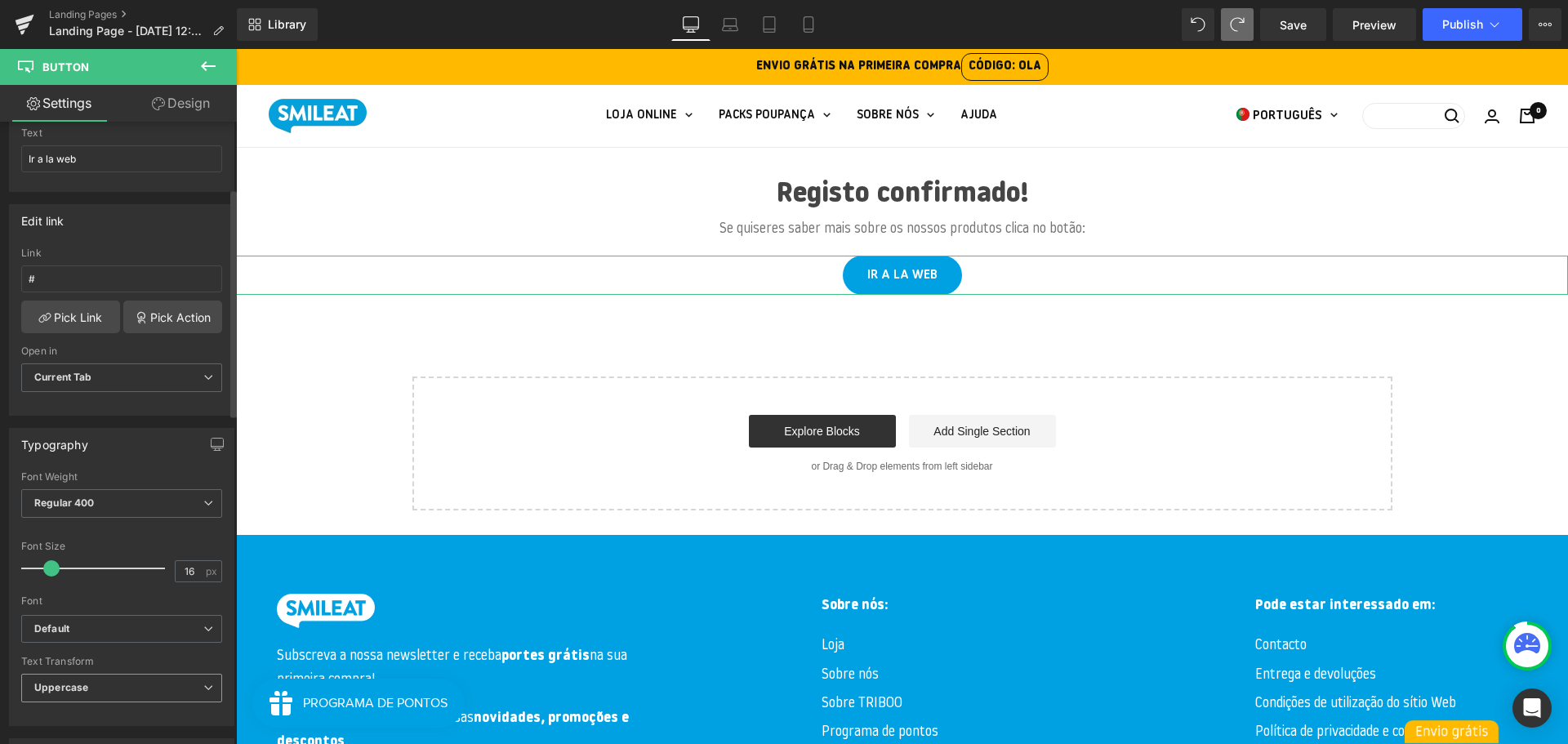
click at [122, 691] on span "Uppercase" at bounding box center [122, 687] width 201 height 28
click at [128, 716] on li "None" at bounding box center [118, 716] width 194 height 24
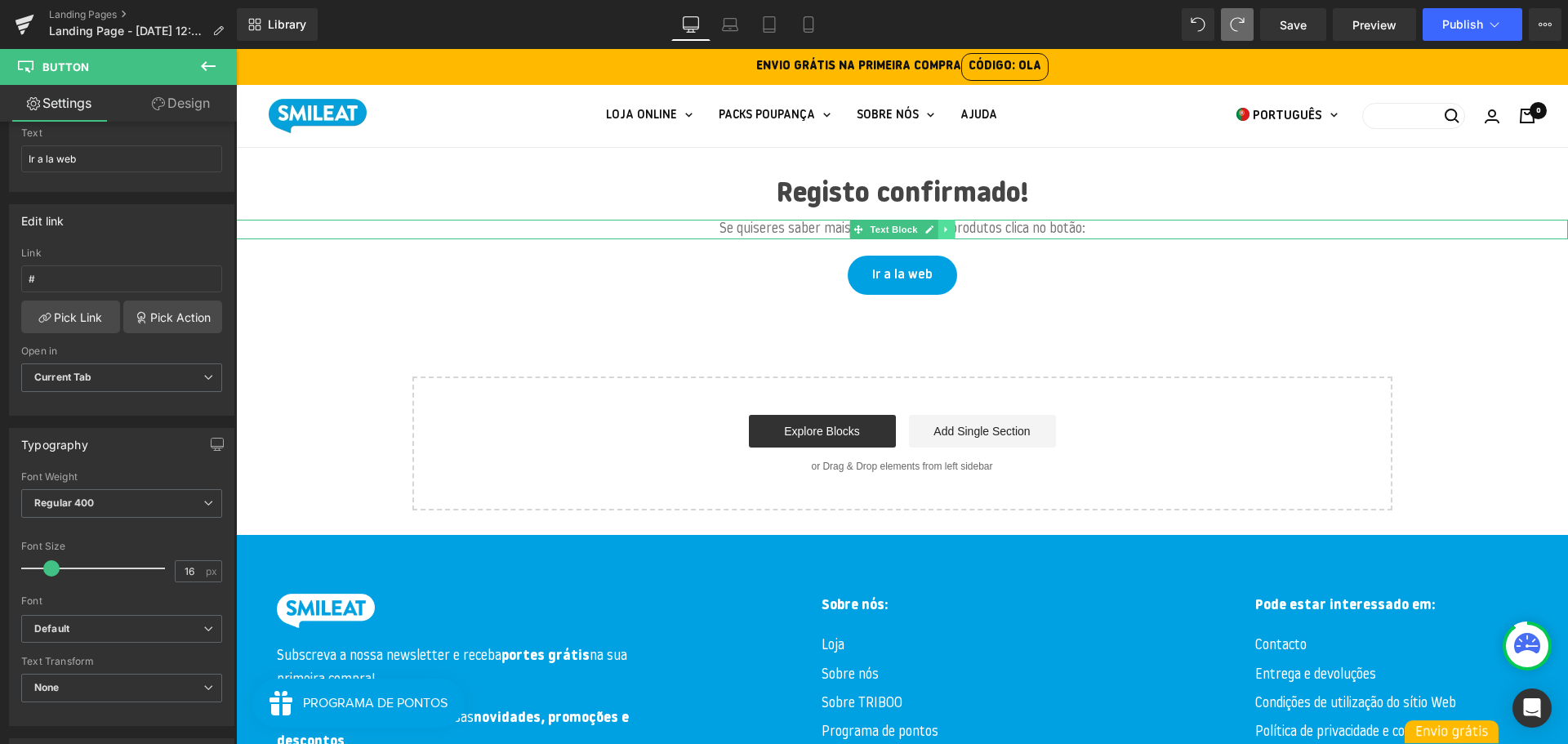
click at [947, 233] on icon at bounding box center [946, 228] width 9 height 9
click at [941, 228] on icon at bounding box center [937, 228] width 9 height 9
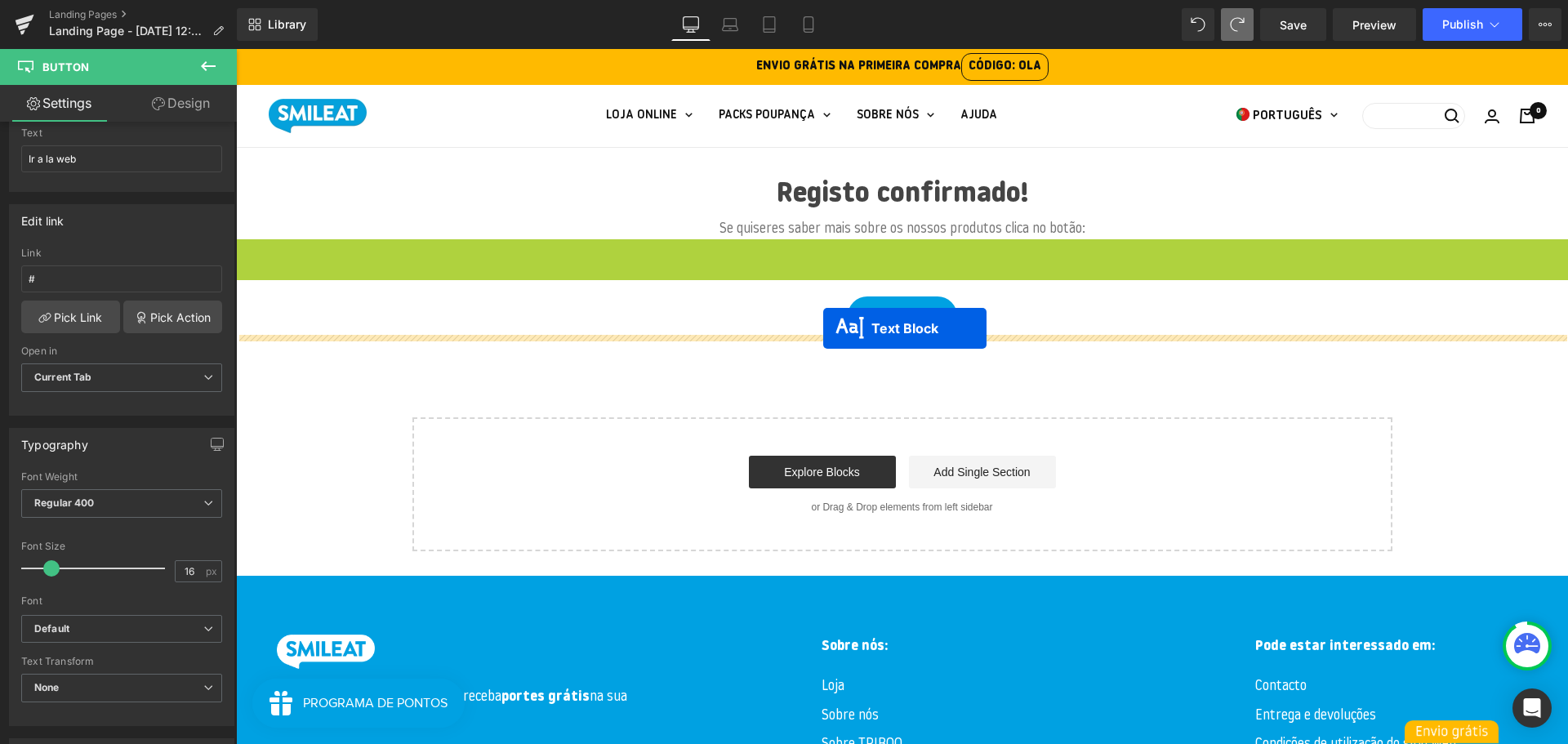
drag, startPoint x: 856, startPoint y: 245, endPoint x: 834, endPoint y: 320, distance: 78.2
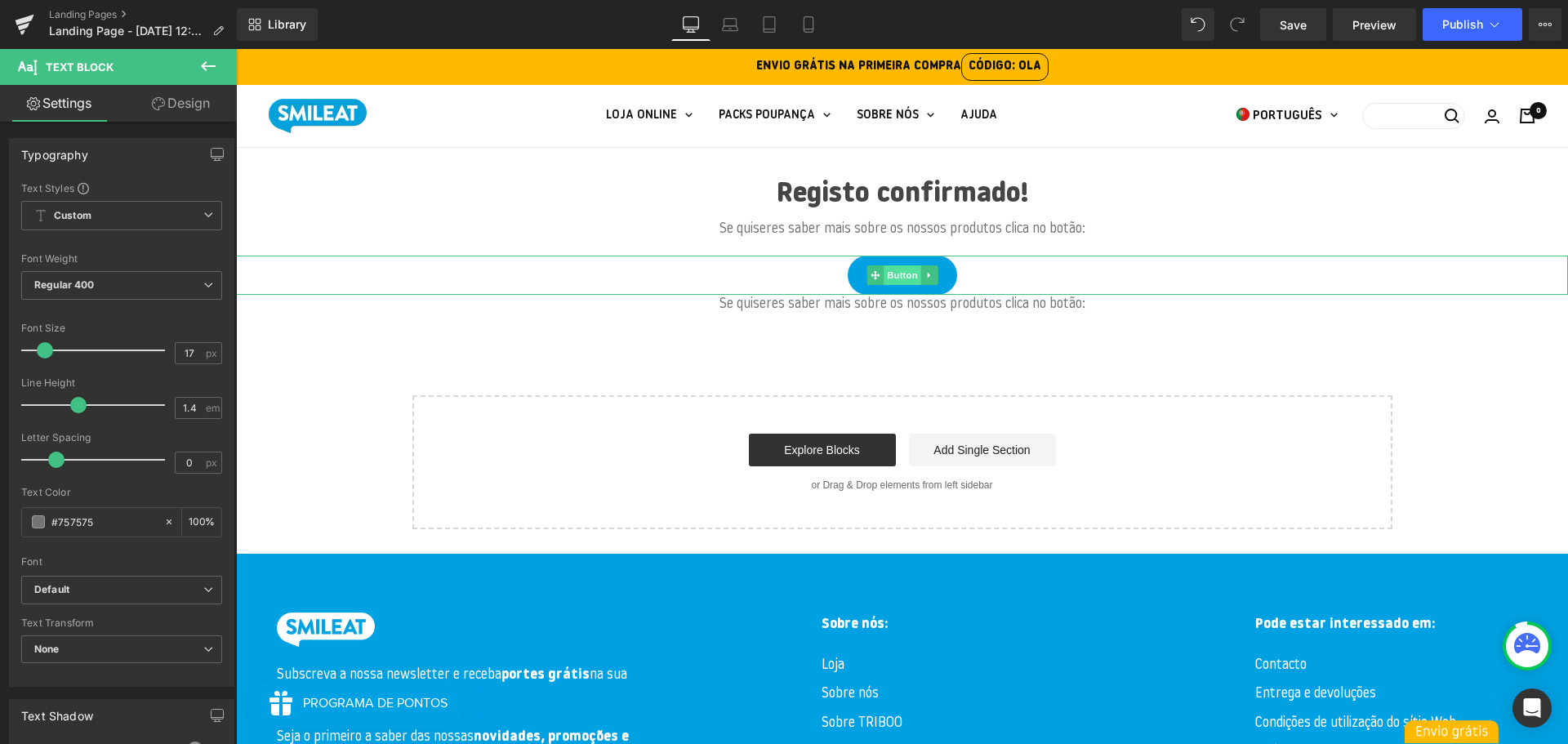
click at [898, 278] on span "Button" at bounding box center [903, 275] width 38 height 20
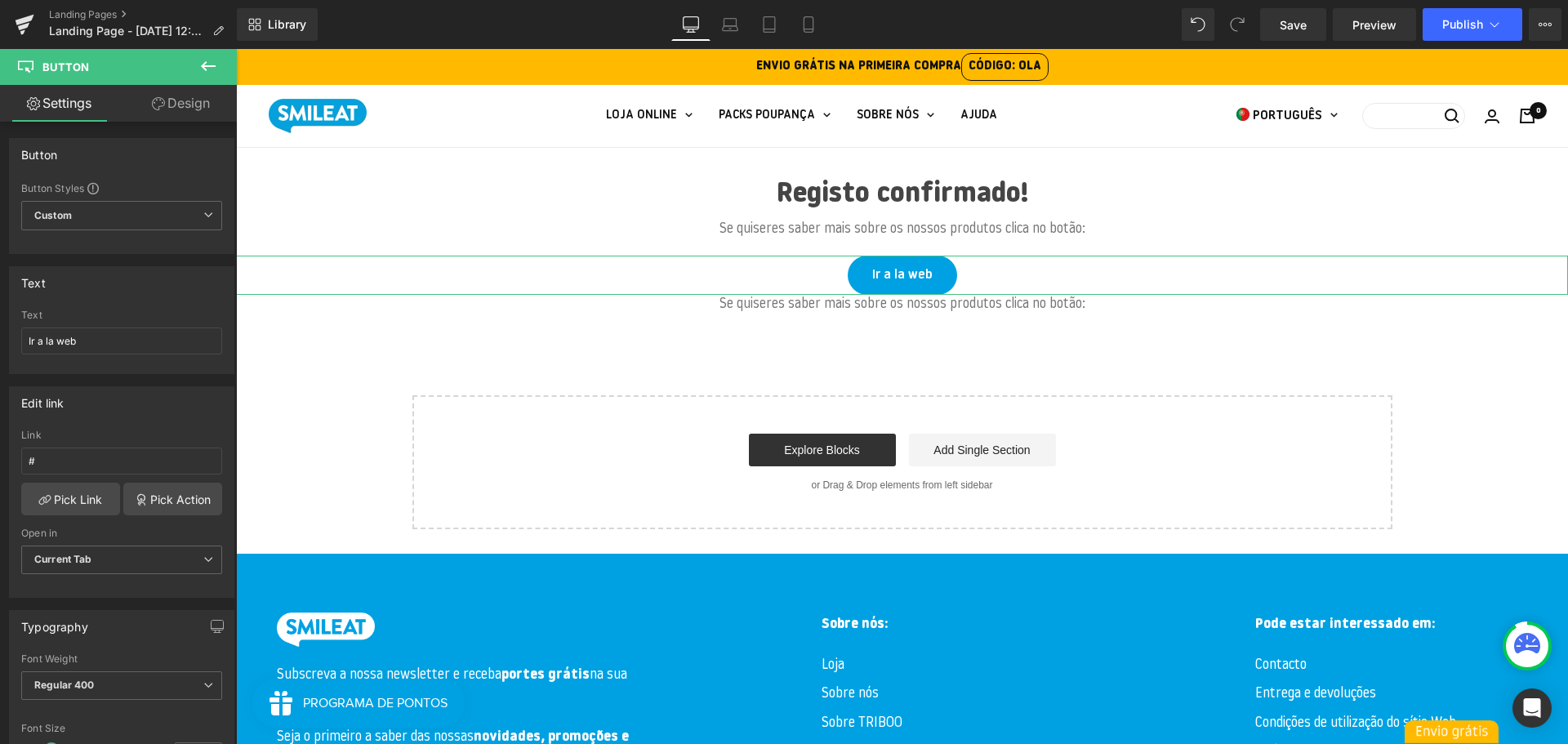
click at [169, 93] on link "Design" at bounding box center [180, 103] width 118 height 37
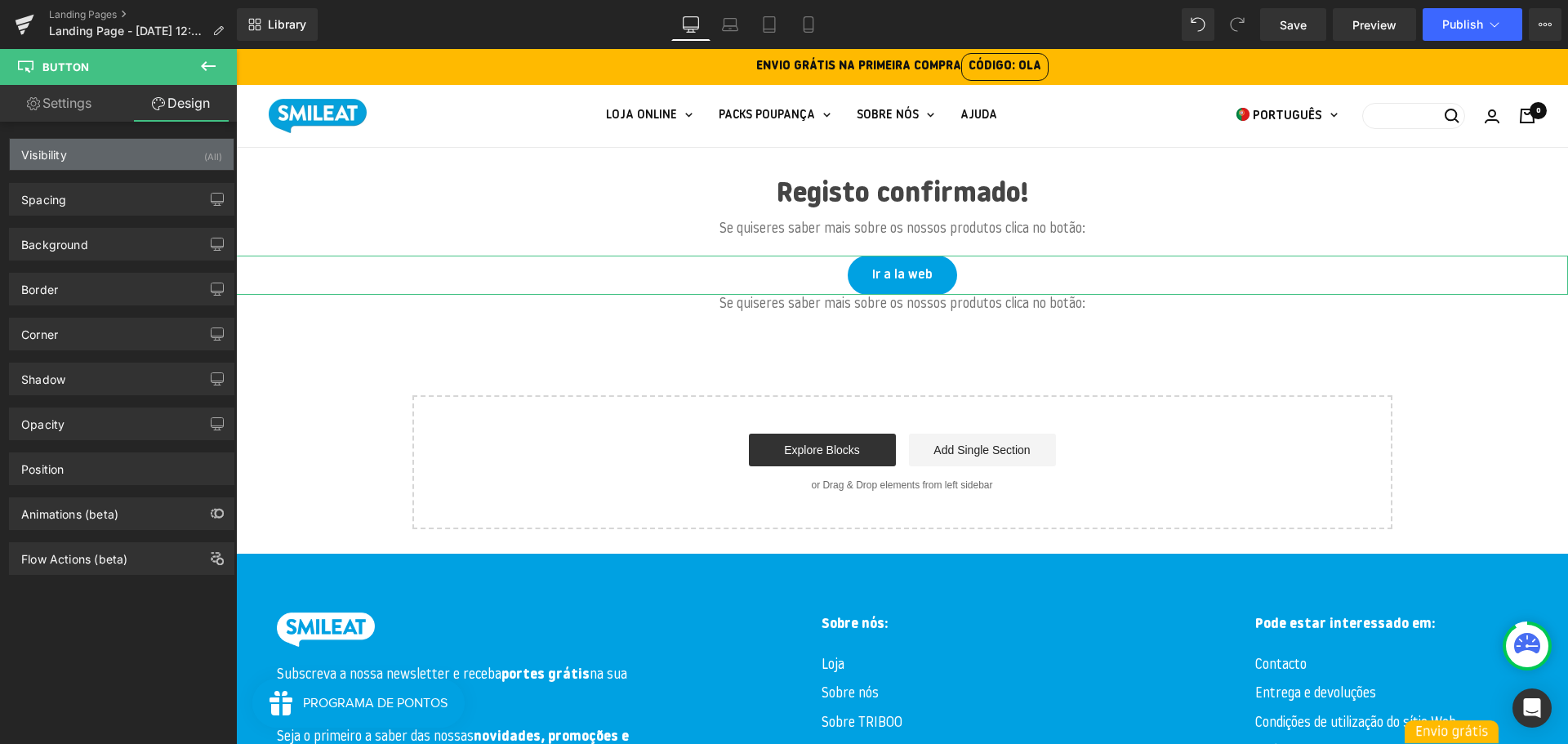
type input "20"
type input "0"
type input "11"
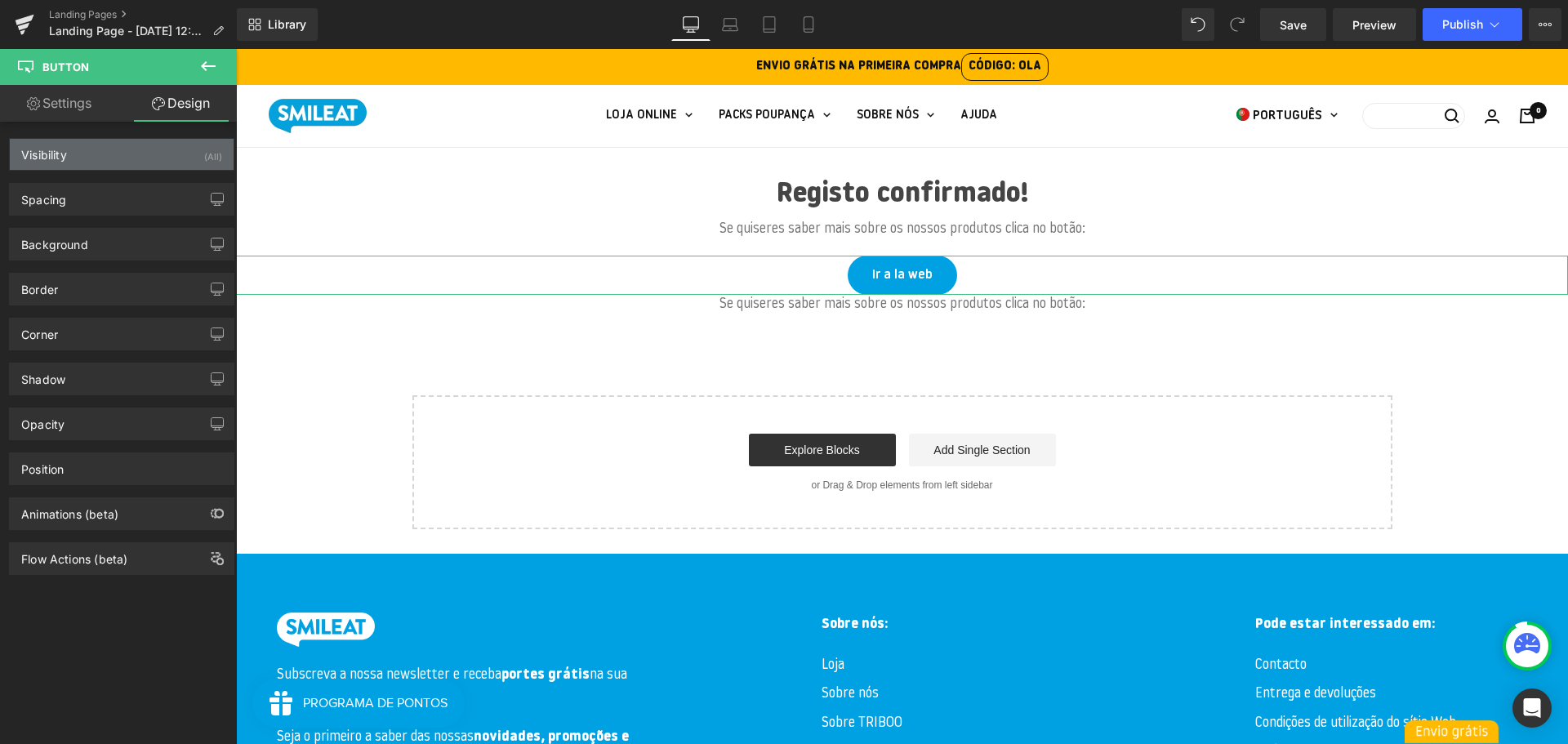
type input "30"
type input "11"
type input "30"
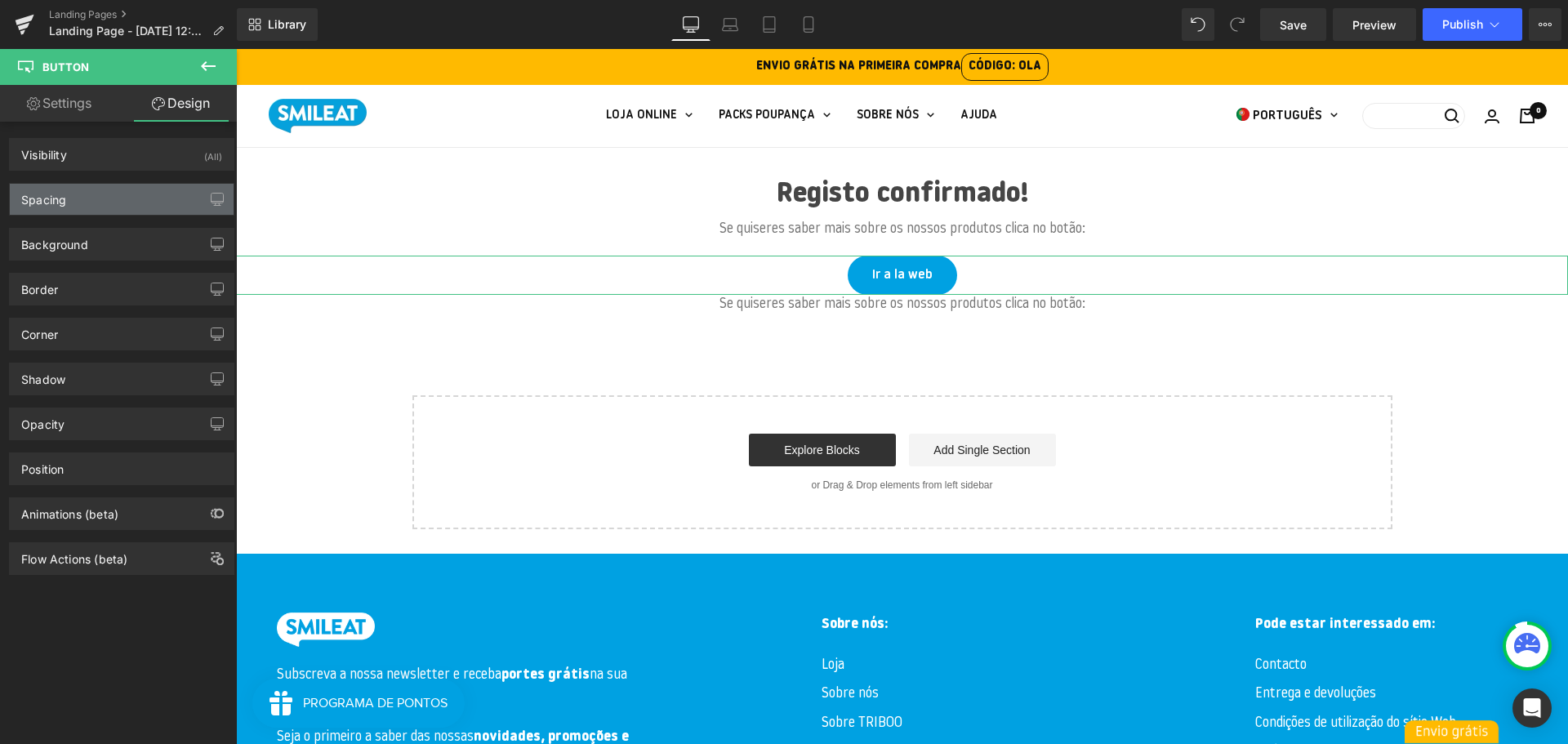
click at [124, 191] on div "Spacing" at bounding box center [122, 199] width 224 height 31
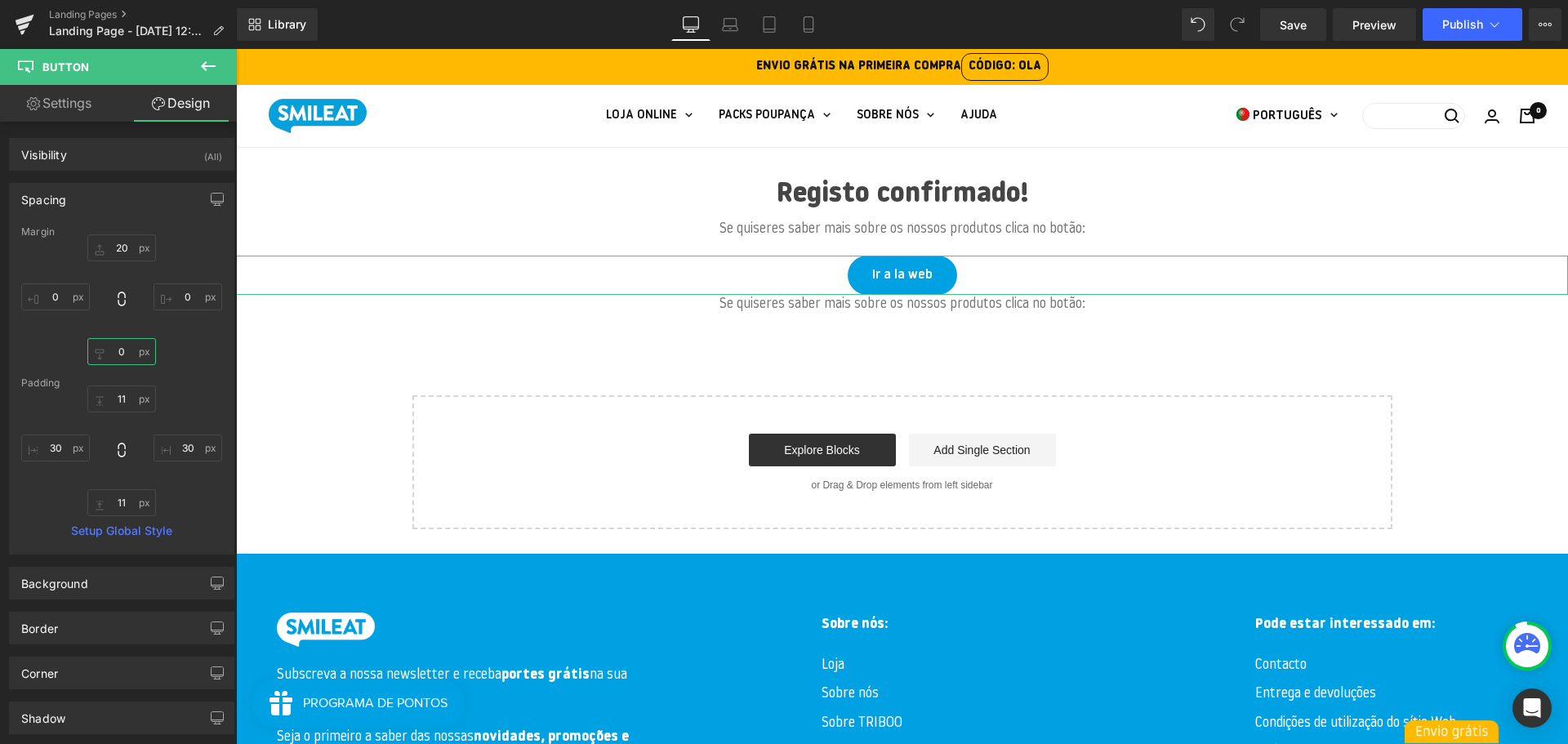
click at [120, 348] on input "0" at bounding box center [122, 351] width 69 height 27
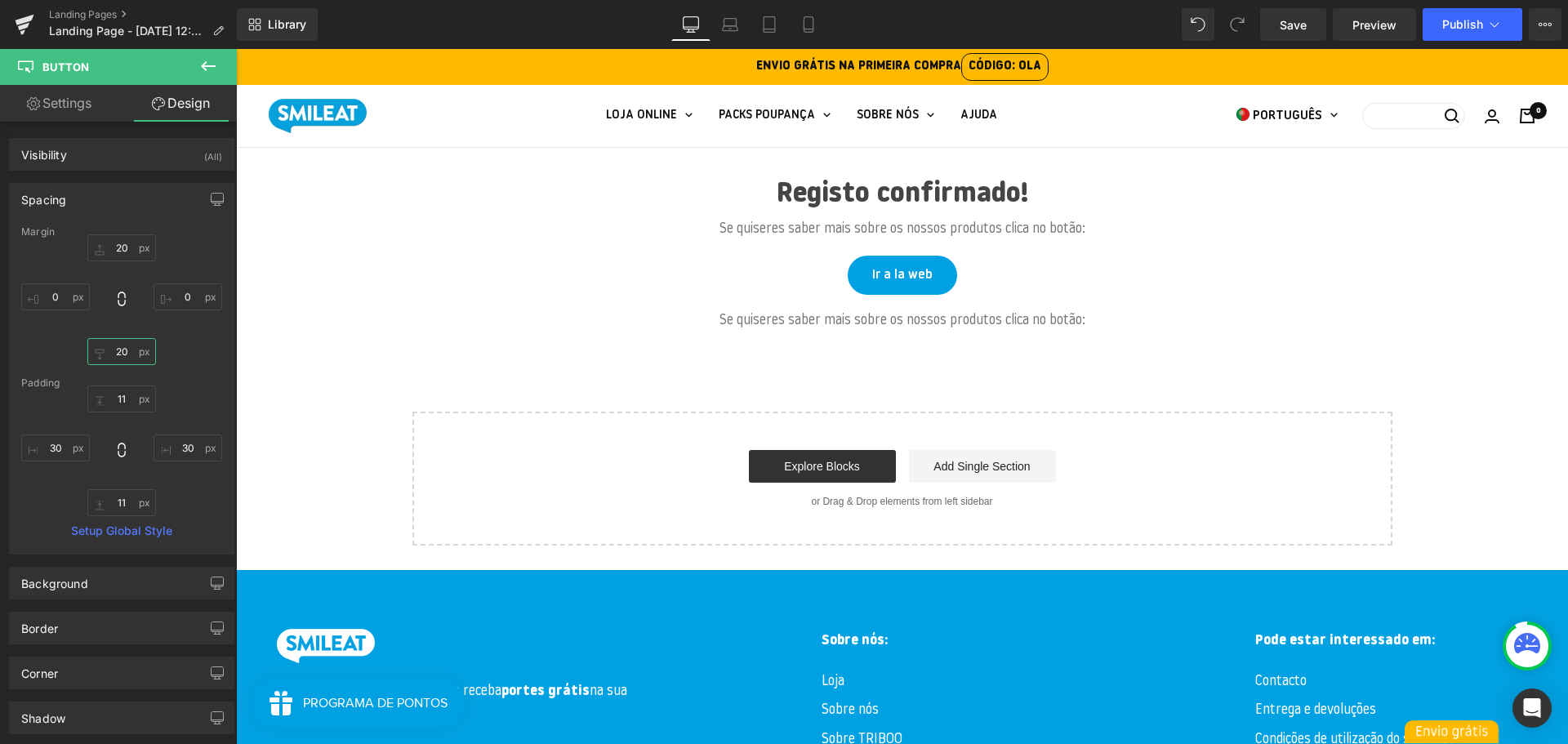
type input "20"
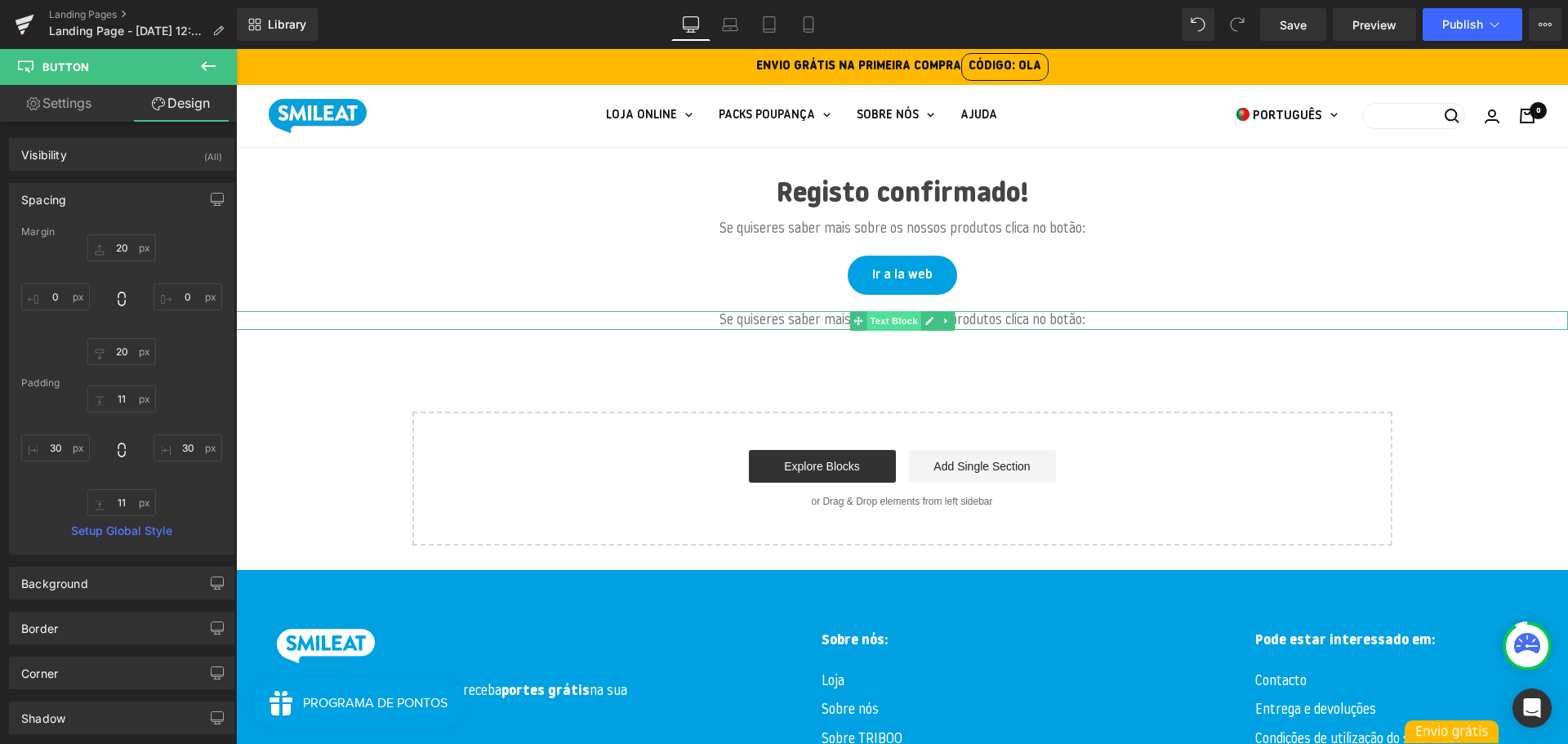
click at [890, 324] on span "Text Block" at bounding box center [893, 321] width 54 height 20
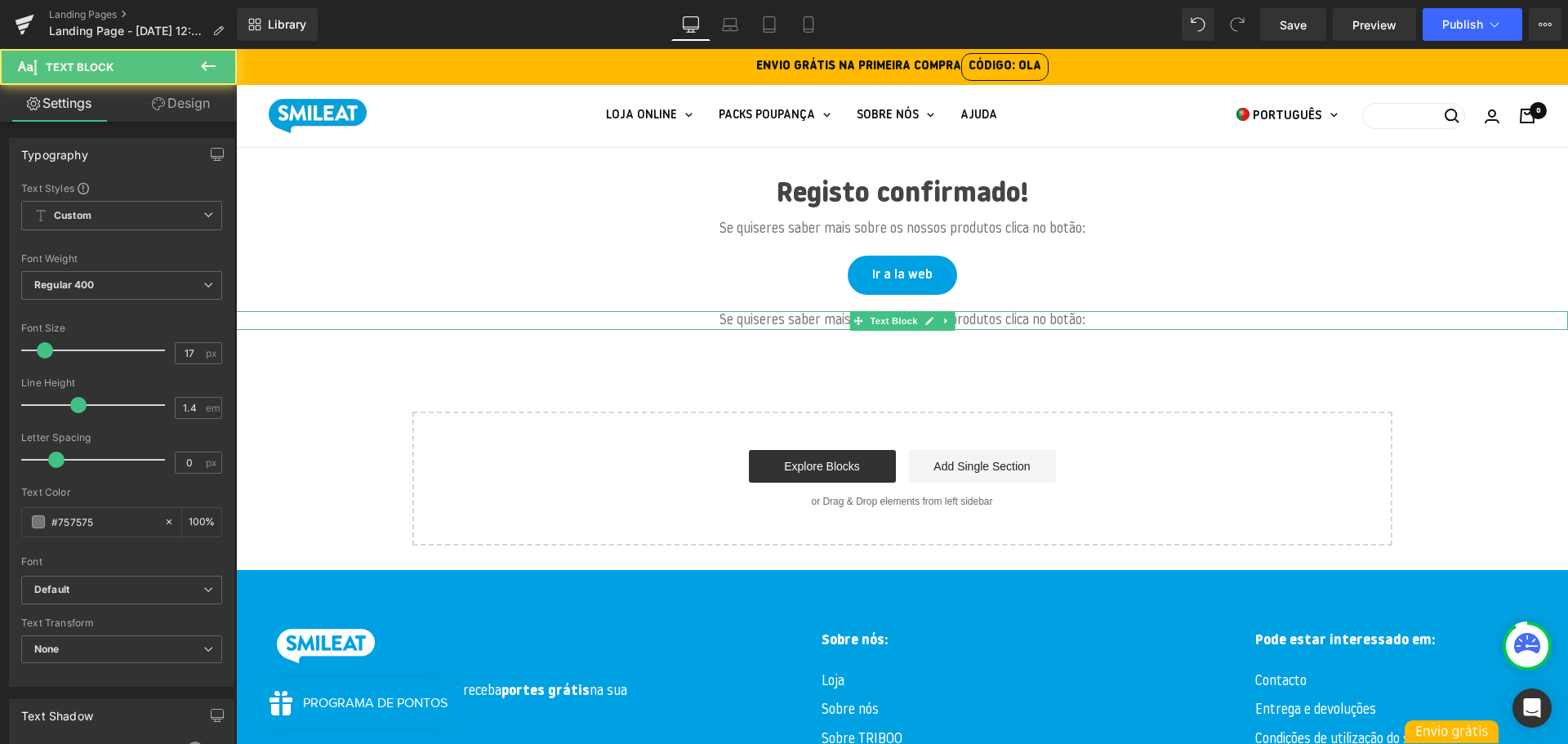
click at [720, 322] on p "Se quiseres saber mais sobre os nossos produtos clica no botão:" at bounding box center [902, 321] width 1250 height 20
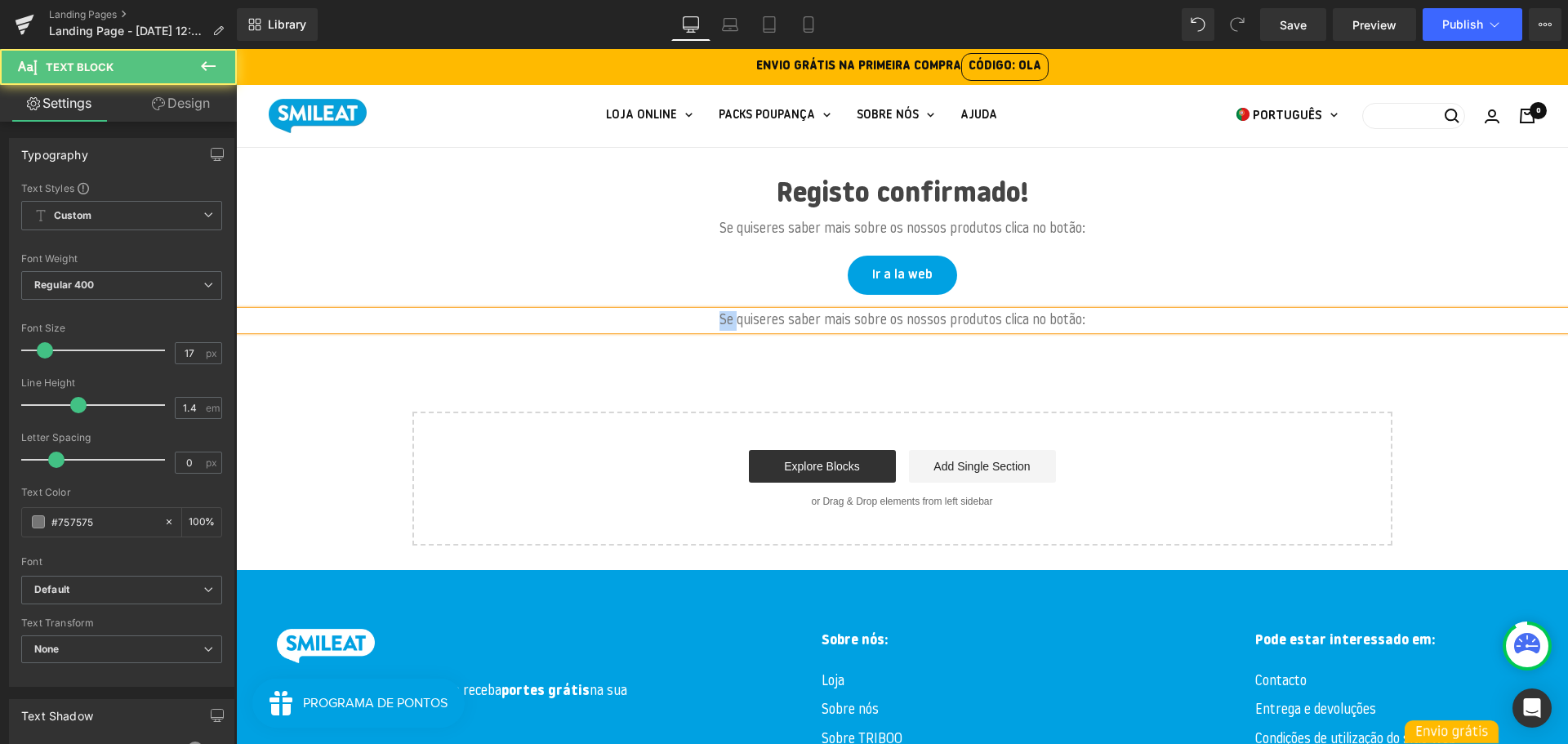
click at [720, 322] on p "Se quiseres saber mais sobre os nossos produtos clica no botão:" at bounding box center [902, 321] width 1250 height 20
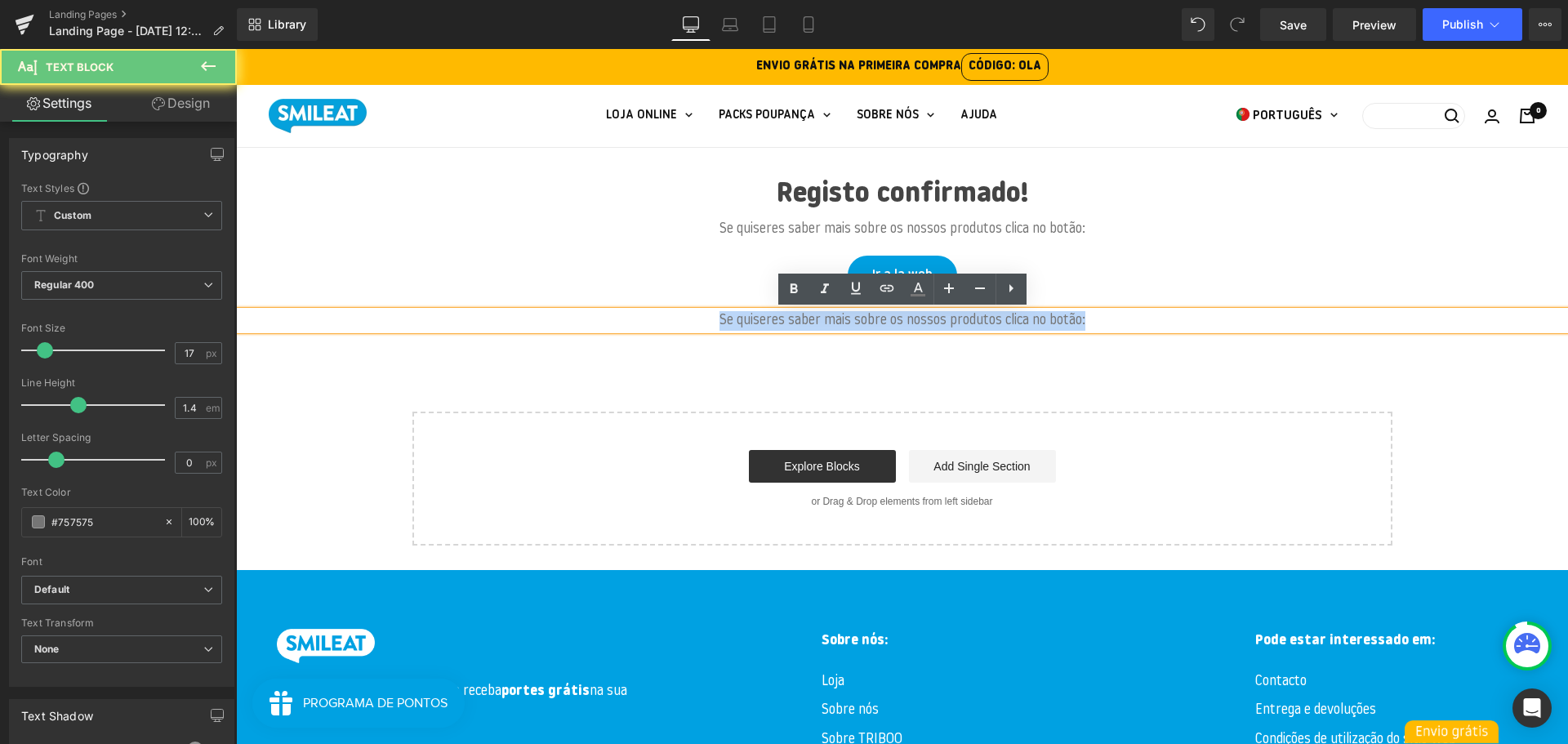
click at [720, 322] on p "Se quiseres saber mais sobre os nossos produtos clica no botão:" at bounding box center [902, 321] width 1250 height 20
paste div
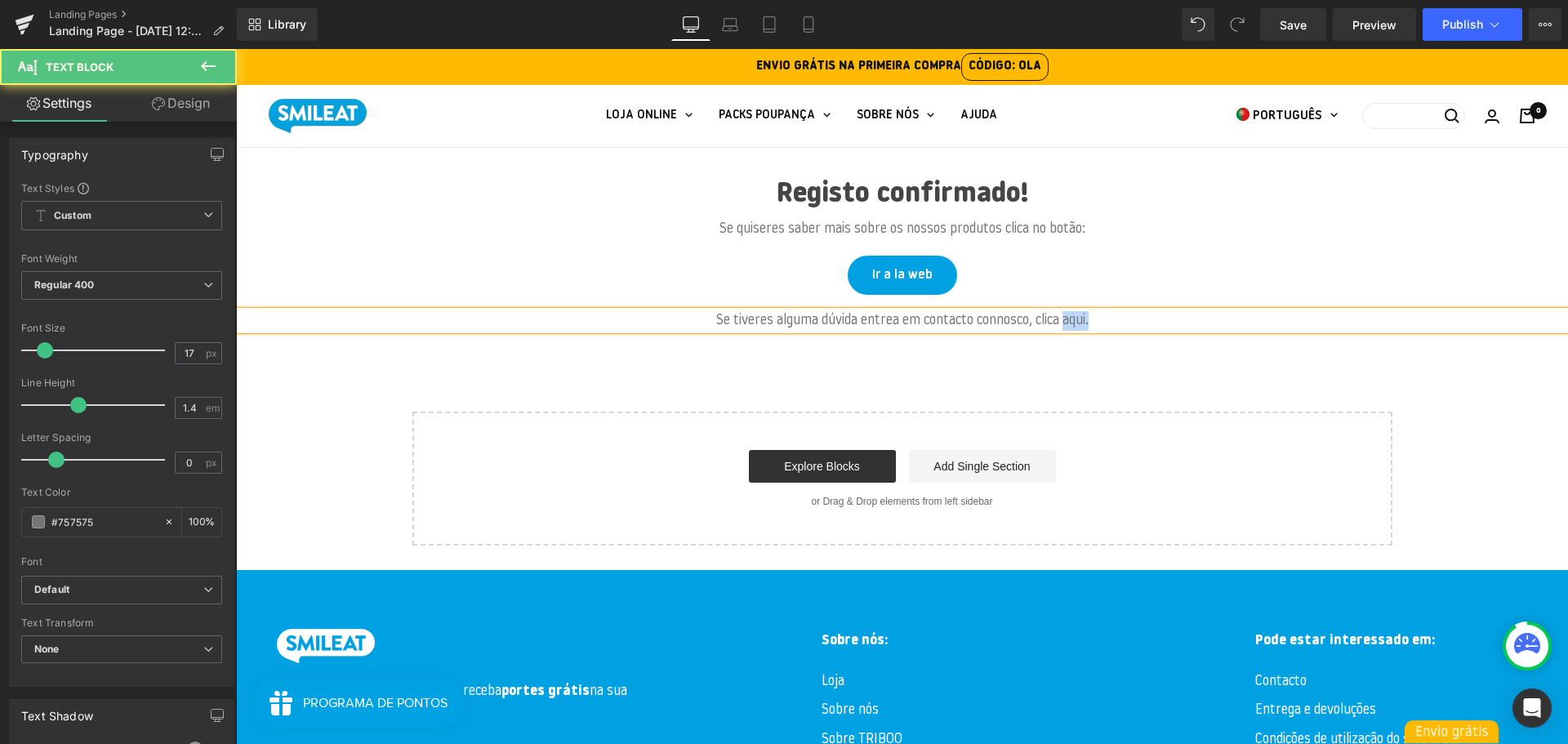
drag, startPoint x: 1071, startPoint y: 319, endPoint x: 1129, endPoint y: 342, distance: 62.4
click at [1130, 342] on div "Registo confirmado! Heading Se quiseres saber mais sobre os nossos produtos cli…" at bounding box center [902, 347] width 1332 height 398
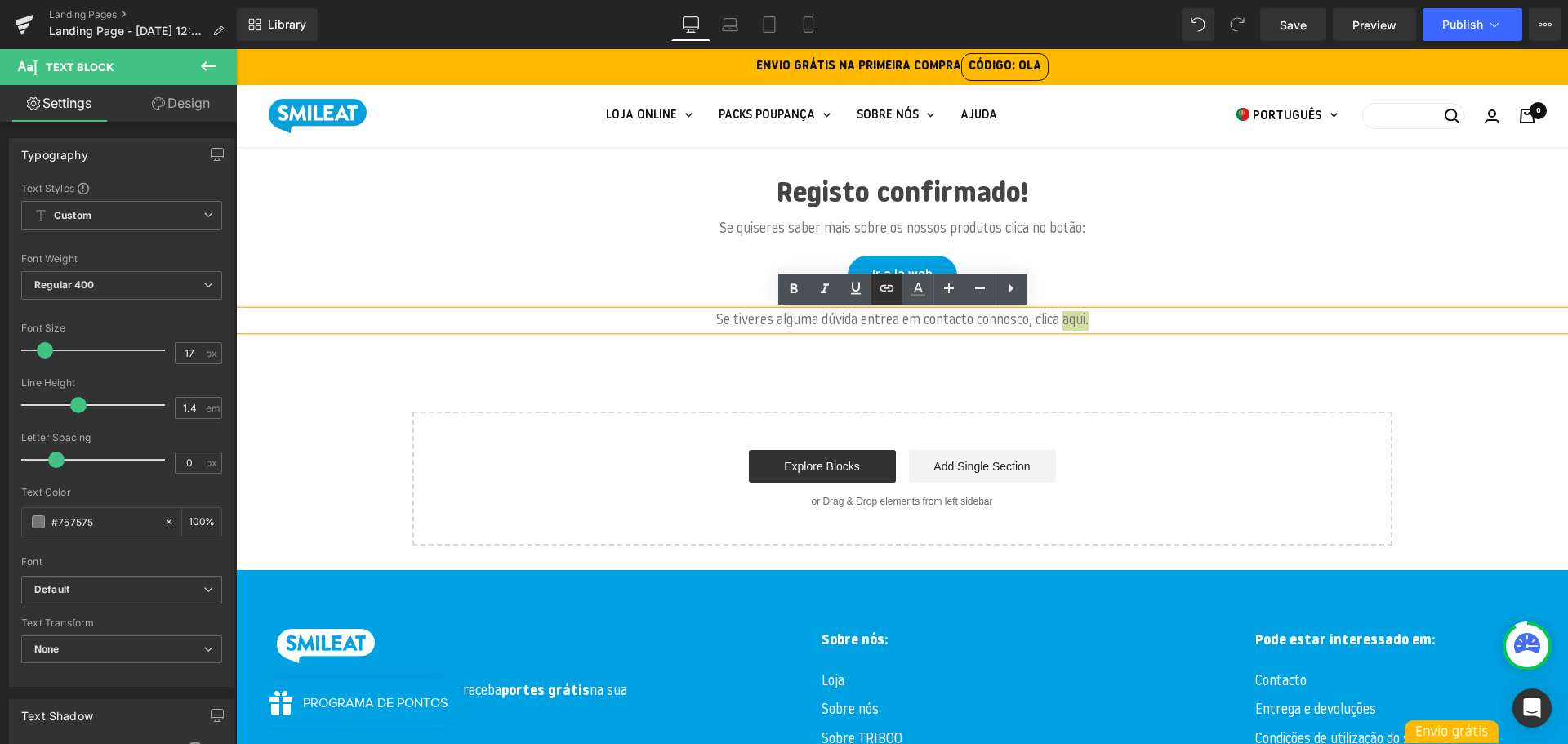
click at [879, 297] on icon at bounding box center [886, 288] width 20 height 20
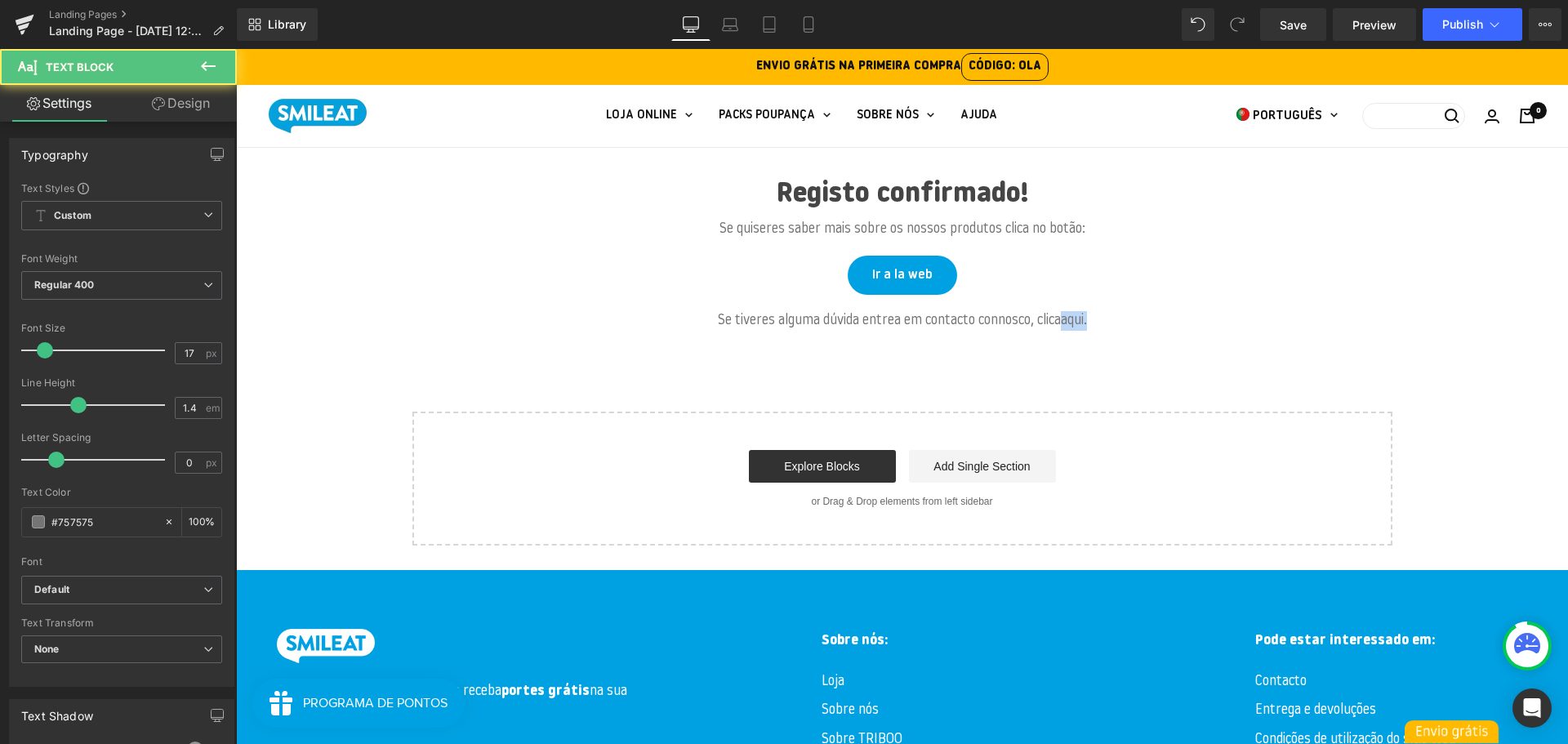
drag, startPoint x: 1074, startPoint y: 320, endPoint x: 1138, endPoint y: 309, distance: 64.9
click at [1138, 309] on div "Registo confirmado! Heading Se quiseres saber mais sobre os nossos produtos cli…" at bounding box center [902, 347] width 1332 height 398
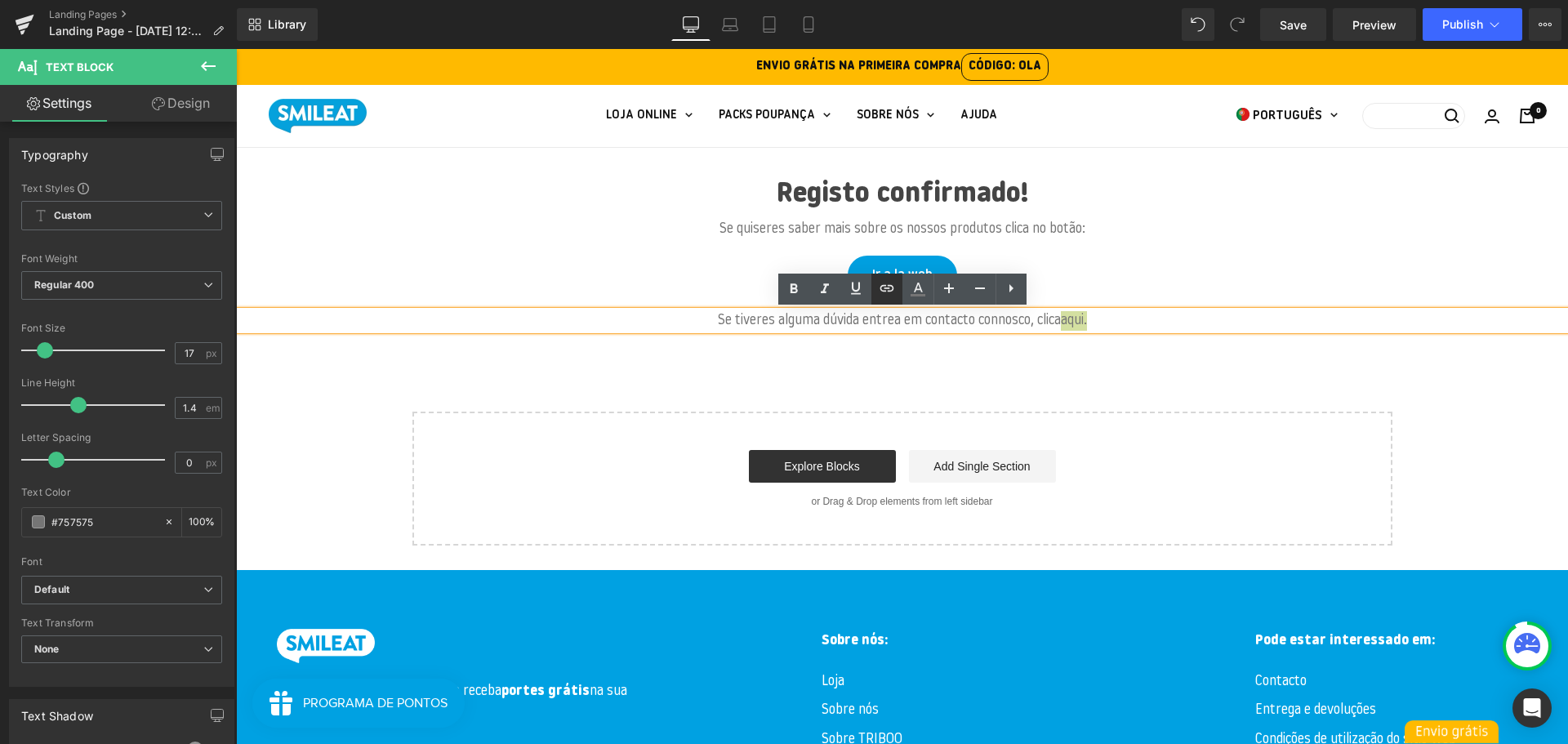
click at [896, 290] on link at bounding box center [887, 289] width 31 height 31
click at [1097, 348] on input "text" at bounding box center [1130, 355] width 252 height 41
paste input "[DOMAIN_NAME][URL]"
type input "[DOMAIN_NAME][URL]"
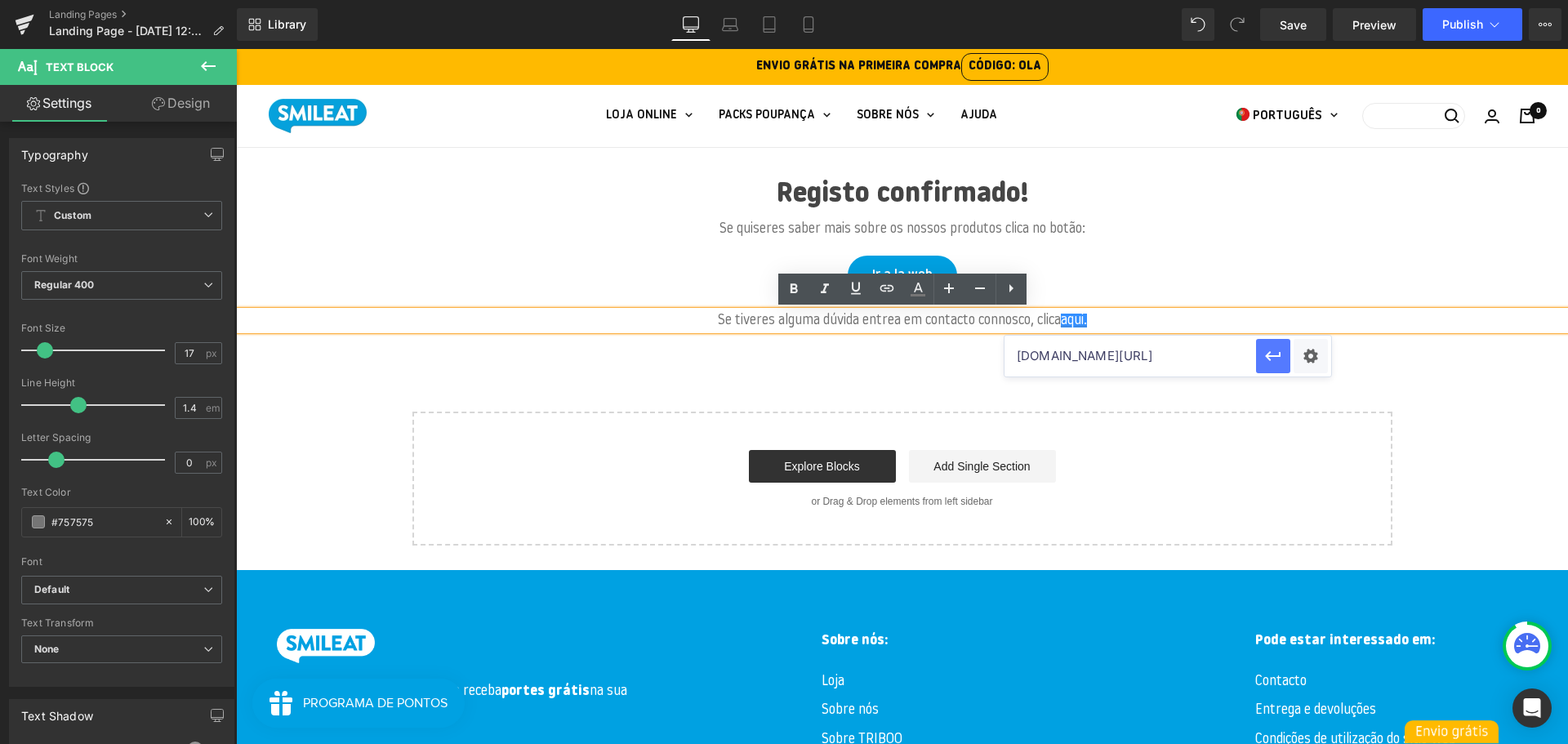
scroll to position [0, 0]
click at [1275, 362] on icon "button" at bounding box center [1272, 356] width 20 height 20
click at [1096, 381] on div "Registo confirmado! Heading Se quiseres saber mais sobre os nossos produtos cli…" at bounding box center [902, 347] width 1332 height 398
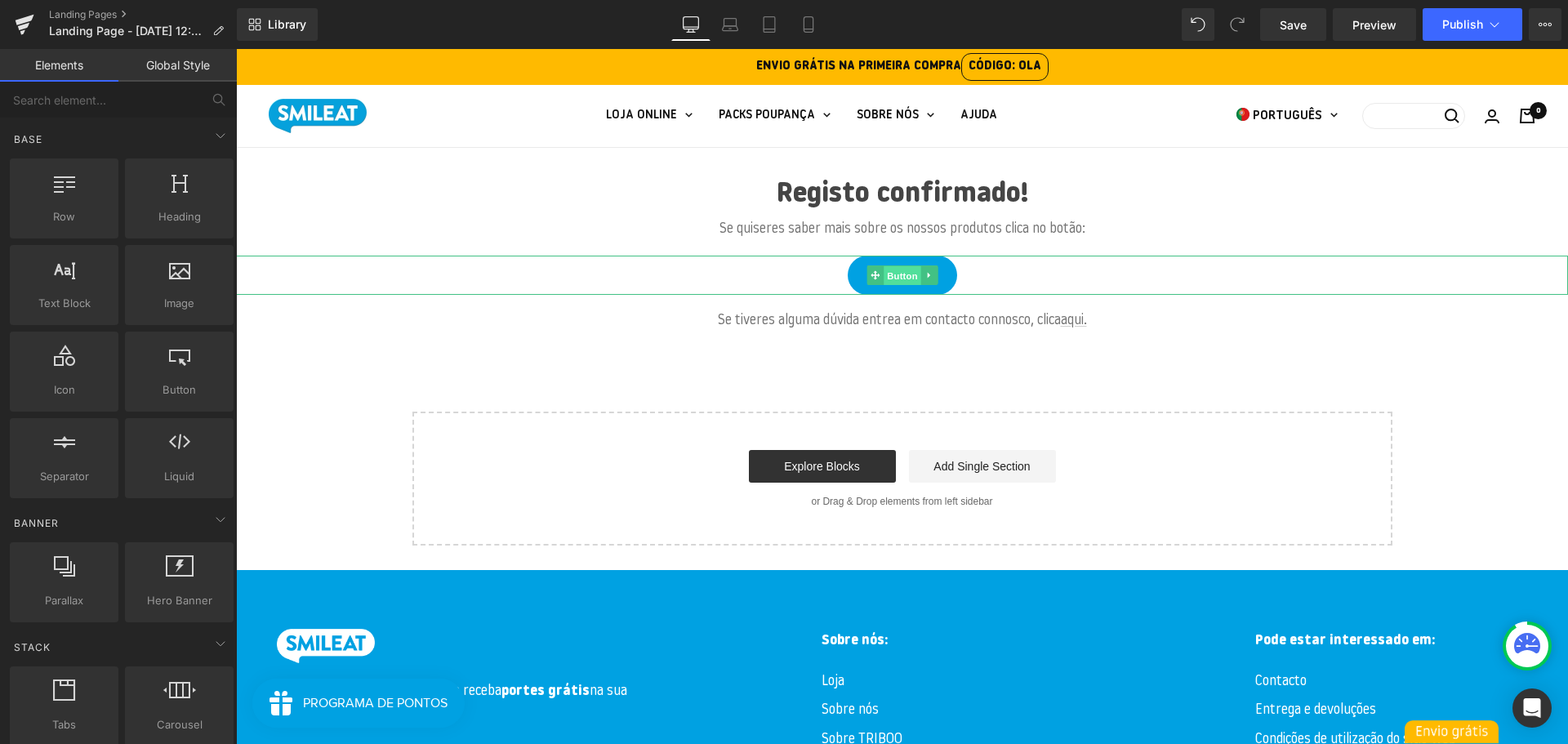
click at [906, 272] on span "Button" at bounding box center [903, 275] width 38 height 20
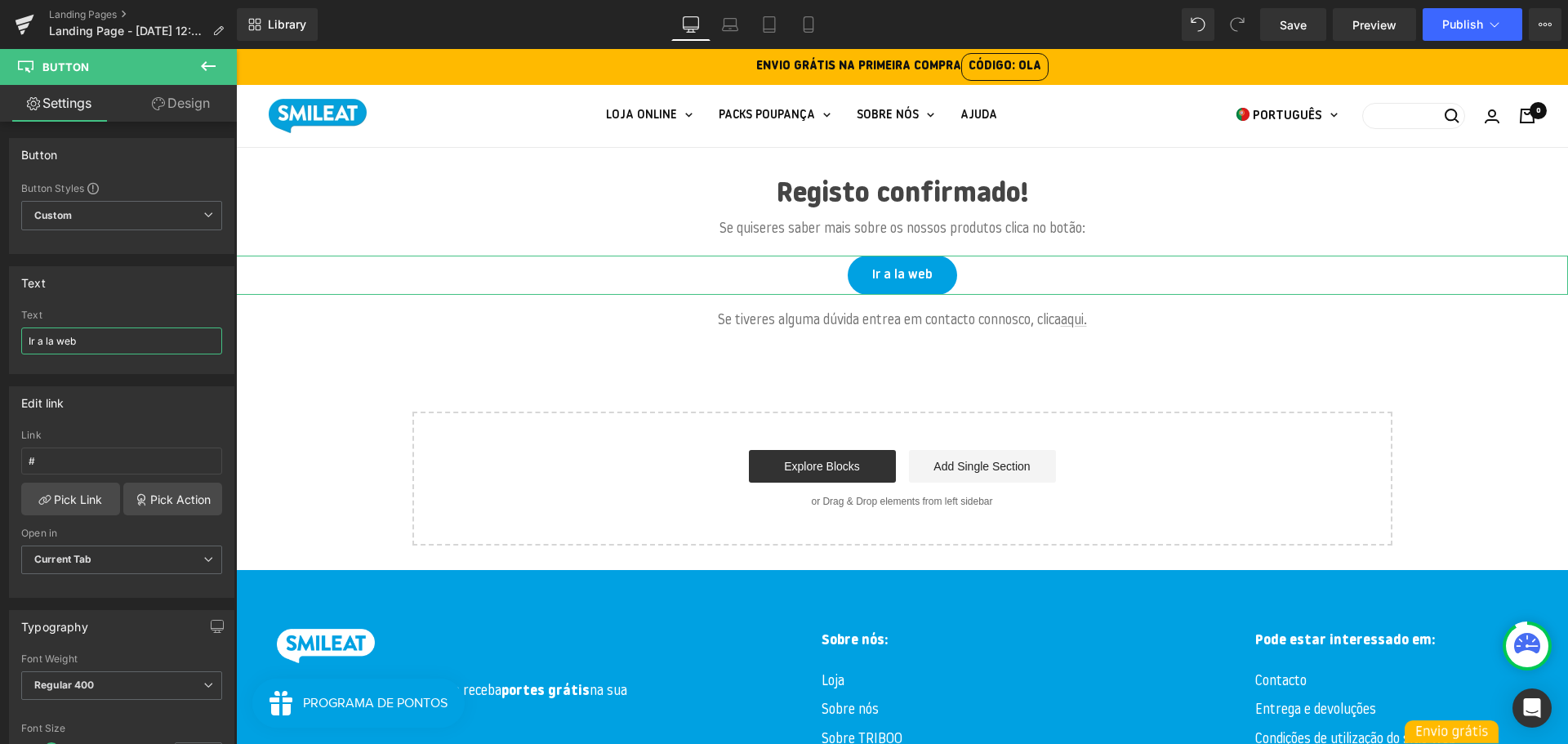
drag, startPoint x: 99, startPoint y: 342, endPoint x: -75, endPoint y: 327, distance: 174.6
click at [0, 327] on html "Button You are previewing how the will restyle your page. You can not edit Elem…" at bounding box center [784, 372] width 1568 height 744
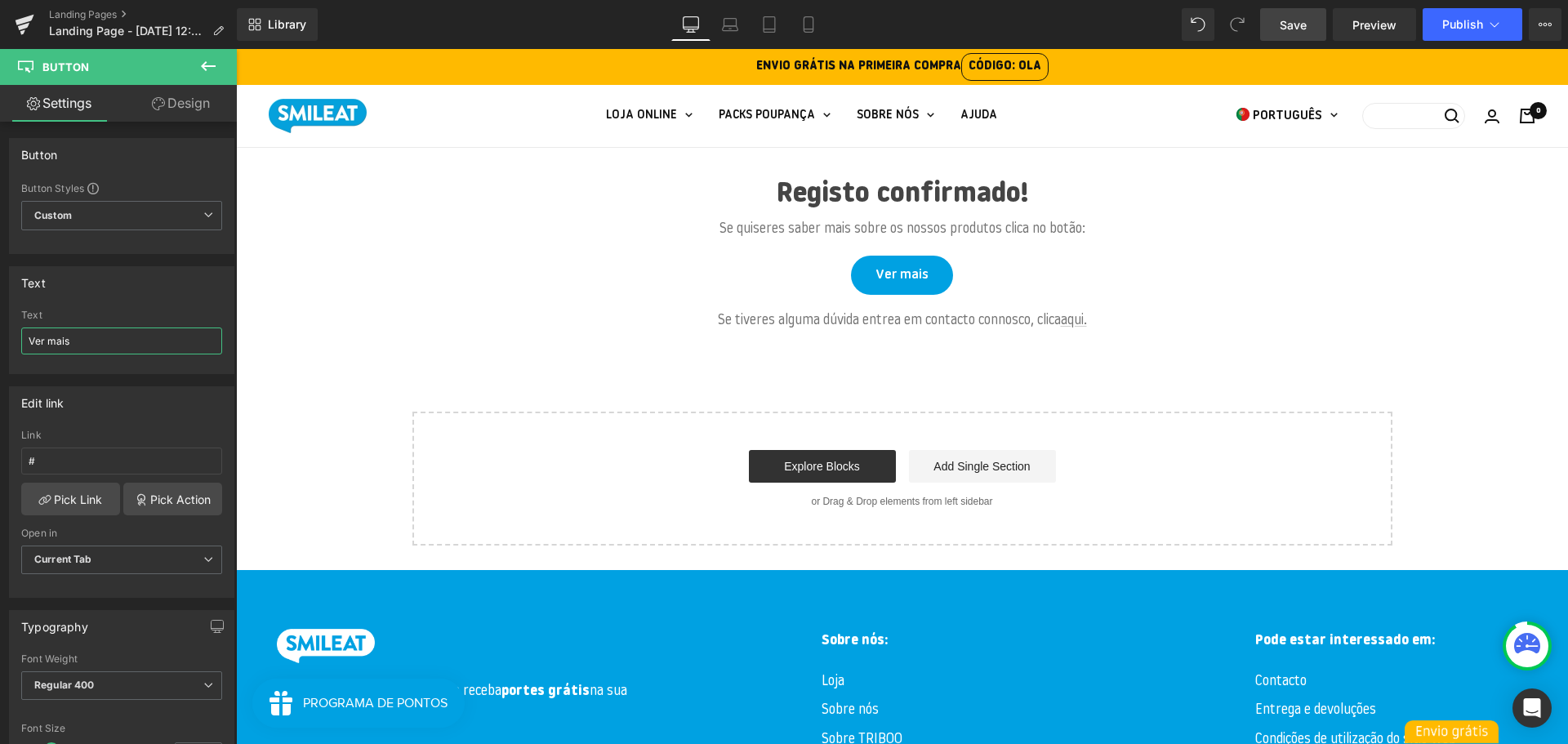
type input "Ver mais"
click at [1290, 18] on span "Save" at bounding box center [1292, 25] width 27 height 17
